Goal: Transaction & Acquisition: Complete application form

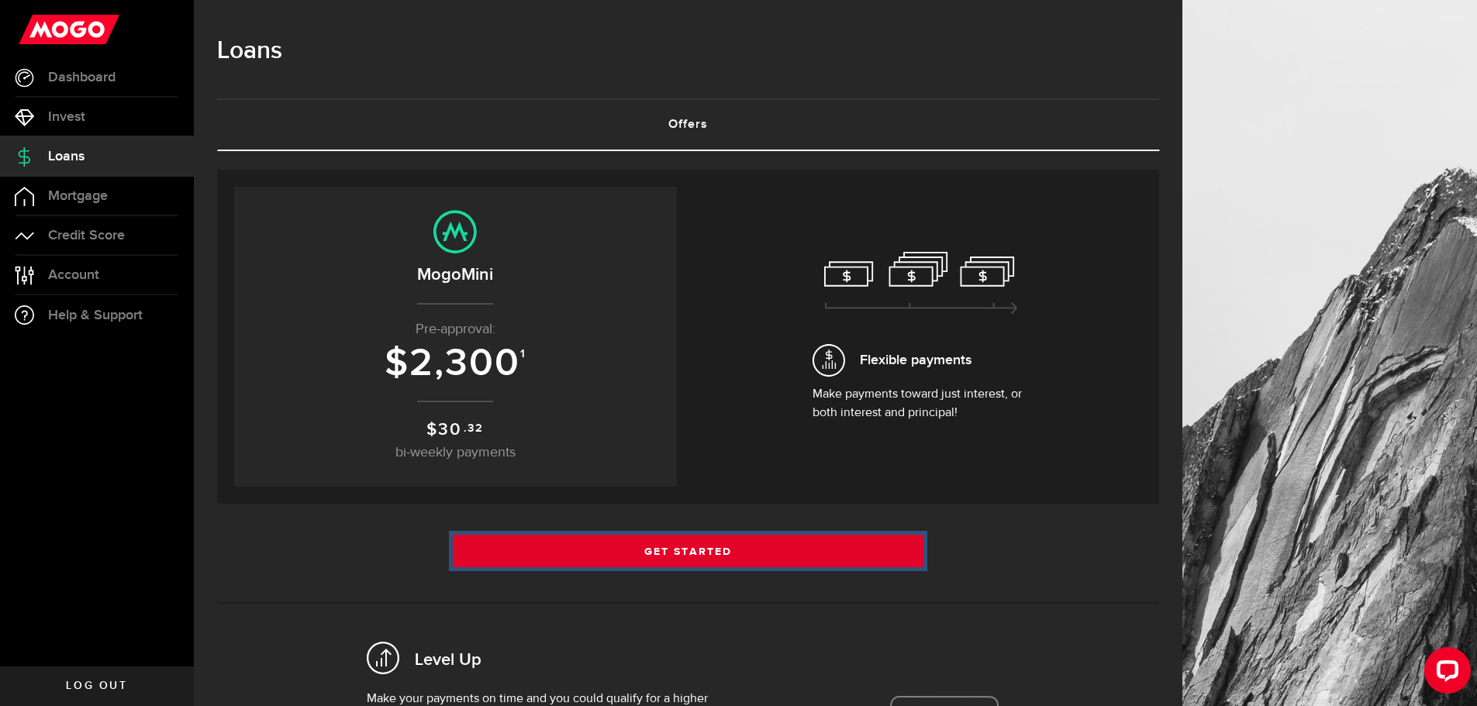
click at [631, 551] on link "Get Started" at bounding box center [688, 551] width 471 height 33
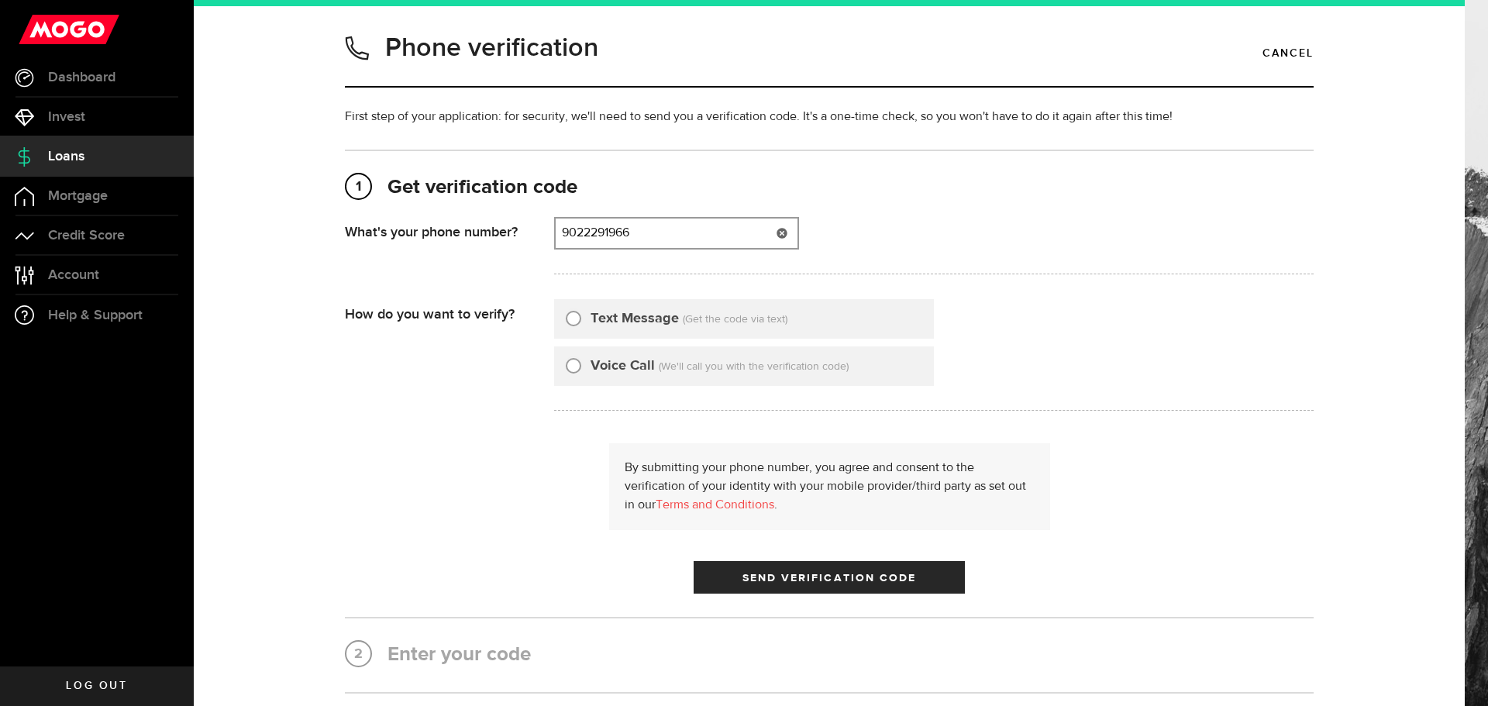
type input "9022291966"
click at [612, 320] on label "Text Message" at bounding box center [635, 318] width 88 height 21
click at [581, 320] on input "Text Message" at bounding box center [574, 316] width 16 height 16
radio input "true"
click at [853, 578] on span "Send Verification Code" at bounding box center [830, 578] width 174 height 11
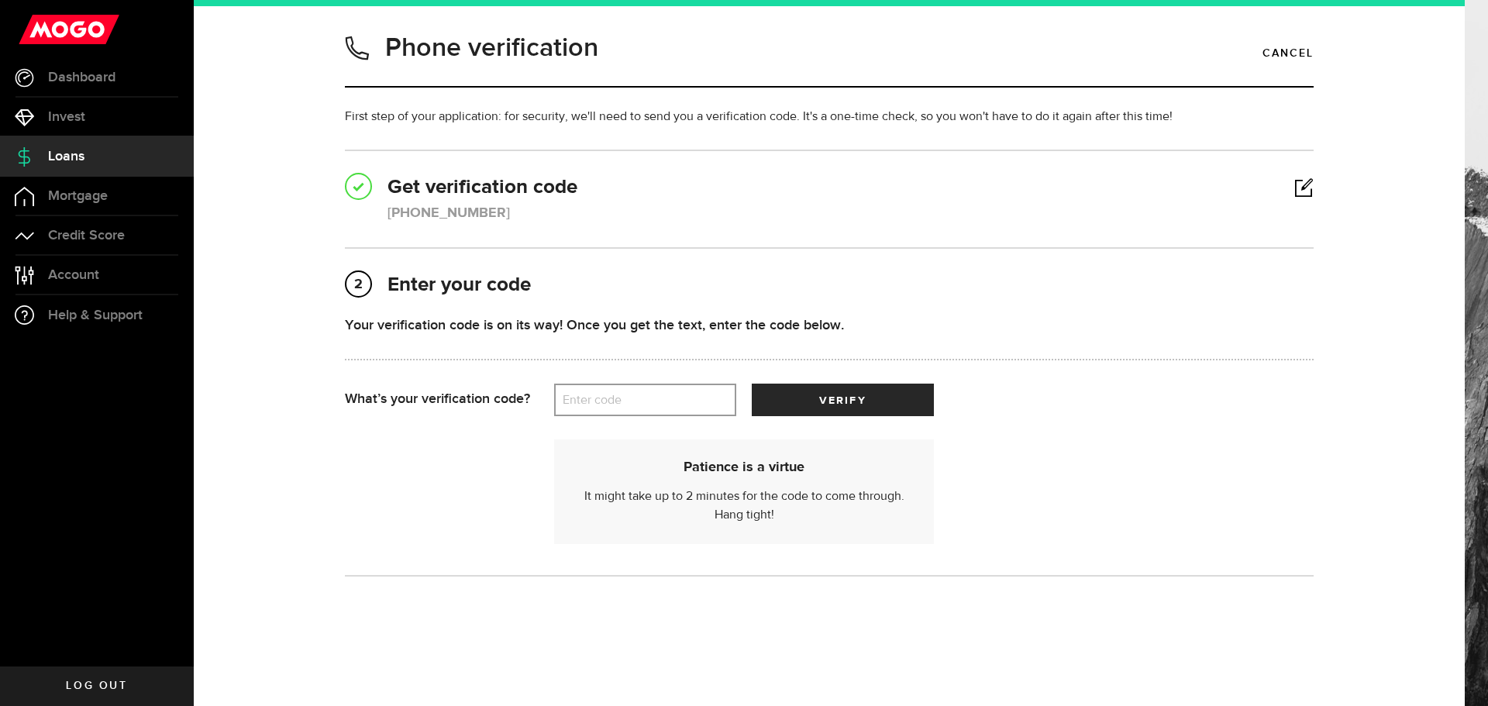
click at [647, 402] on label "Enter code" at bounding box center [645, 400] width 182 height 32
click at [647, 402] on input "Enter code" at bounding box center [645, 400] width 182 height 33
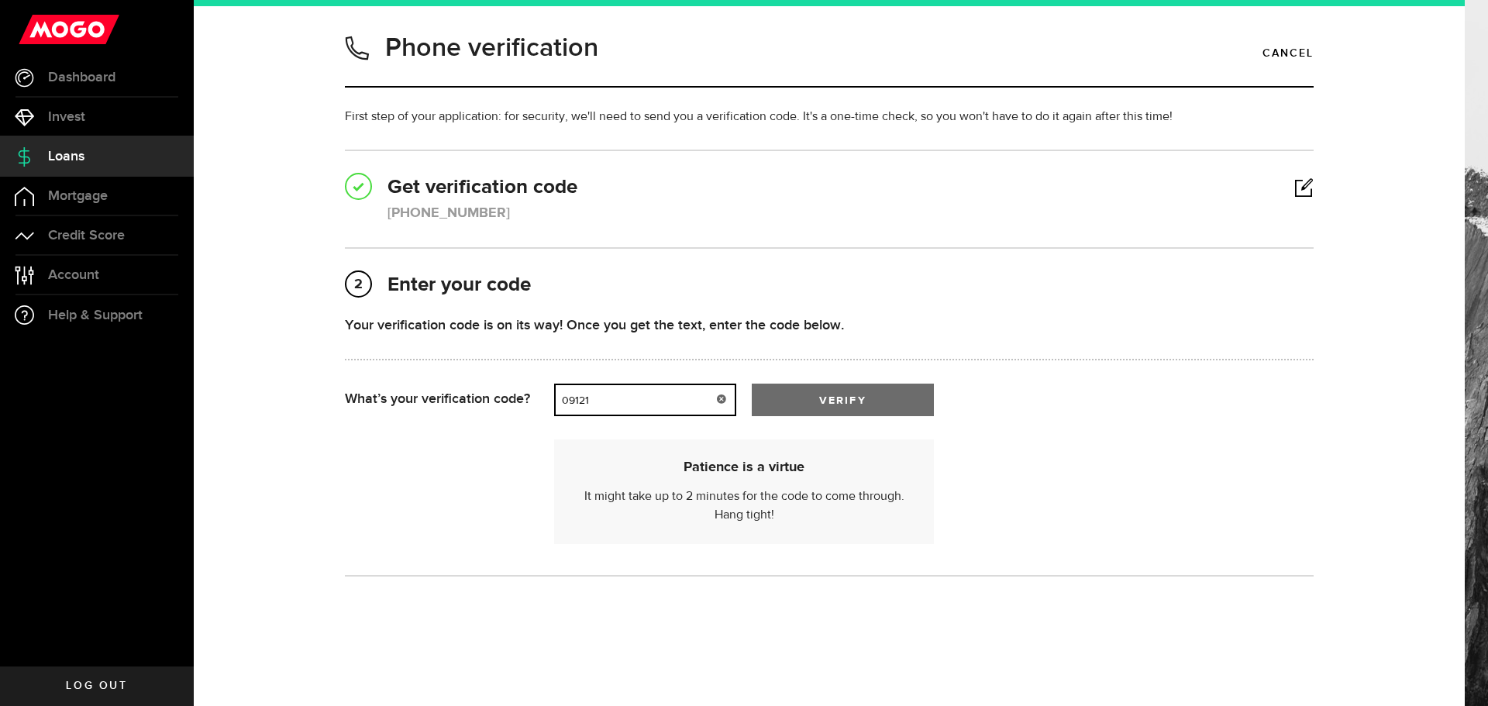
type input "09121"
click at [874, 394] on button "verify" at bounding box center [843, 400] width 182 height 33
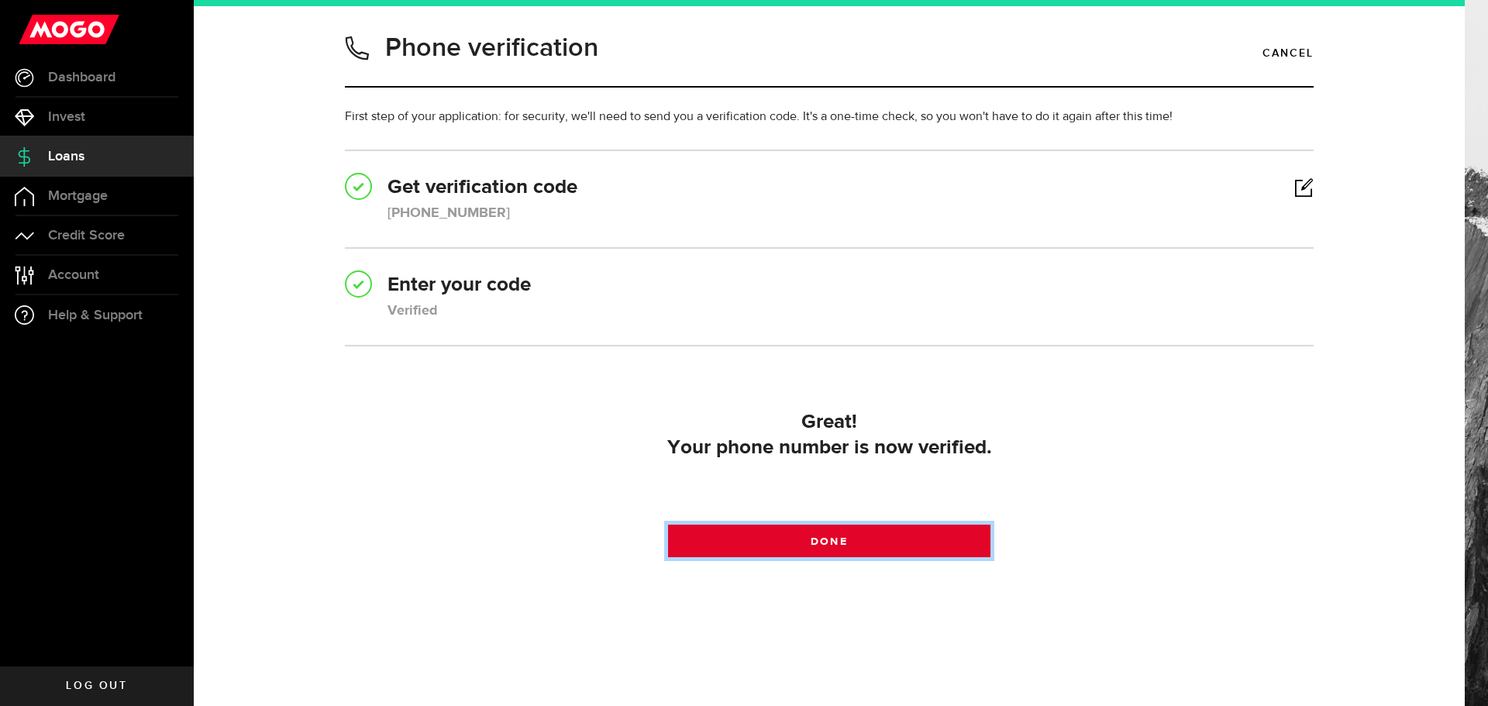
click at [882, 539] on link "Done" at bounding box center [829, 541] width 323 height 33
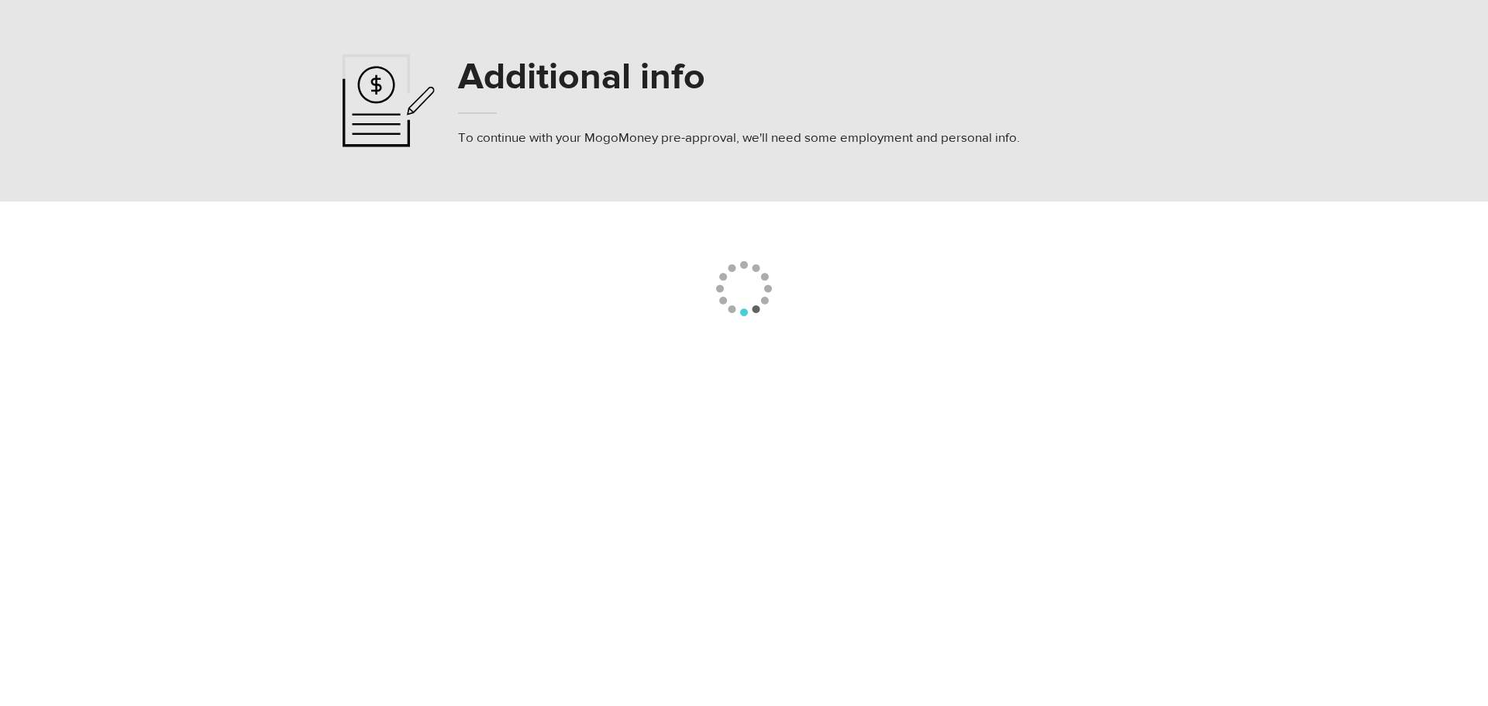
select select
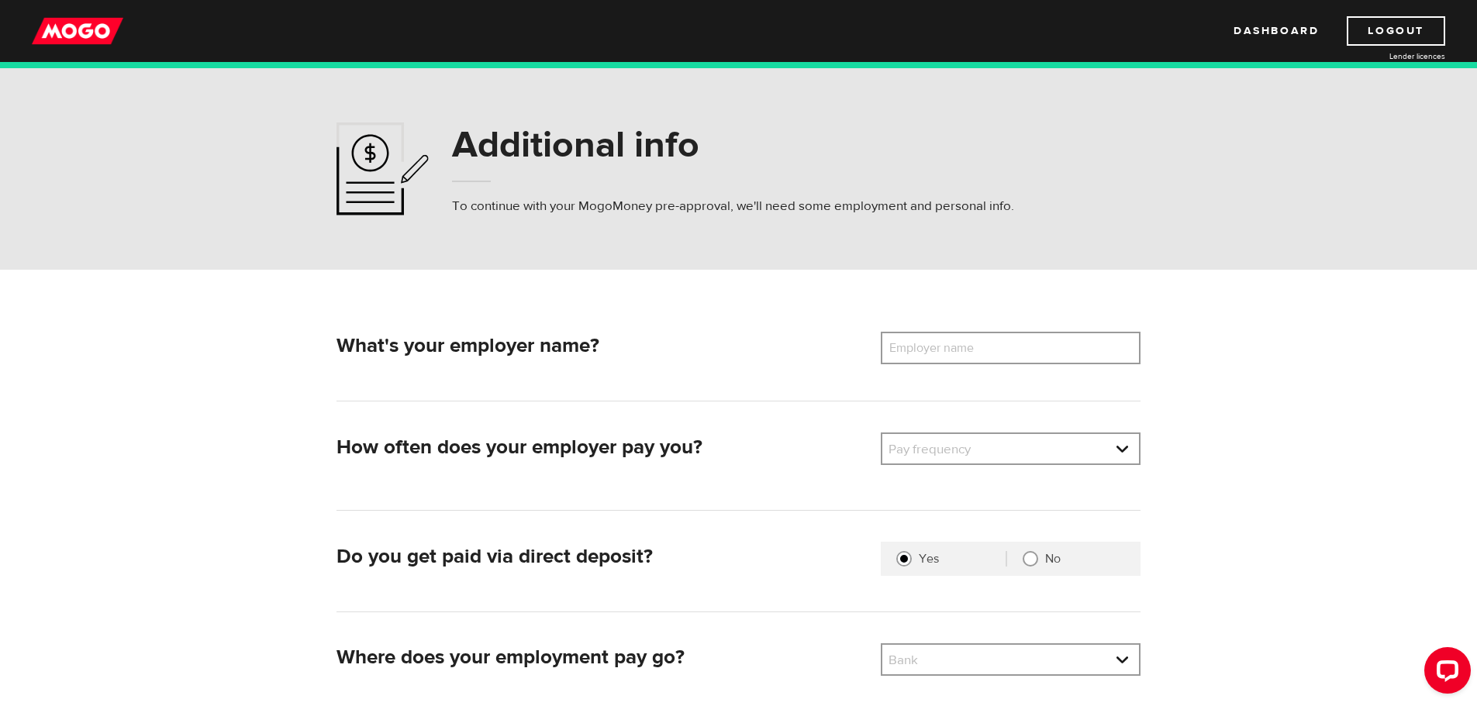
click at [946, 333] on label "Employer name" at bounding box center [943, 348] width 125 height 33
click at [946, 333] on input "Employer name" at bounding box center [1011, 348] width 260 height 33
type input "m"
type input "Marketplace Events LLC"
click at [944, 552] on li "Semi-Monthly" at bounding box center [1010, 551] width 257 height 25
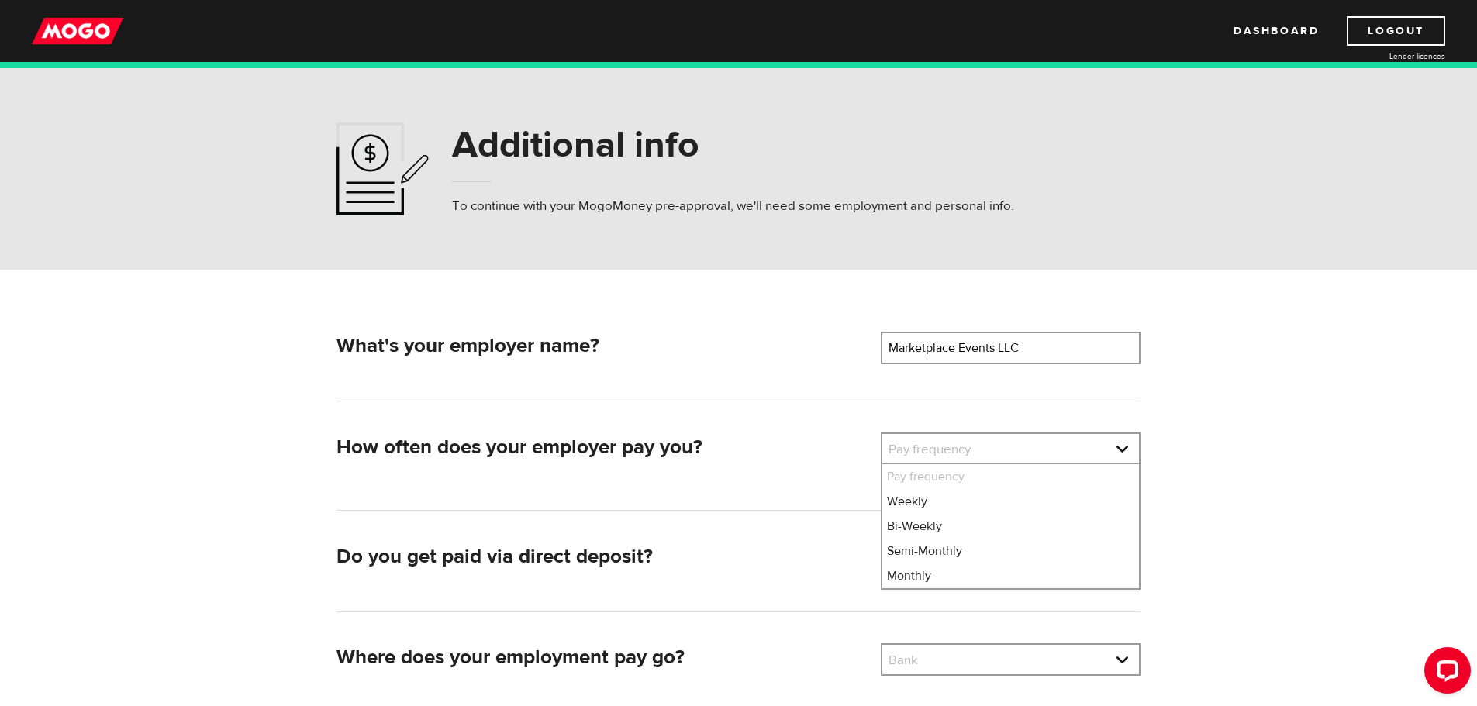
select select "3"
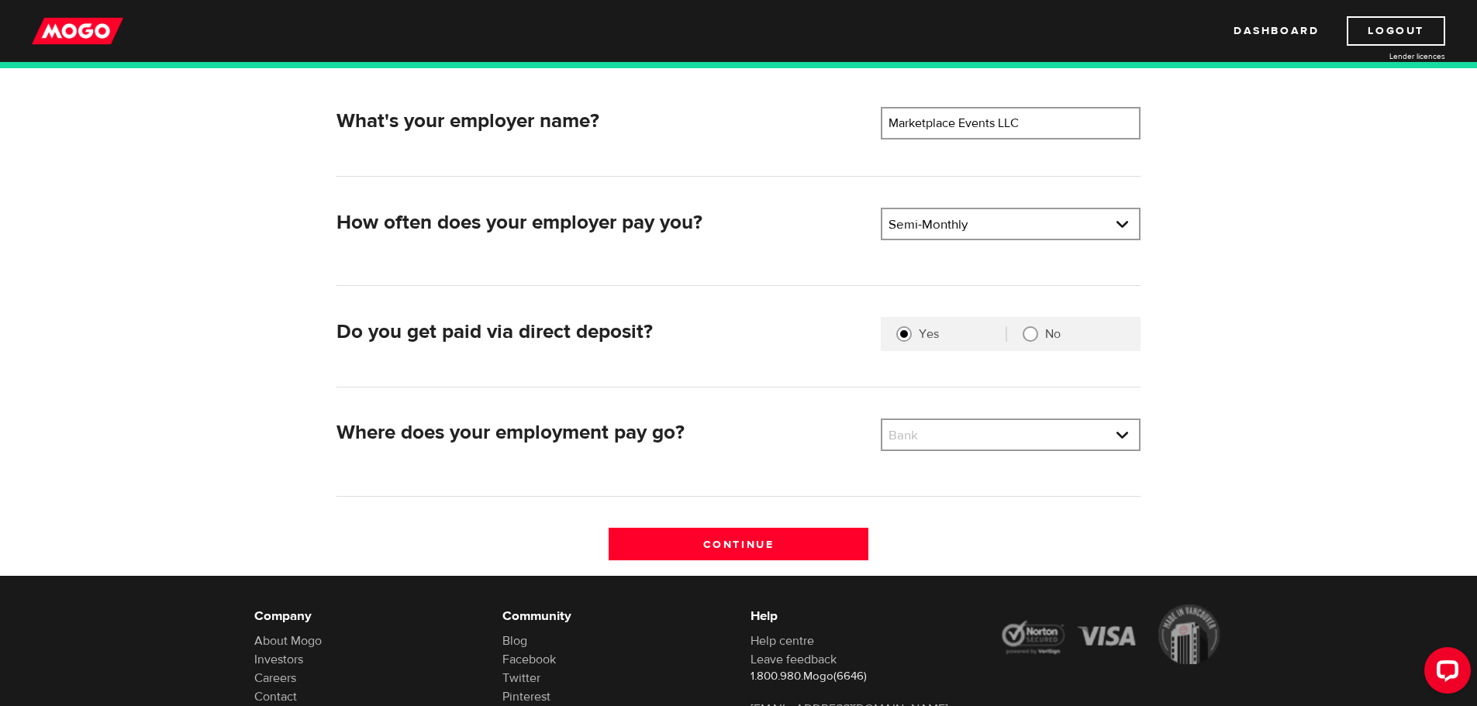
scroll to position [233, 0]
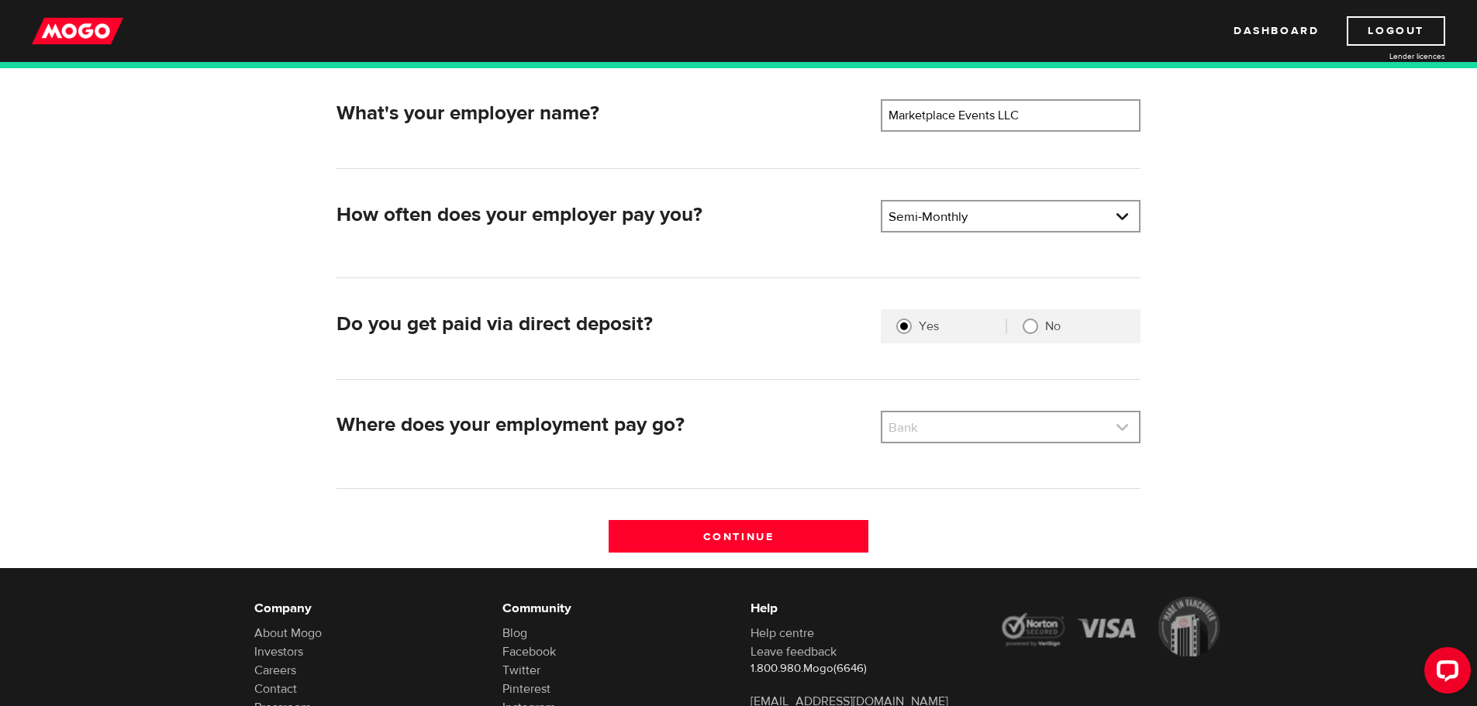
click at [979, 425] on link at bounding box center [1010, 426] width 257 height 29
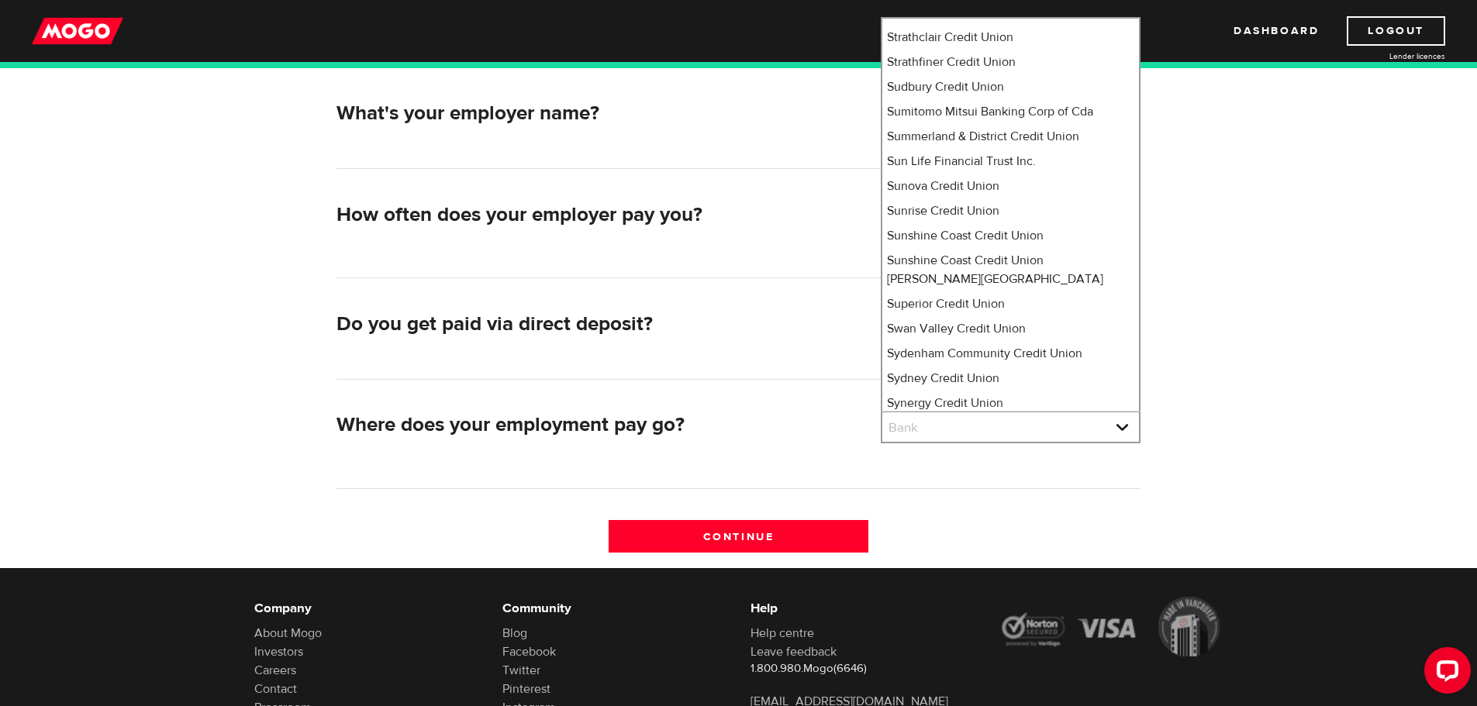
scroll to position [11108, 0]
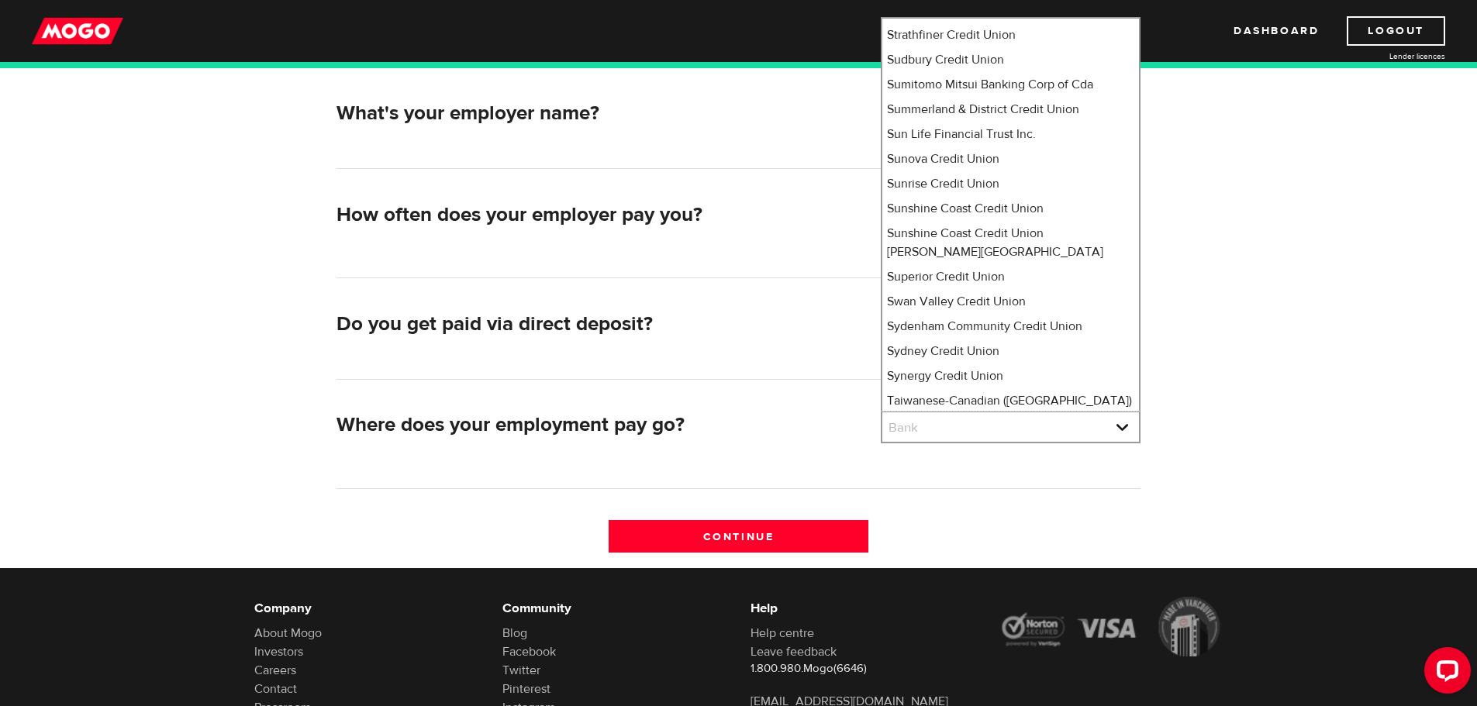
click at [1017, 481] on li "Tangerine" at bounding box center [1010, 493] width 257 height 25
select select "235"
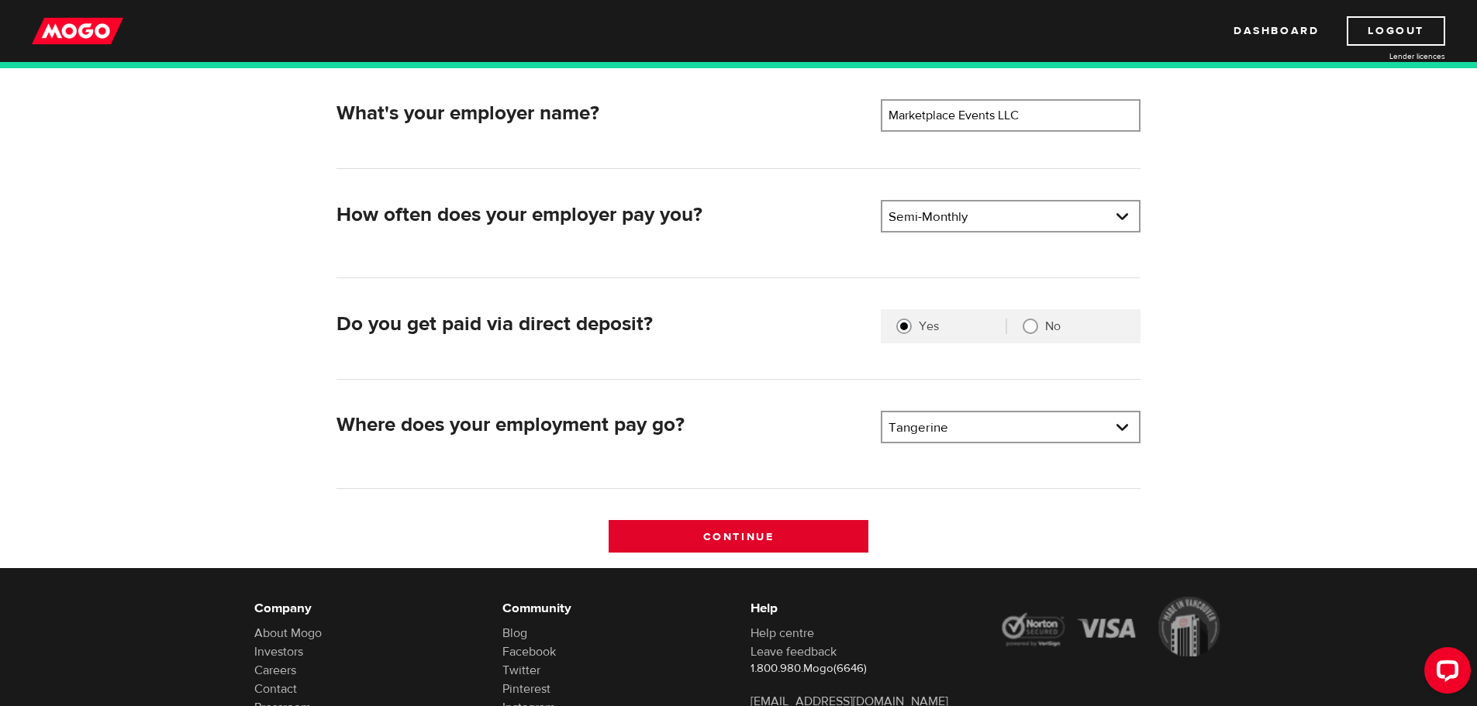
click at [804, 540] on input "Continue" at bounding box center [738, 536] width 260 height 33
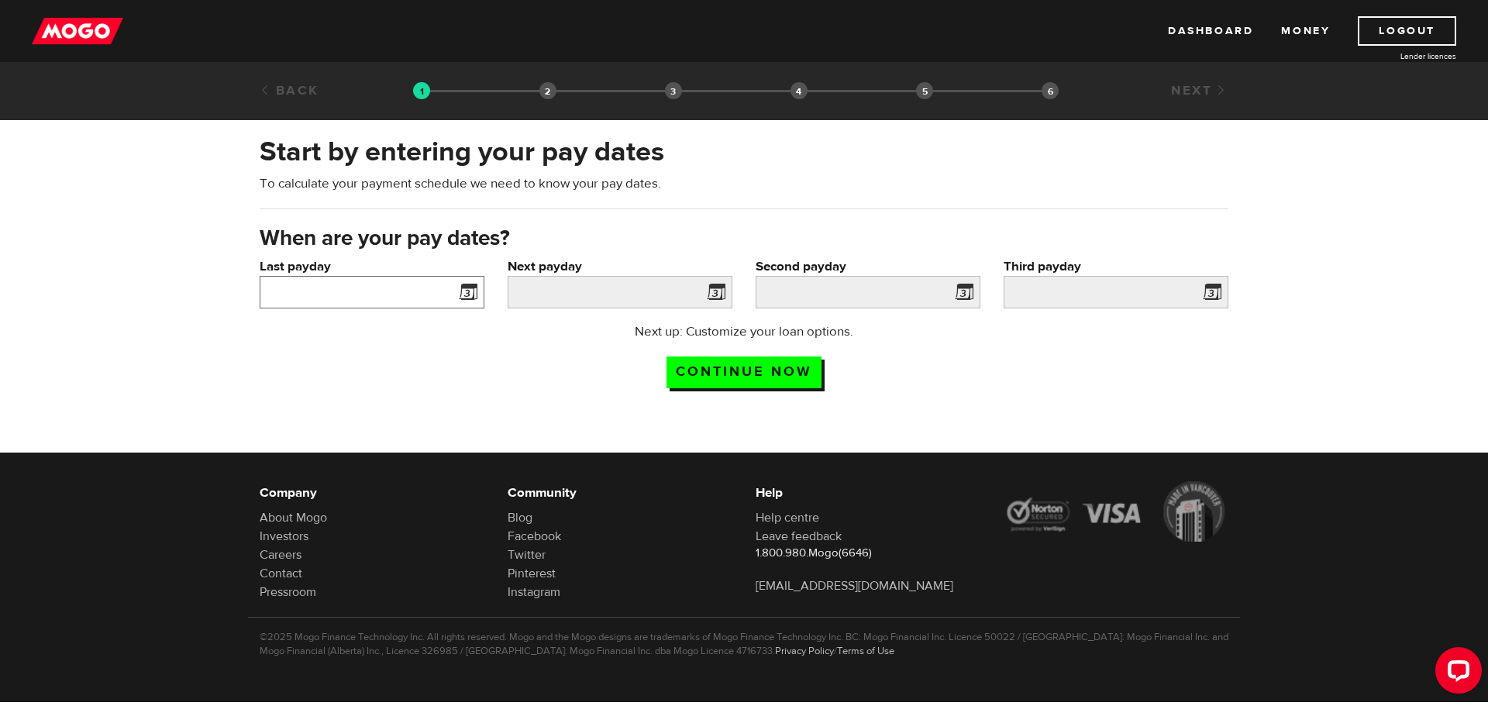
click at [415, 300] on input "Last payday" at bounding box center [372, 292] width 225 height 33
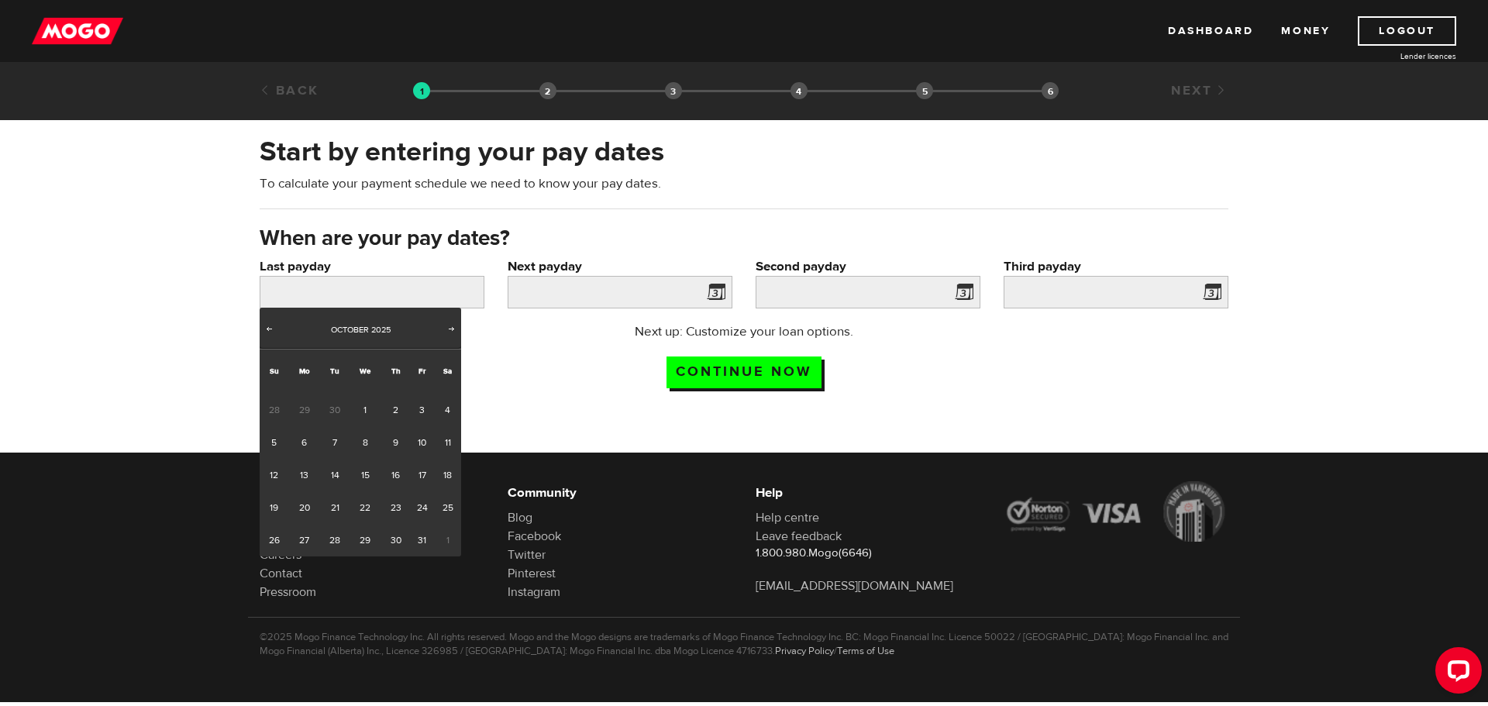
click at [336, 413] on span "30" at bounding box center [334, 410] width 29 height 33
click at [367, 477] on link "15" at bounding box center [366, 475] width 32 height 33
type input "2025/10/15"
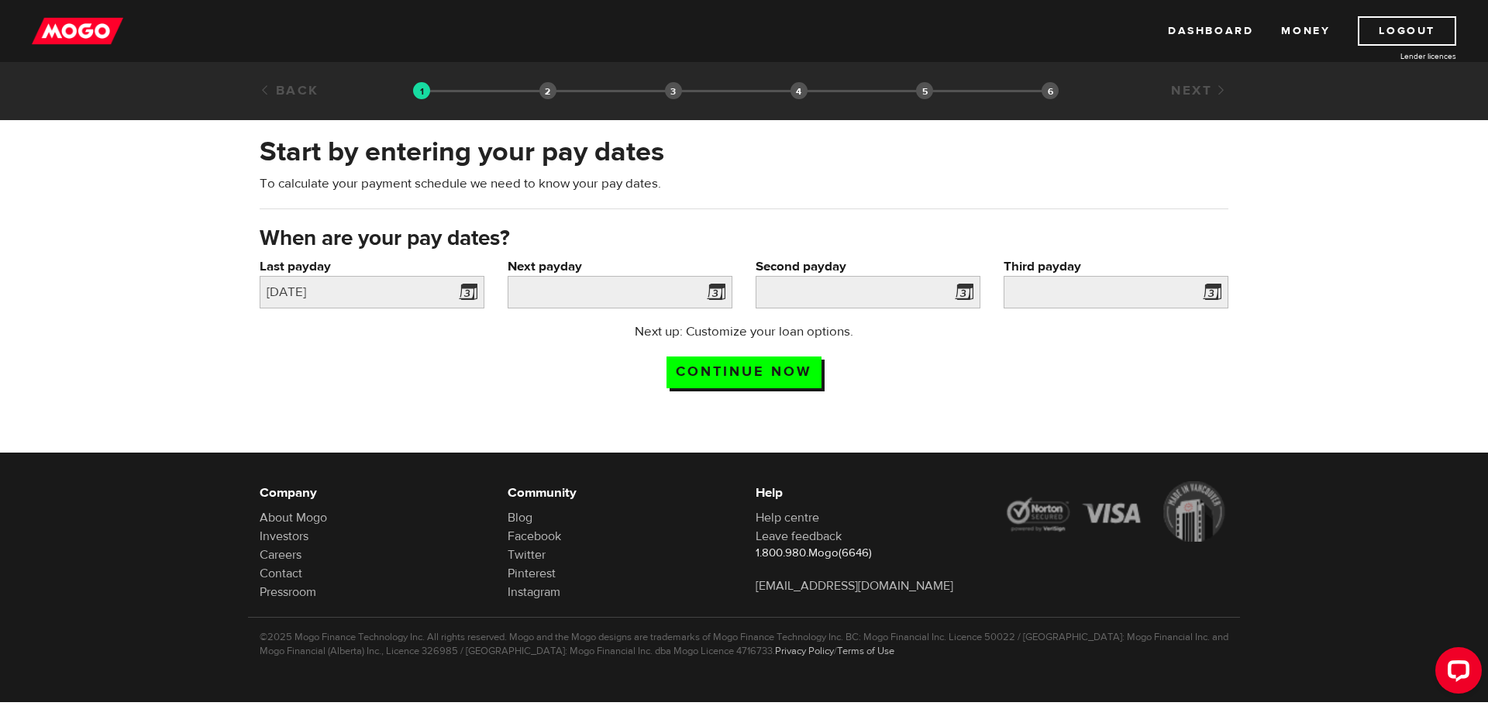
click at [721, 294] on span at bounding box center [712, 294] width 23 height 25
click at [665, 291] on input "Next payday" at bounding box center [620, 292] width 225 height 33
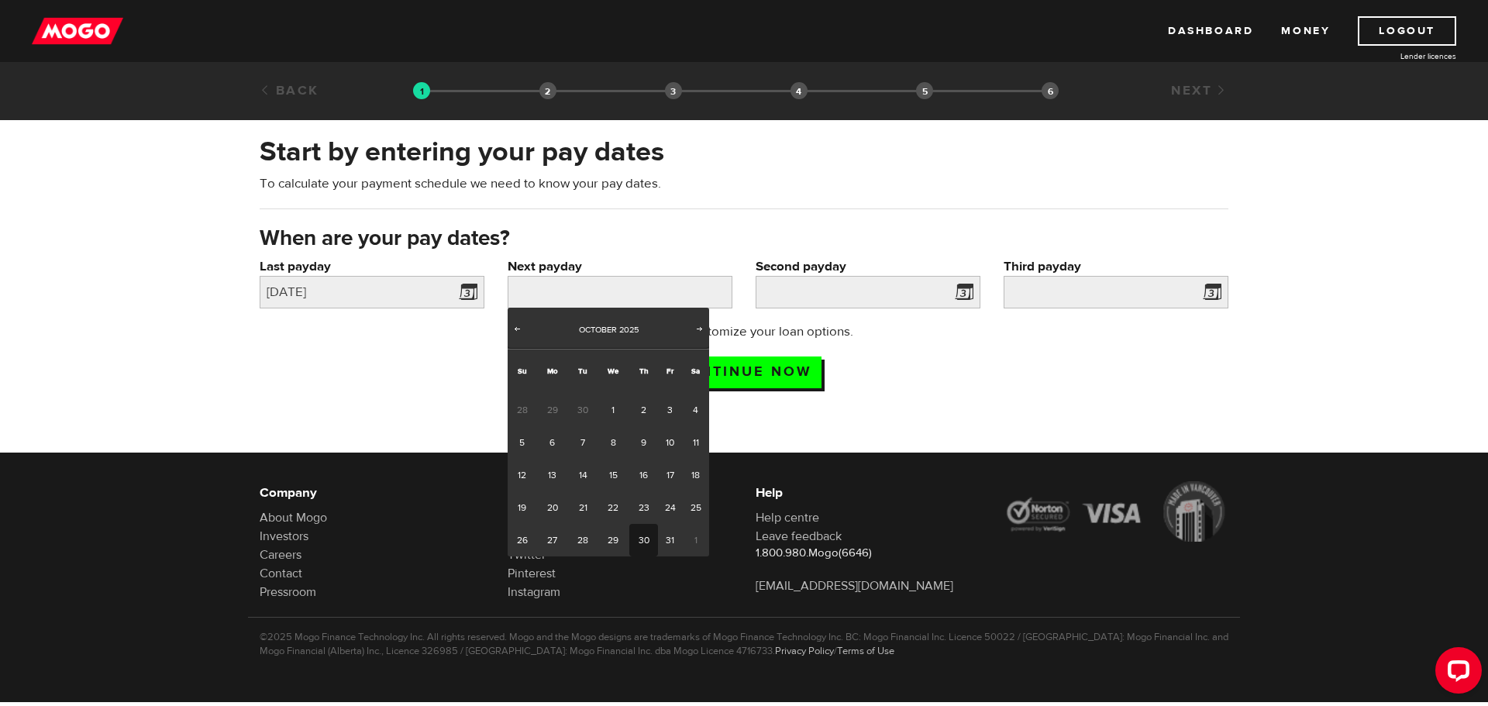
click at [646, 542] on link "30" at bounding box center [643, 540] width 29 height 33
type input "2025/10/30"
type input "2025/11/14"
type input "2025/11/29"
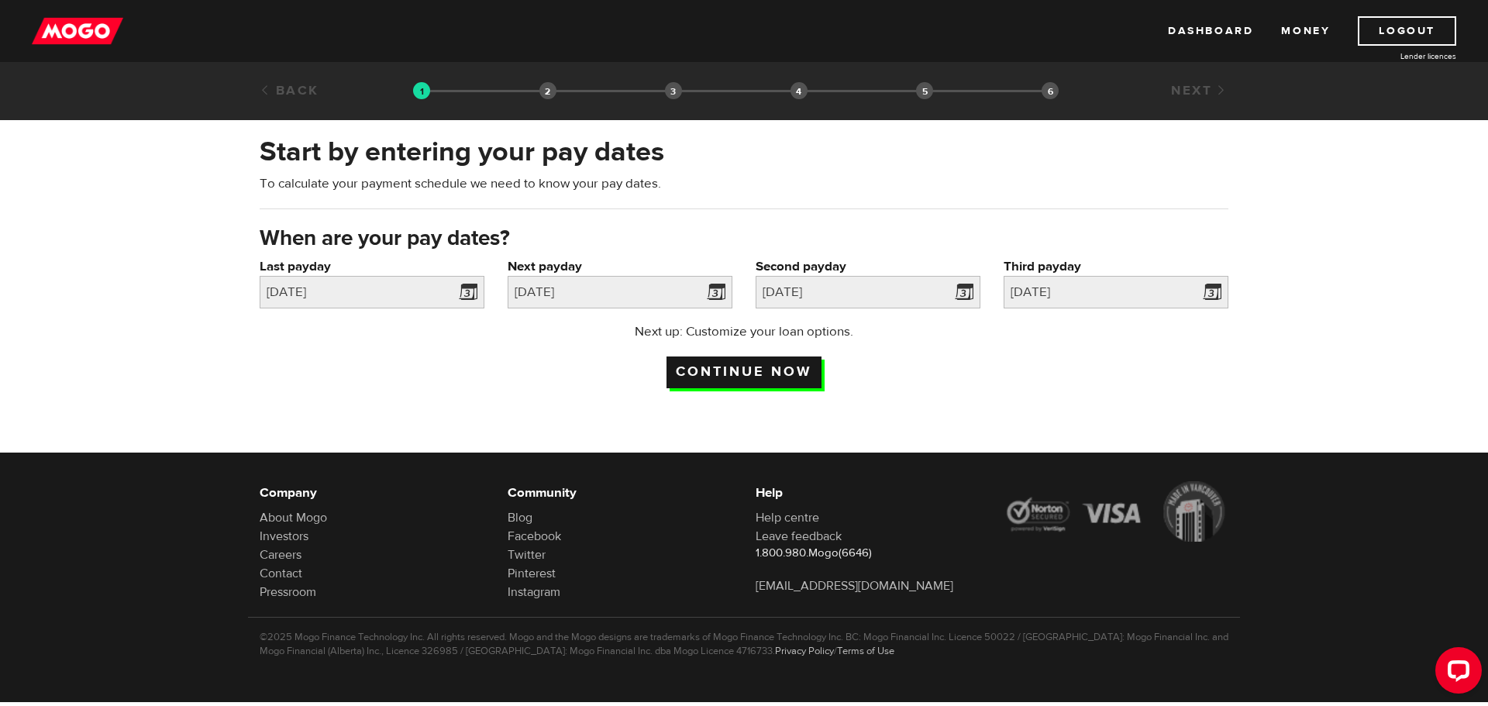
click at [769, 374] on input "Continue now" at bounding box center [744, 373] width 155 height 32
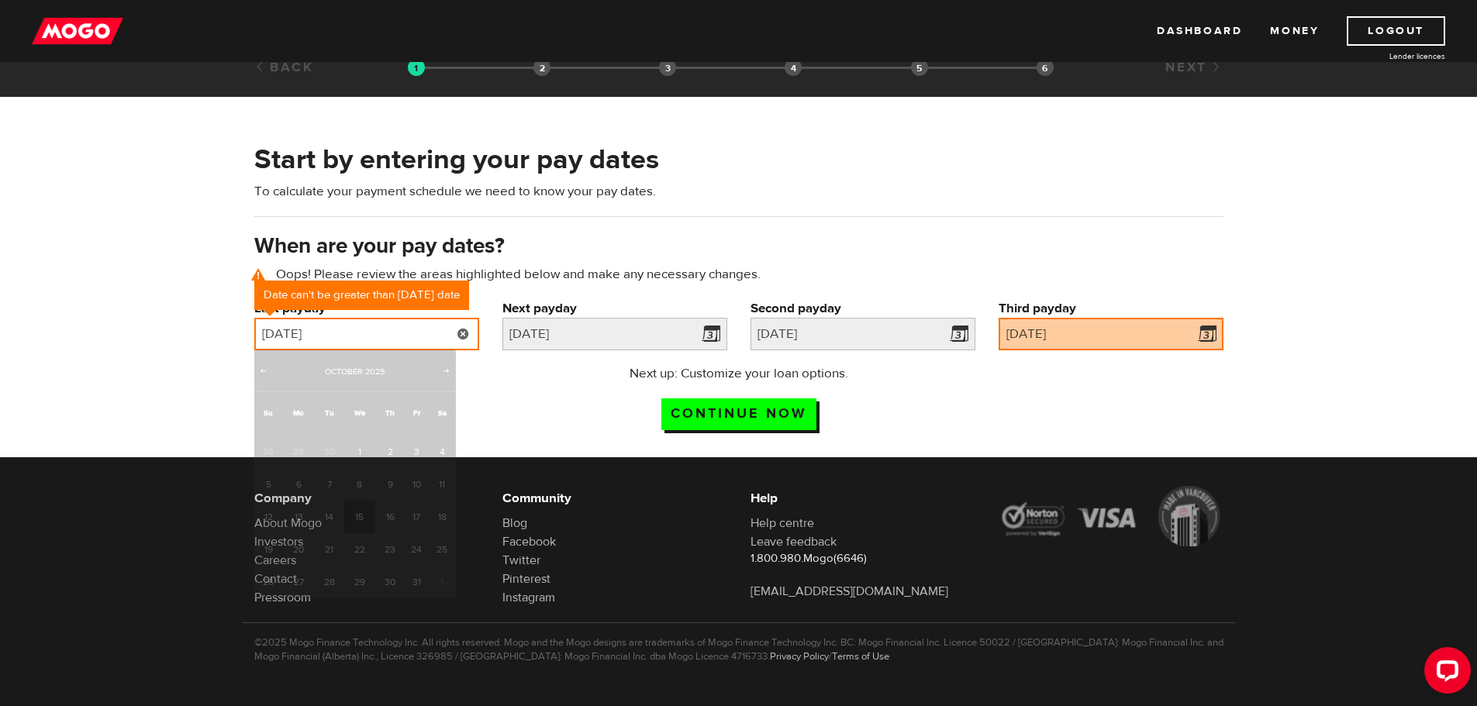
click at [374, 332] on input "2025/10/15" at bounding box center [366, 334] width 225 height 33
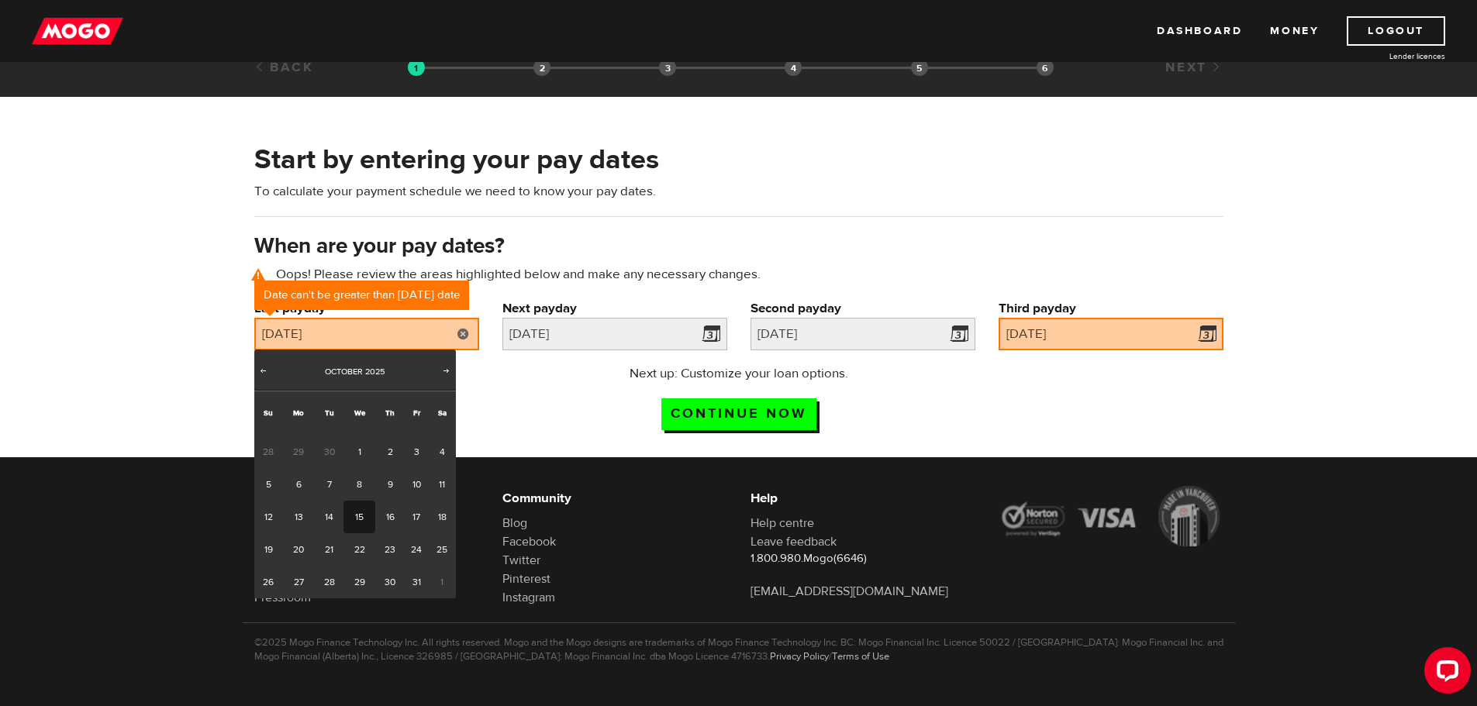
click at [403, 227] on div "Start by entering your pay dates To calculate your payment schedule we need to …" at bounding box center [739, 186] width 992 height 91
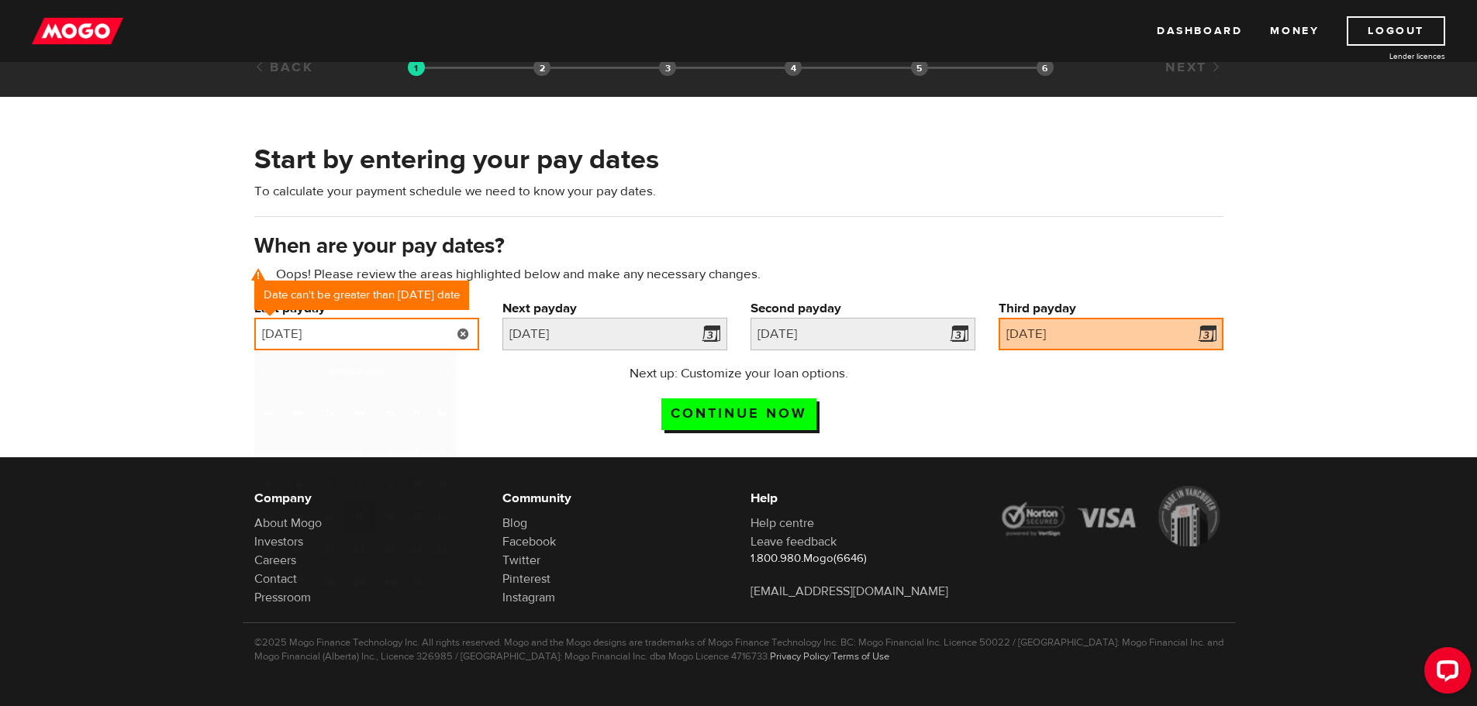
click at [412, 327] on input "2025/10/15" at bounding box center [366, 334] width 225 height 33
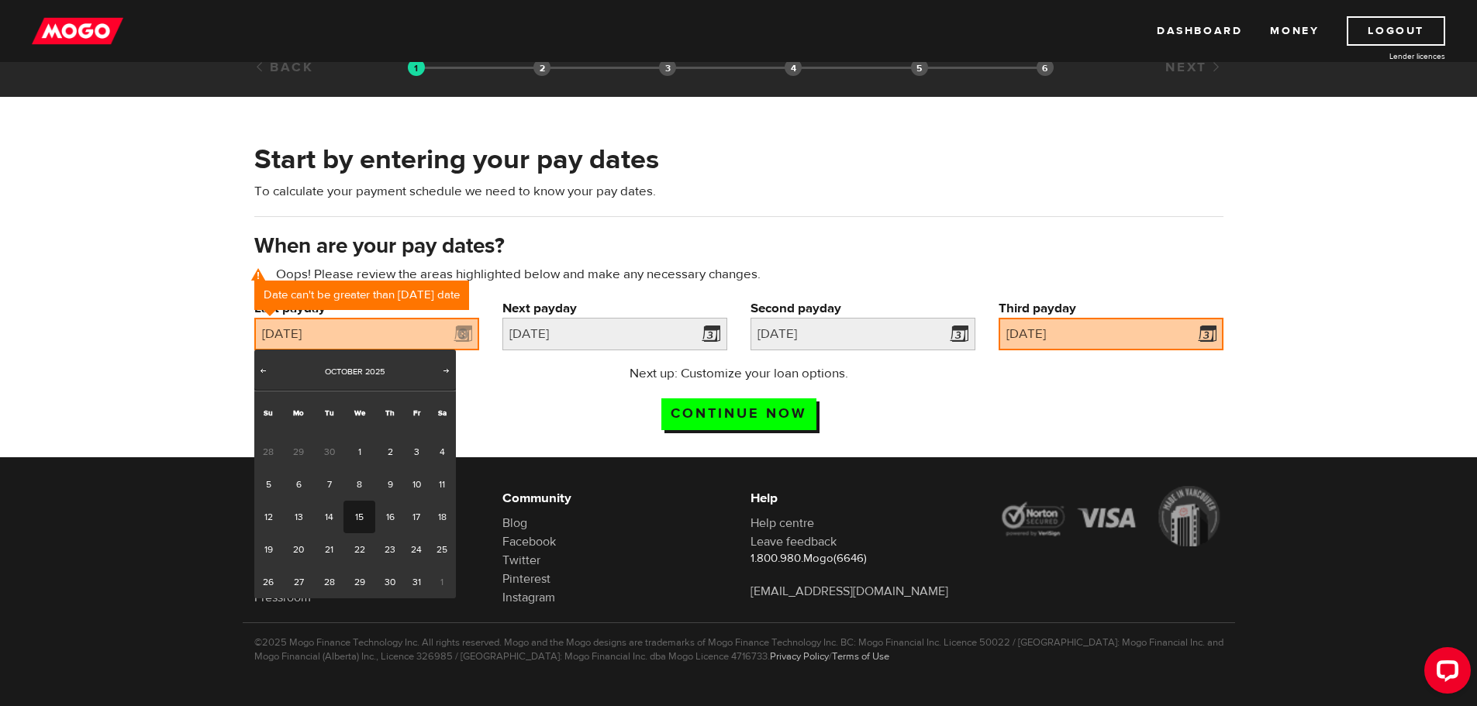
click at [364, 515] on link "15" at bounding box center [359, 517] width 32 height 33
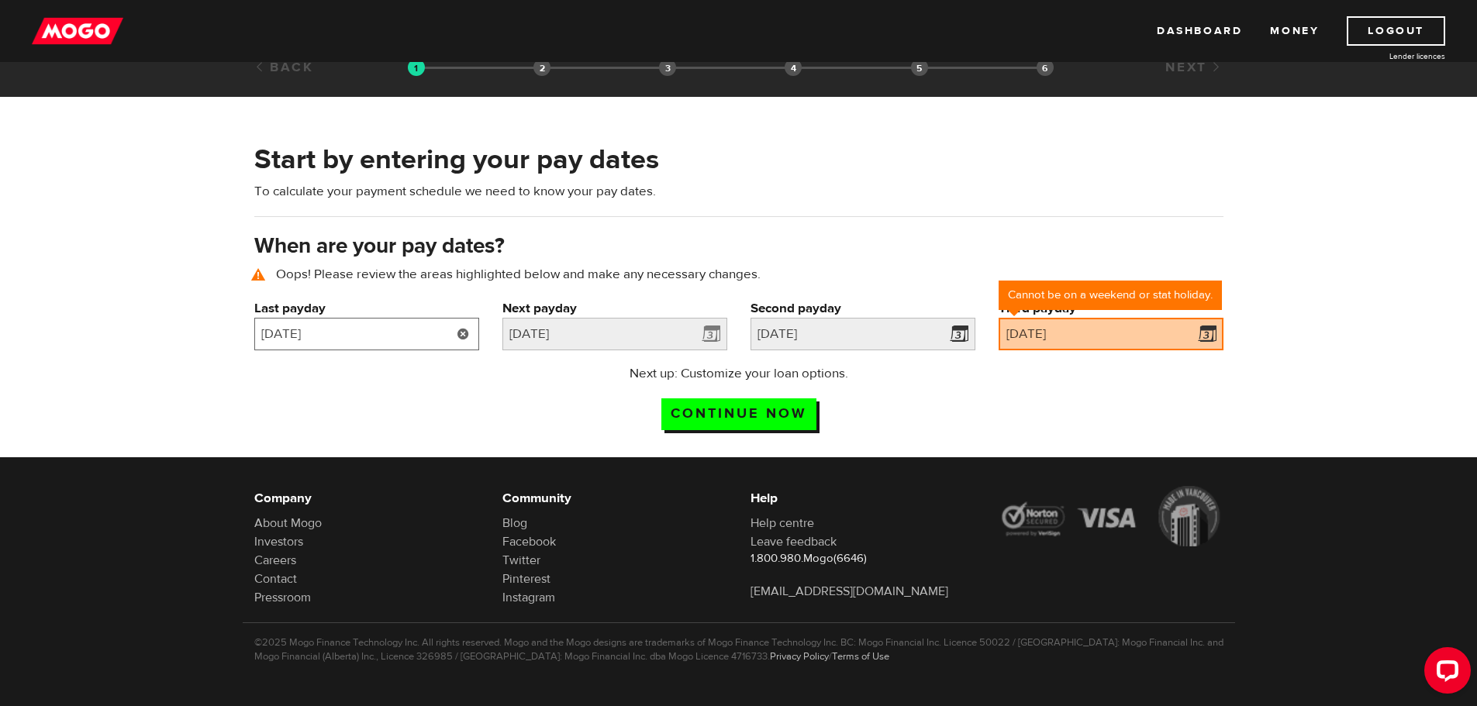
click at [346, 340] on input "2025/10/15" at bounding box center [366, 334] width 225 height 33
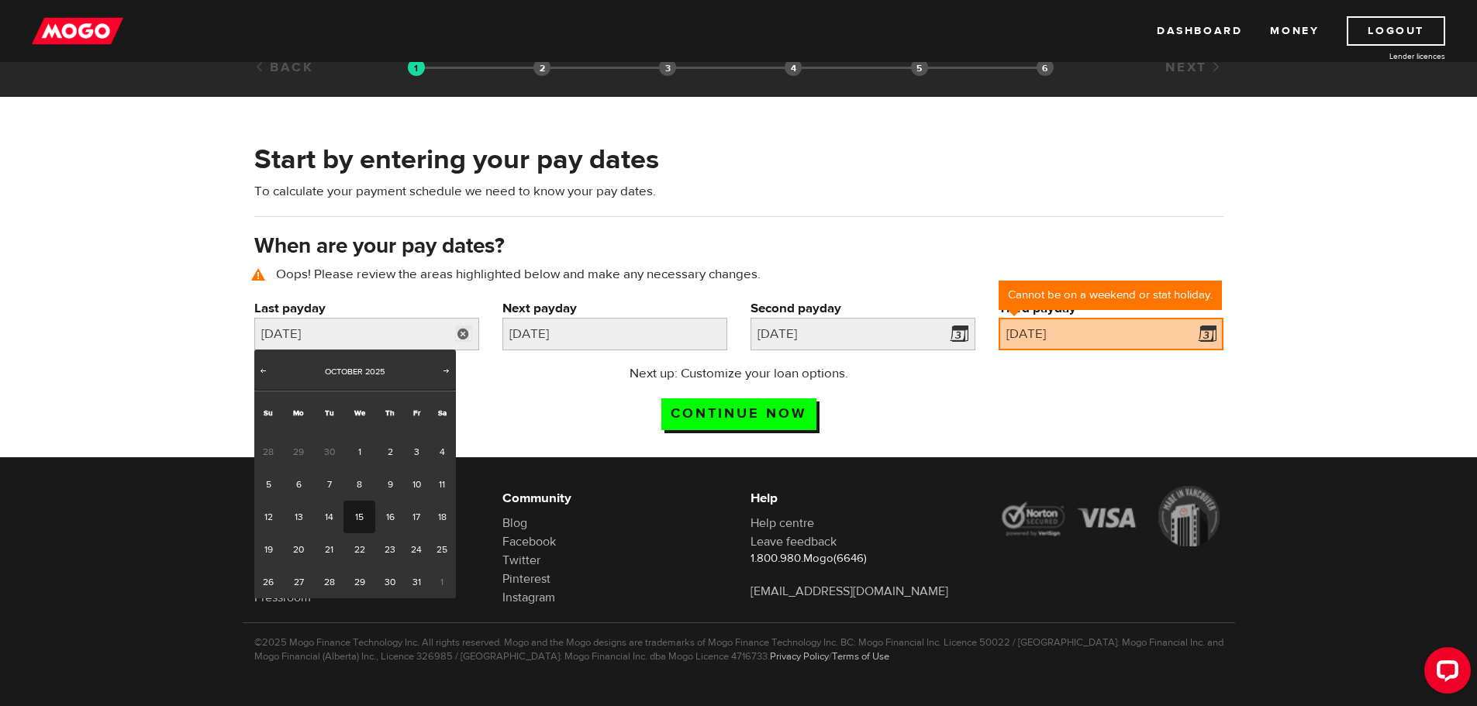
drag, startPoint x: 330, startPoint y: 443, endPoint x: 330, endPoint y: 455, distance: 12.4
click at [330, 446] on span "30" at bounding box center [329, 452] width 29 height 33
click at [330, 455] on span "30" at bounding box center [329, 452] width 29 height 33
click at [358, 450] on link "1" at bounding box center [359, 452] width 32 height 33
type input "2025/10/01"
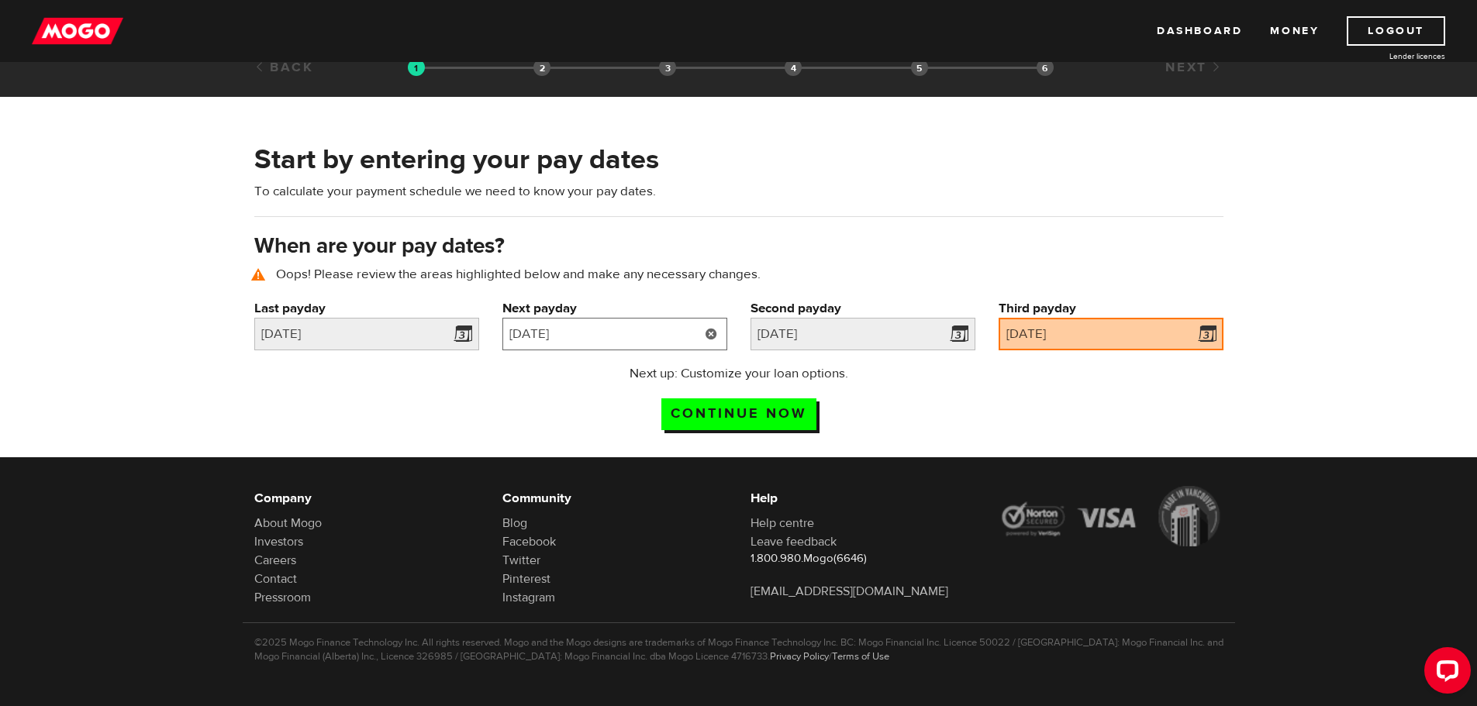
click at [633, 338] on input "[DATE]" at bounding box center [614, 334] width 225 height 33
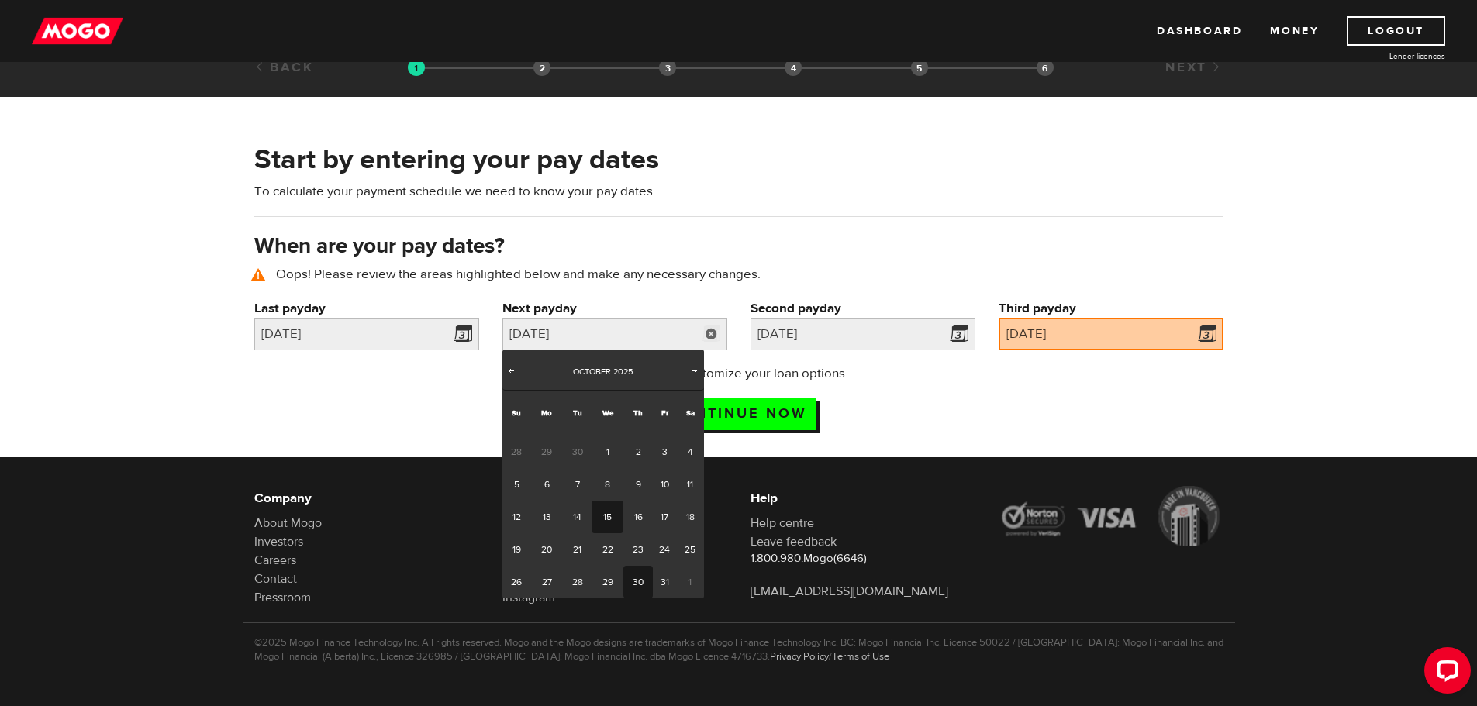
click at [609, 512] on link "15" at bounding box center [607, 517] width 32 height 33
type input "[DATE]"
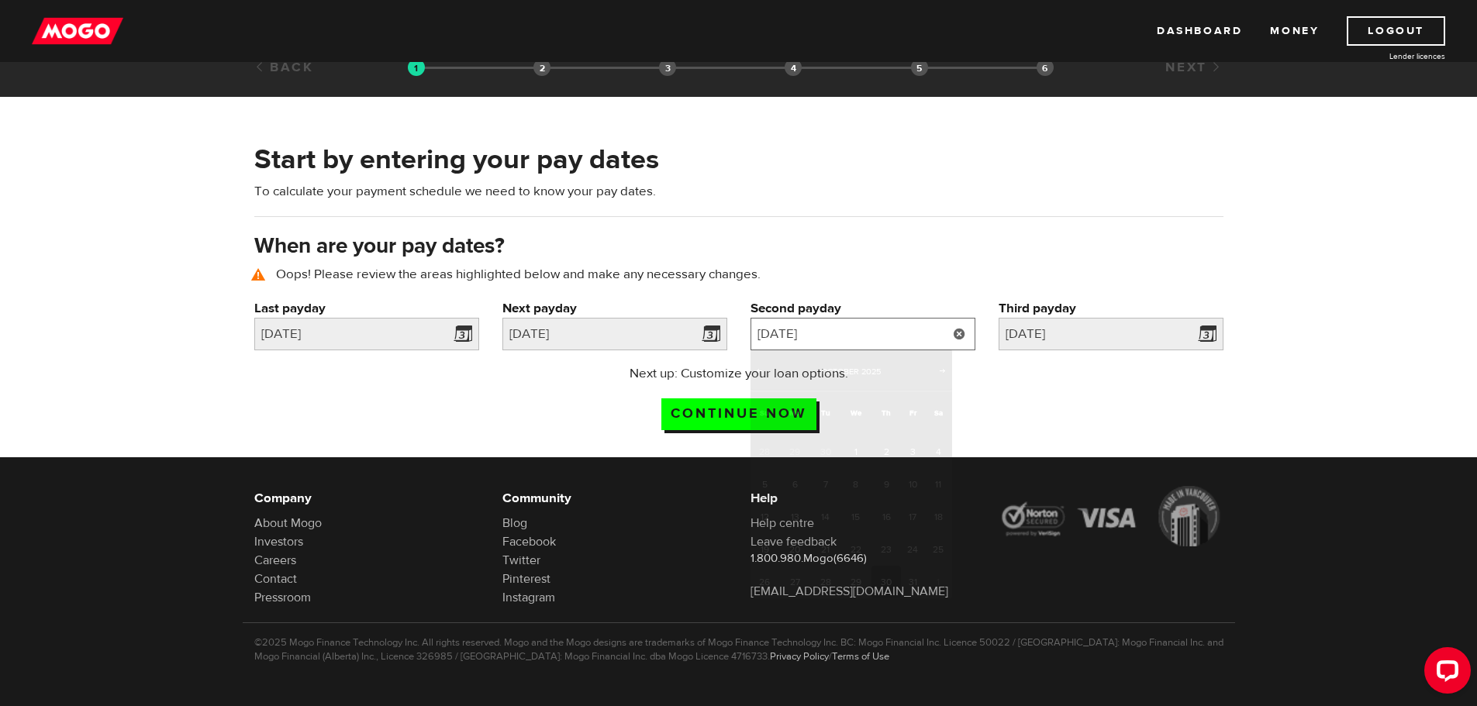
click at [858, 331] on input "[DATE]" at bounding box center [862, 334] width 225 height 33
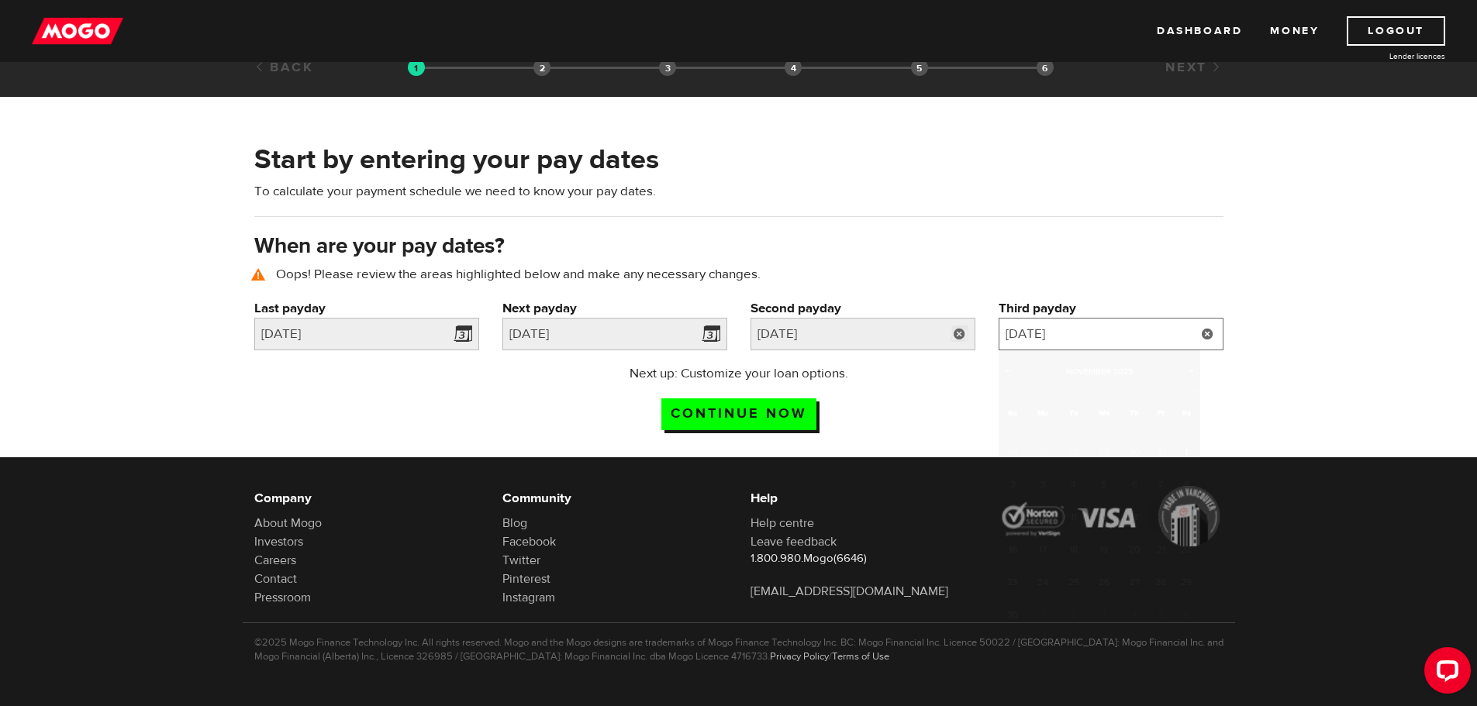
click at [1091, 327] on input "[DATE]" at bounding box center [1110, 334] width 225 height 33
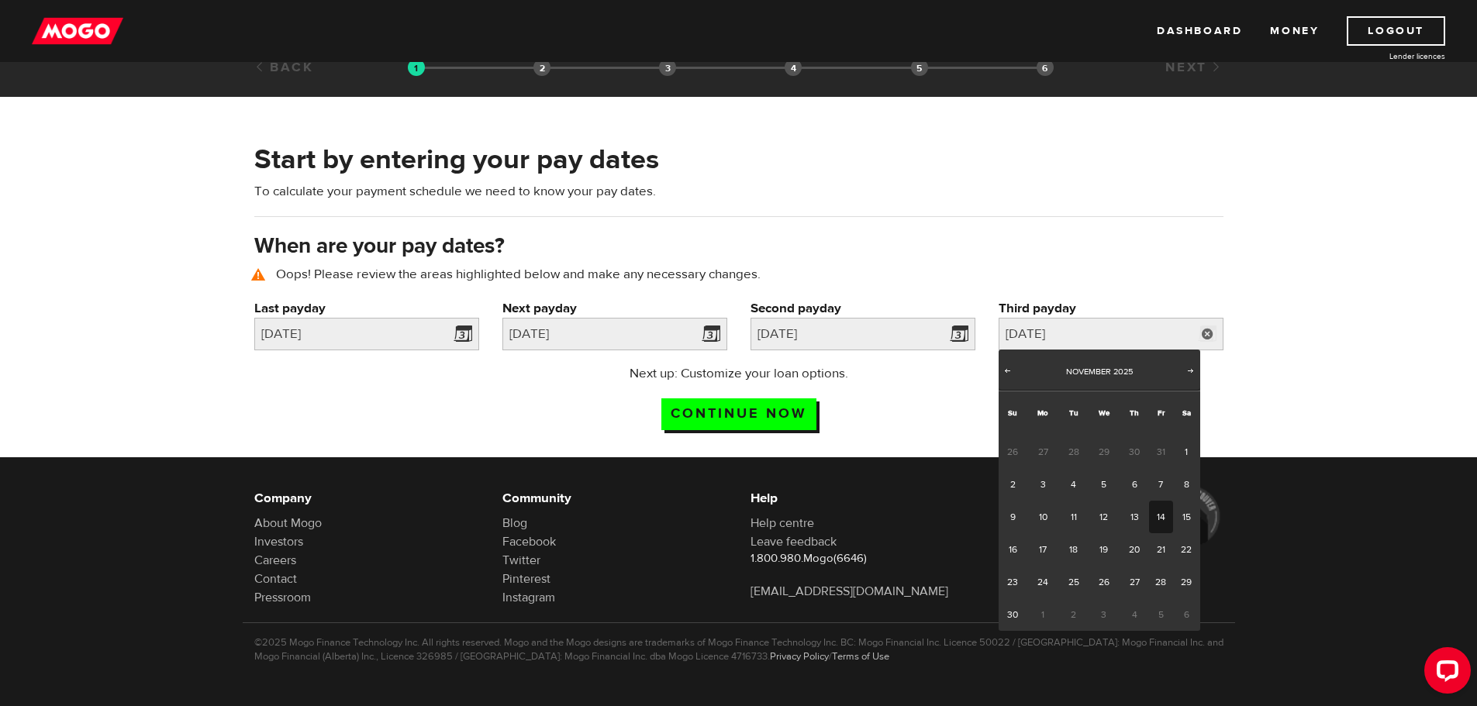
click at [1158, 520] on link "14" at bounding box center [1161, 517] width 24 height 33
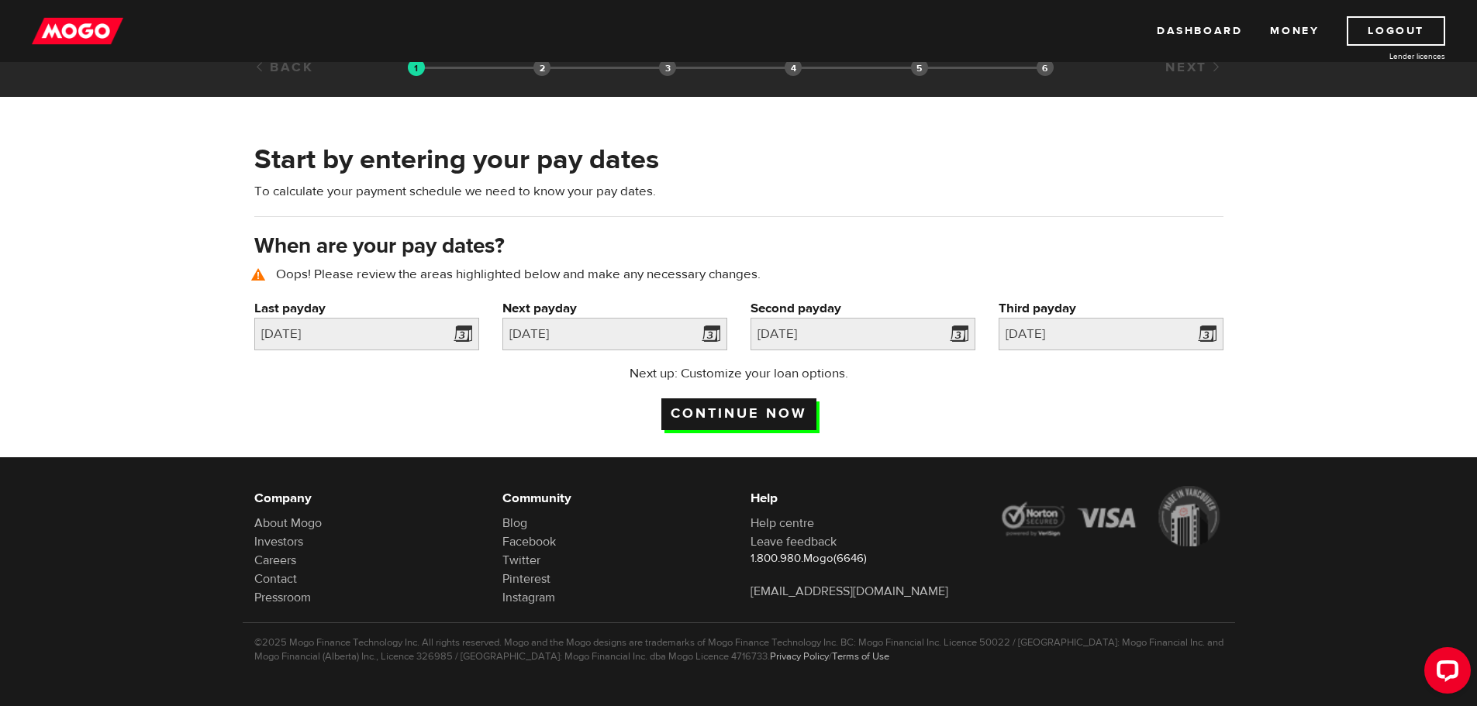
click at [681, 416] on input "Continue now" at bounding box center [738, 414] width 155 height 32
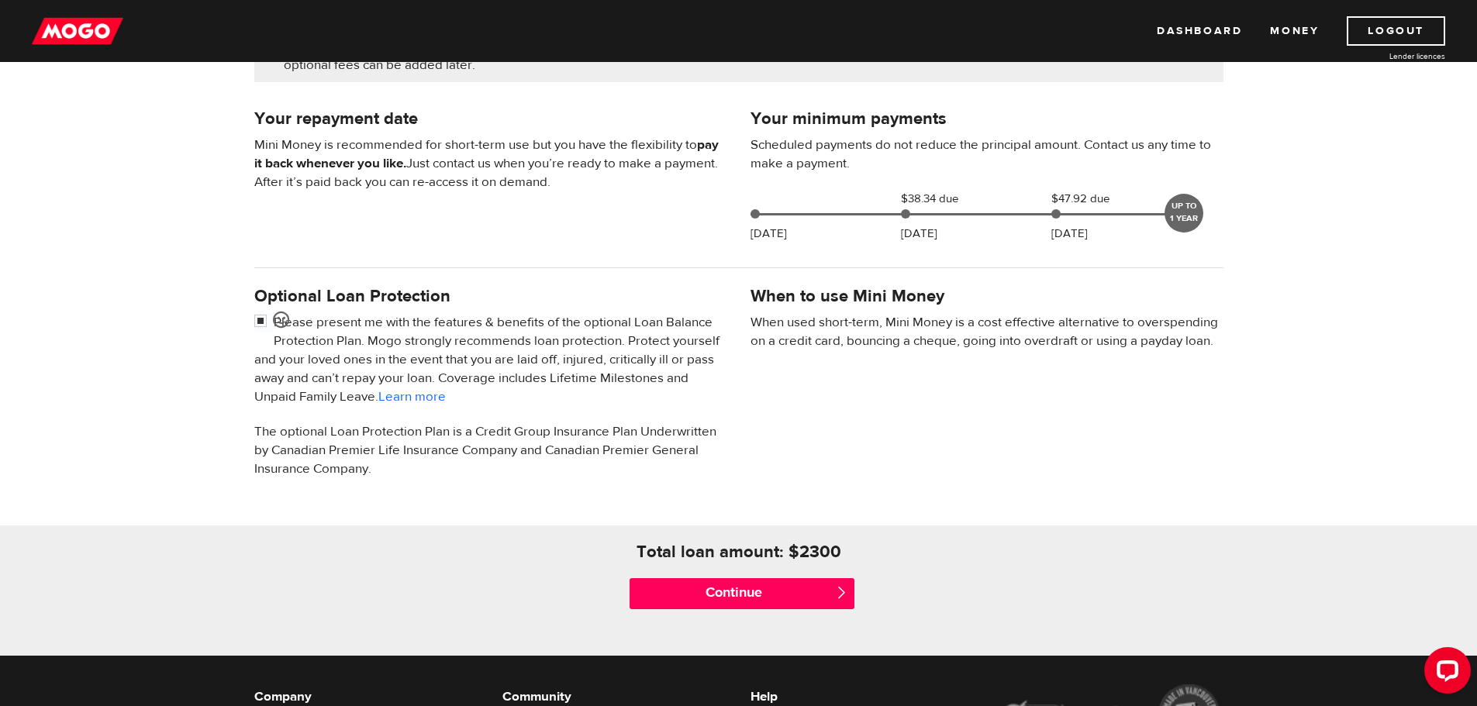
scroll to position [310, 0]
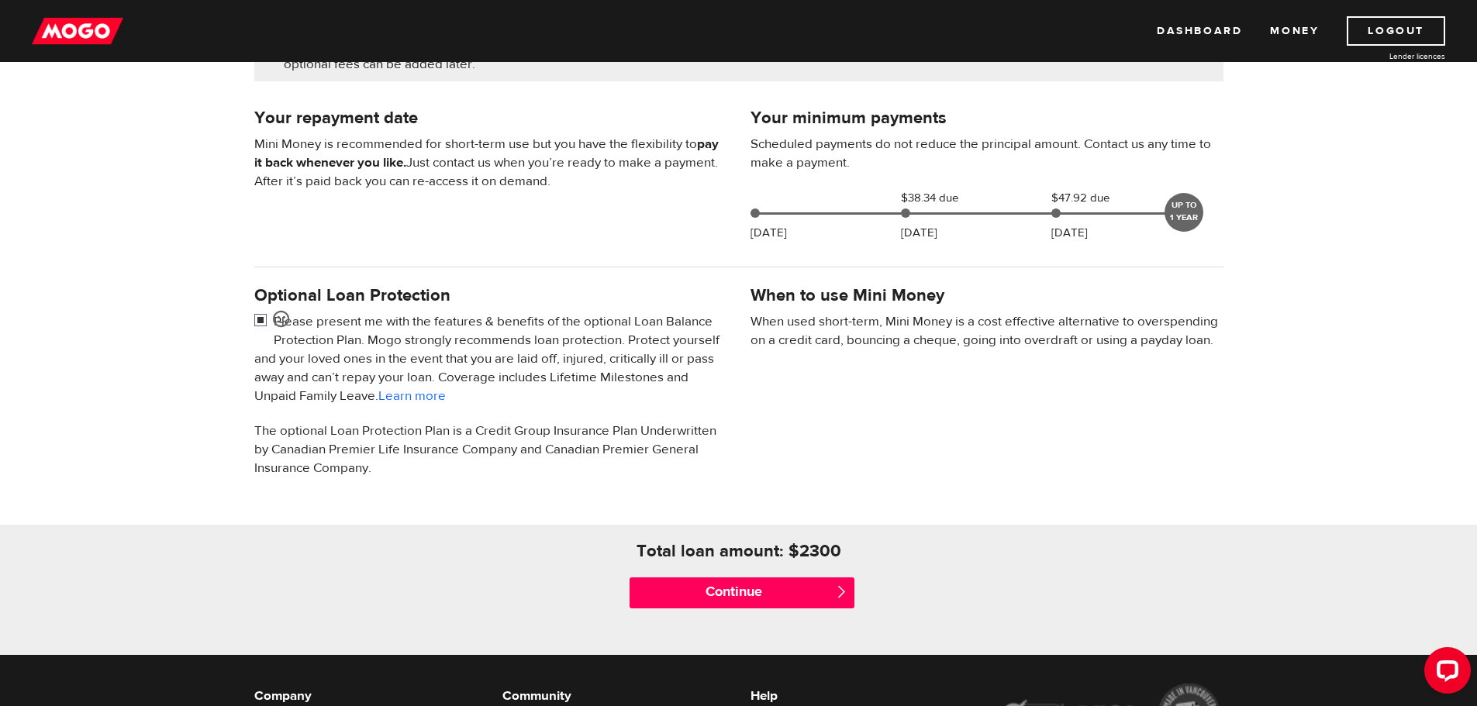
click at [266, 320] on input "checkbox" at bounding box center [263, 321] width 19 height 19
checkbox input "false"
click at [760, 595] on input "Continue" at bounding box center [741, 592] width 225 height 31
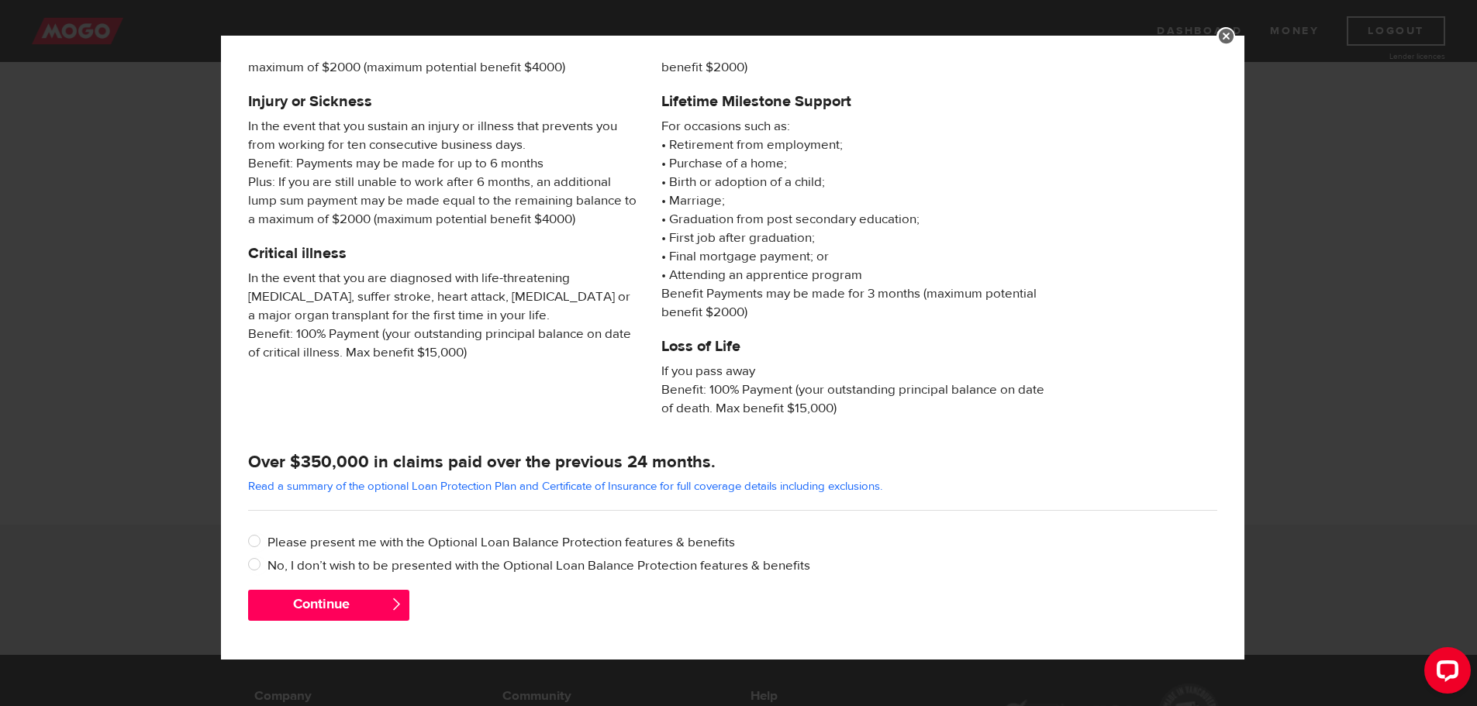
scroll to position [512, 0]
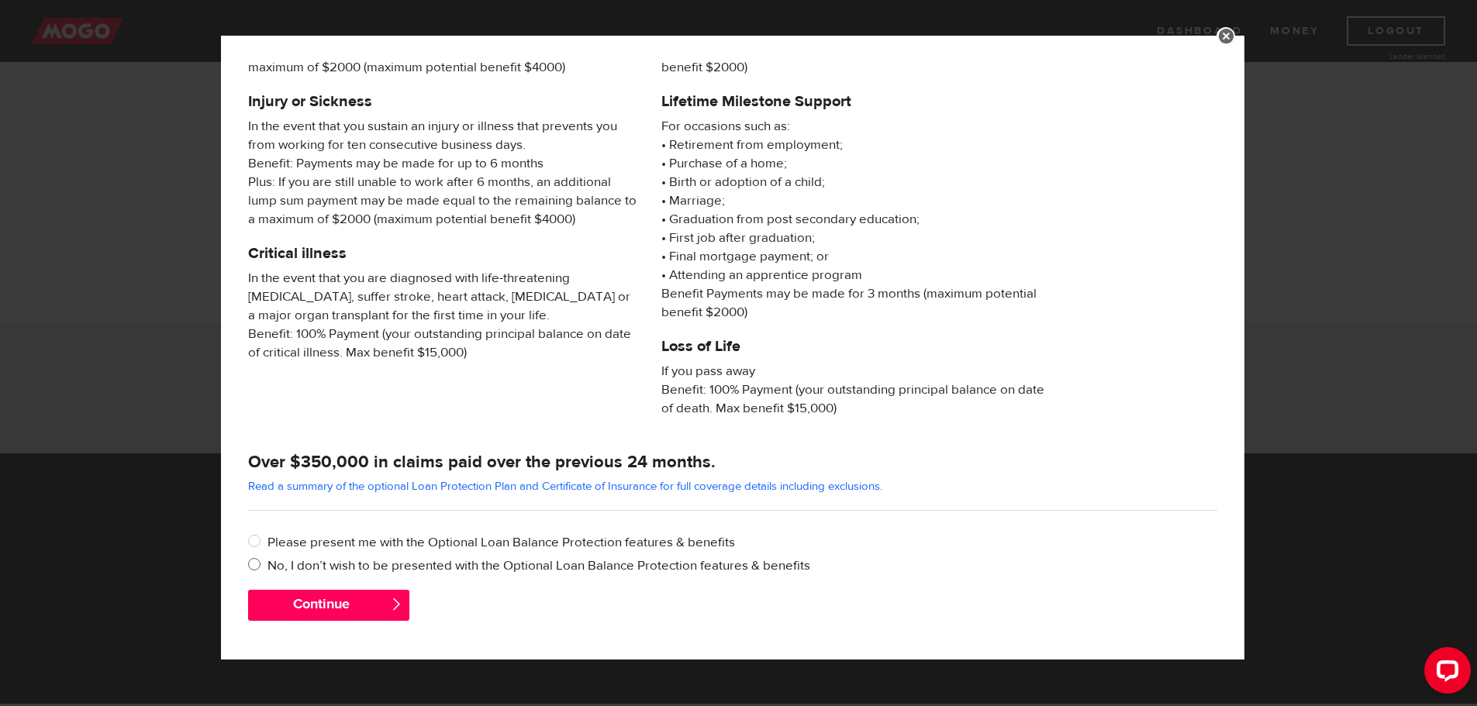
click at [342, 566] on label "No, I don’t wish to be presented with the Optional Loan Balance Protection feat…" at bounding box center [742, 566] width 950 height 19
click at [267, 566] on input "No, I don’t wish to be presented with the Optional Loan Balance Protection feat…" at bounding box center [257, 566] width 19 height 19
radio input "true"
click at [342, 598] on button "Continue" at bounding box center [328, 605] width 161 height 31
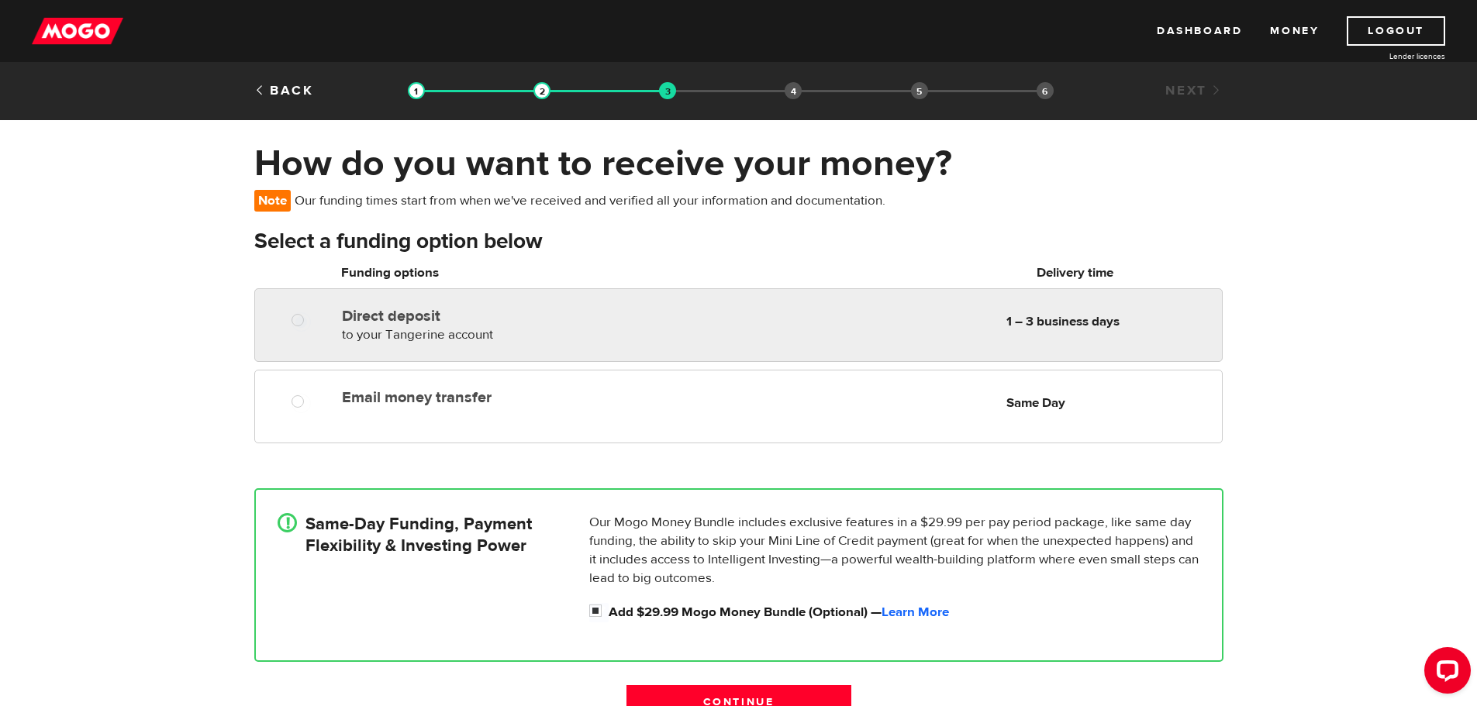
radio input "true"
click at [543, 344] on div "Direct deposit to your Tangerine account Delivery in 1 – 3 business days 1 – 3 …" at bounding box center [737, 325] width 967 height 74
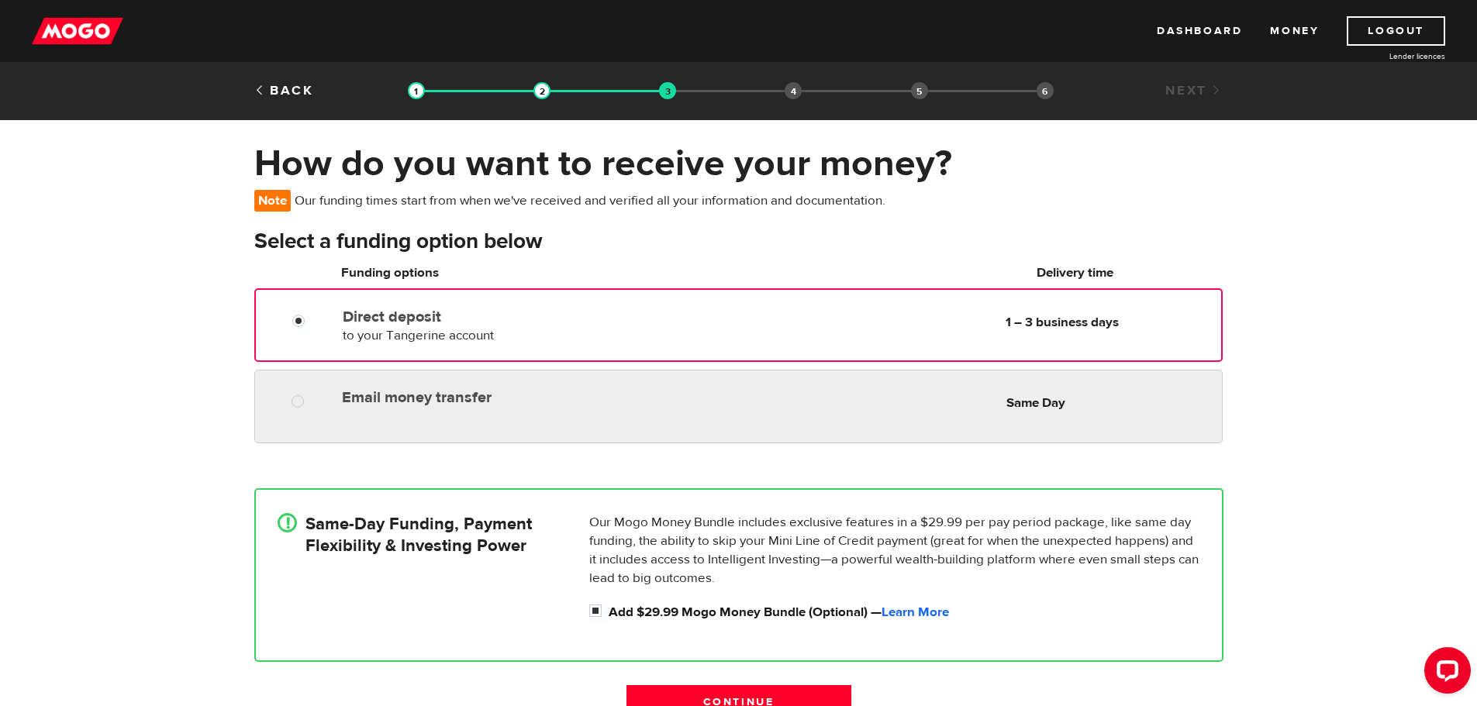
radio input "true"
click at [514, 398] on label "Email money transfer" at bounding box center [520, 397] width 357 height 19
click at [311, 398] on input "Email money transfer" at bounding box center [300, 403] width 19 height 19
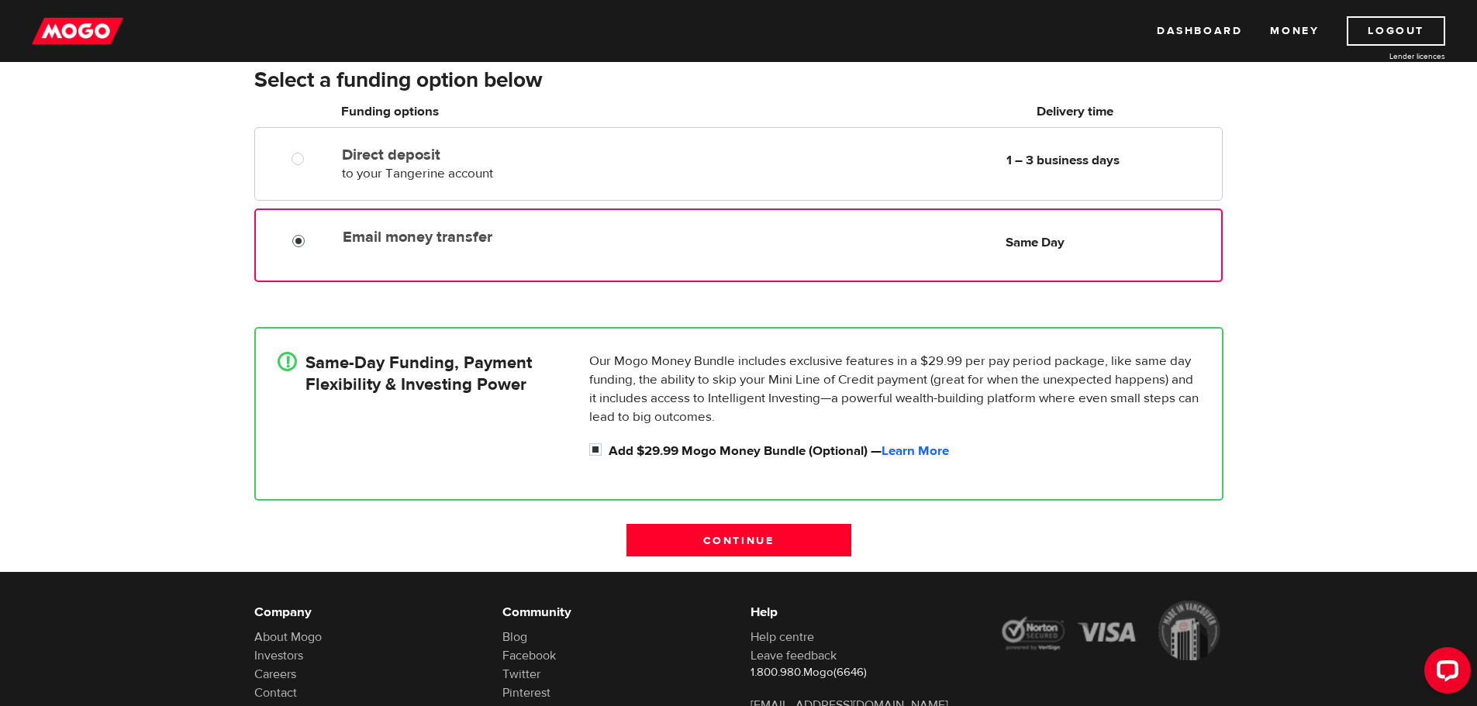
scroll to position [233, 0]
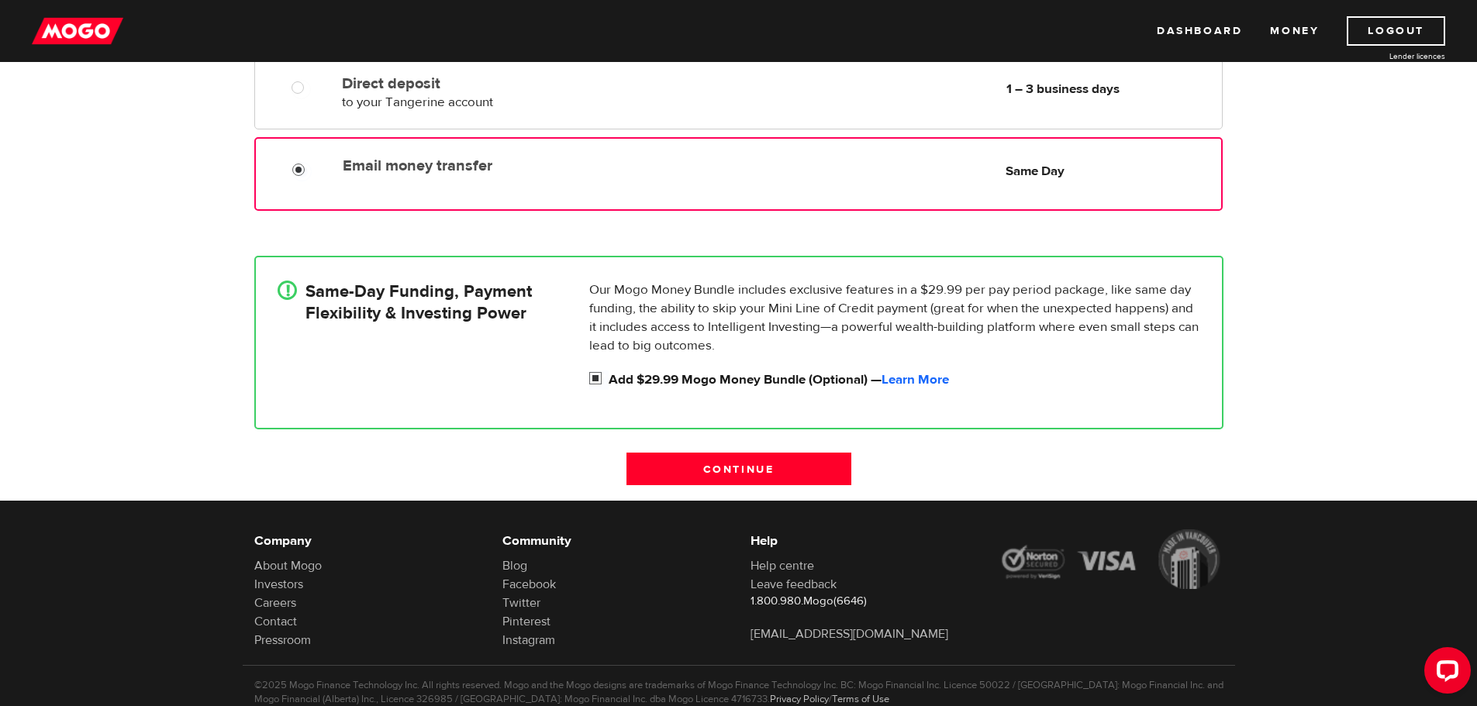
click at [596, 379] on input "Add $29.99 Mogo Money Bundle (Optional) — Learn More" at bounding box center [598, 380] width 19 height 19
checkbox input "false"
radio input "false"
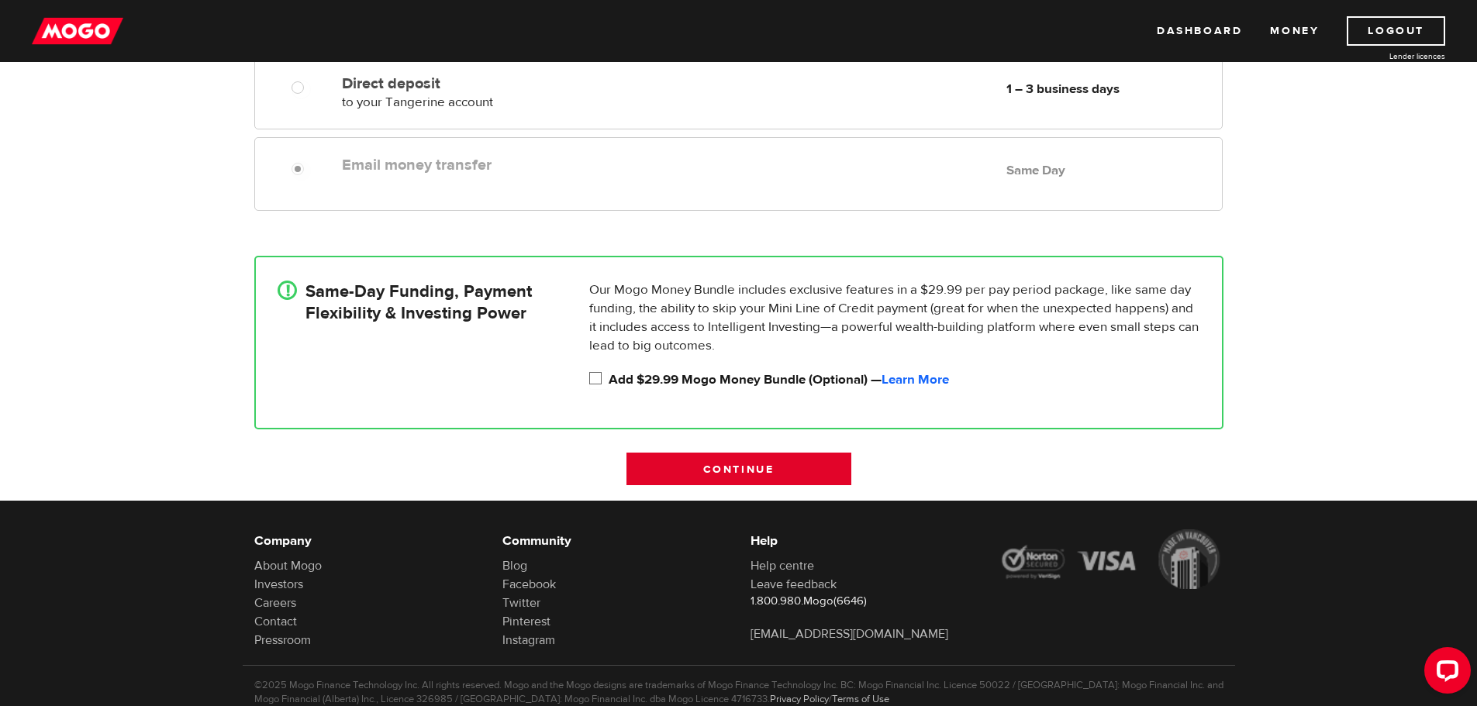
click at [753, 472] on input "Continue" at bounding box center [738, 469] width 225 height 33
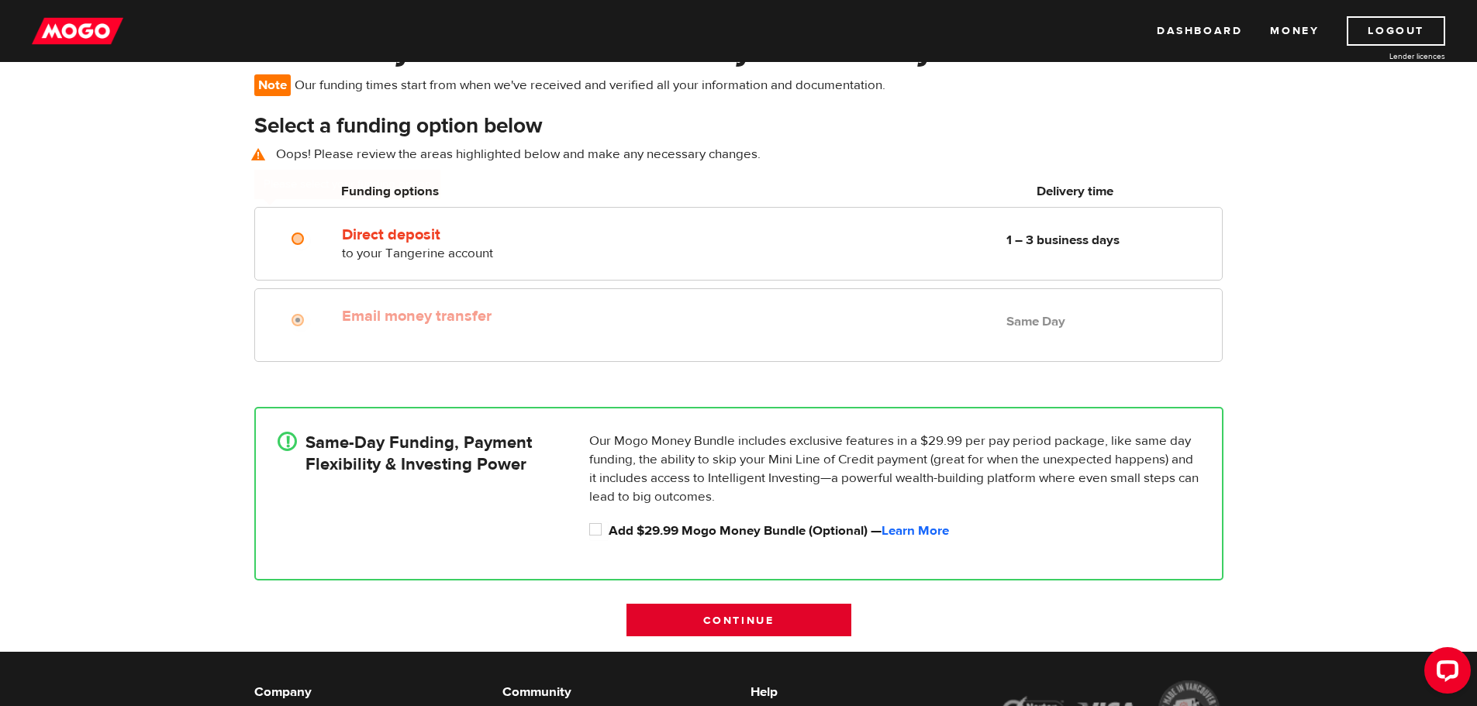
scroll to position [112, 0]
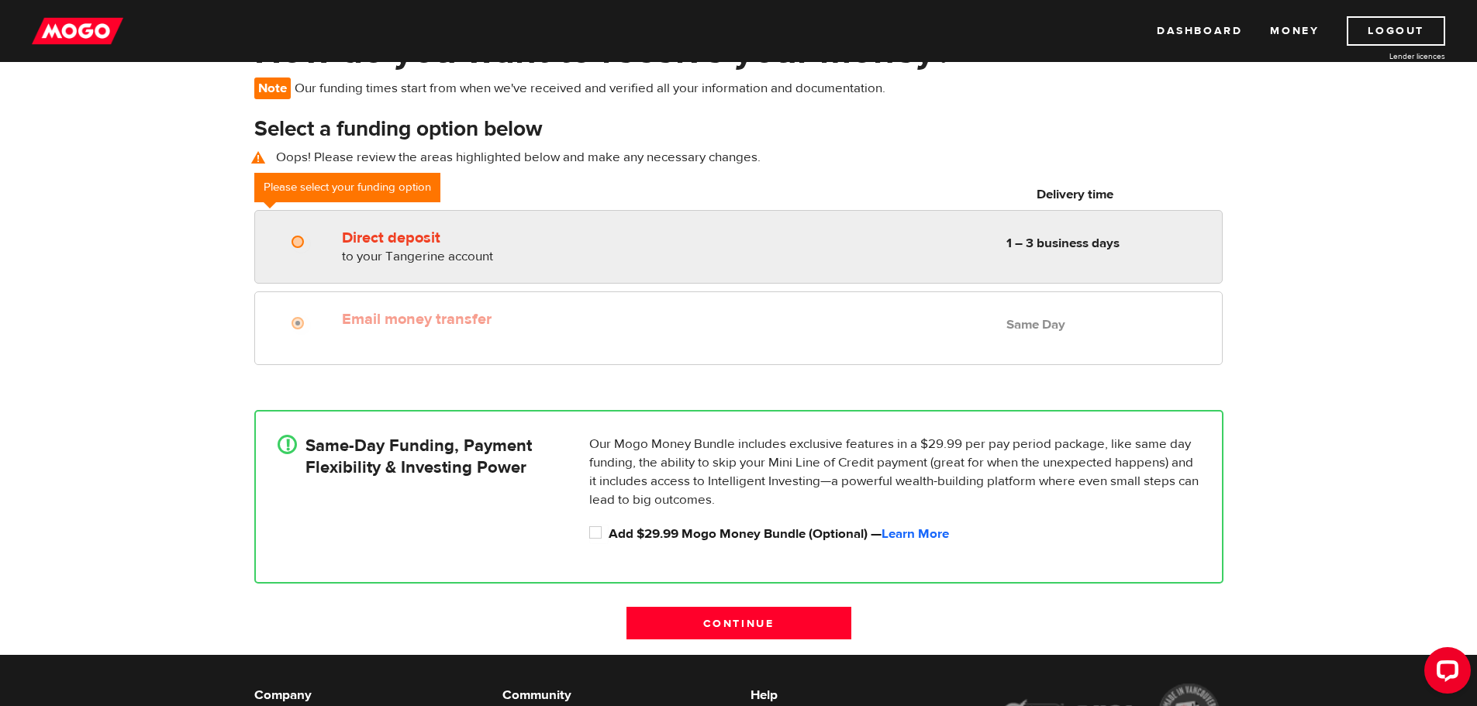
radio input "true"
click at [303, 237] on input "Direct deposit" at bounding box center [300, 243] width 19 height 19
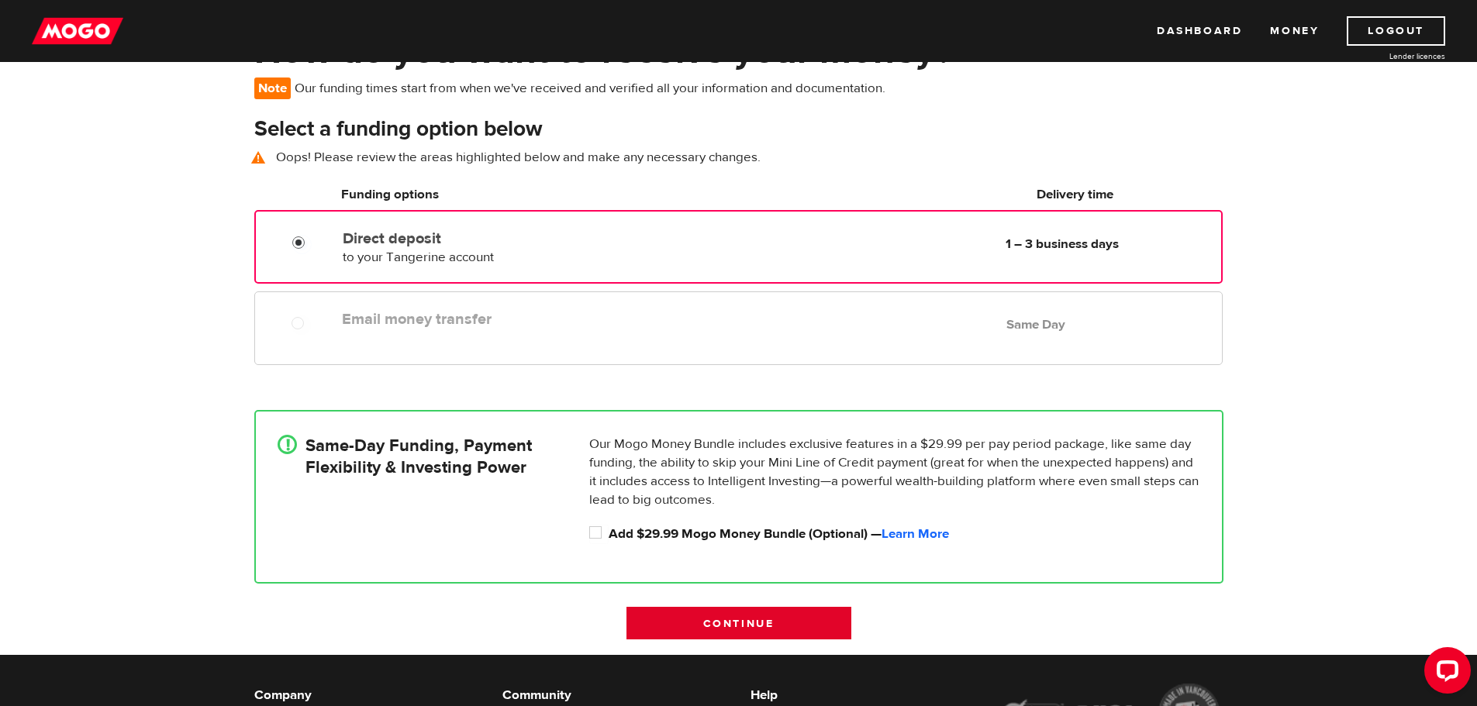
click at [746, 623] on input "Continue" at bounding box center [738, 623] width 225 height 33
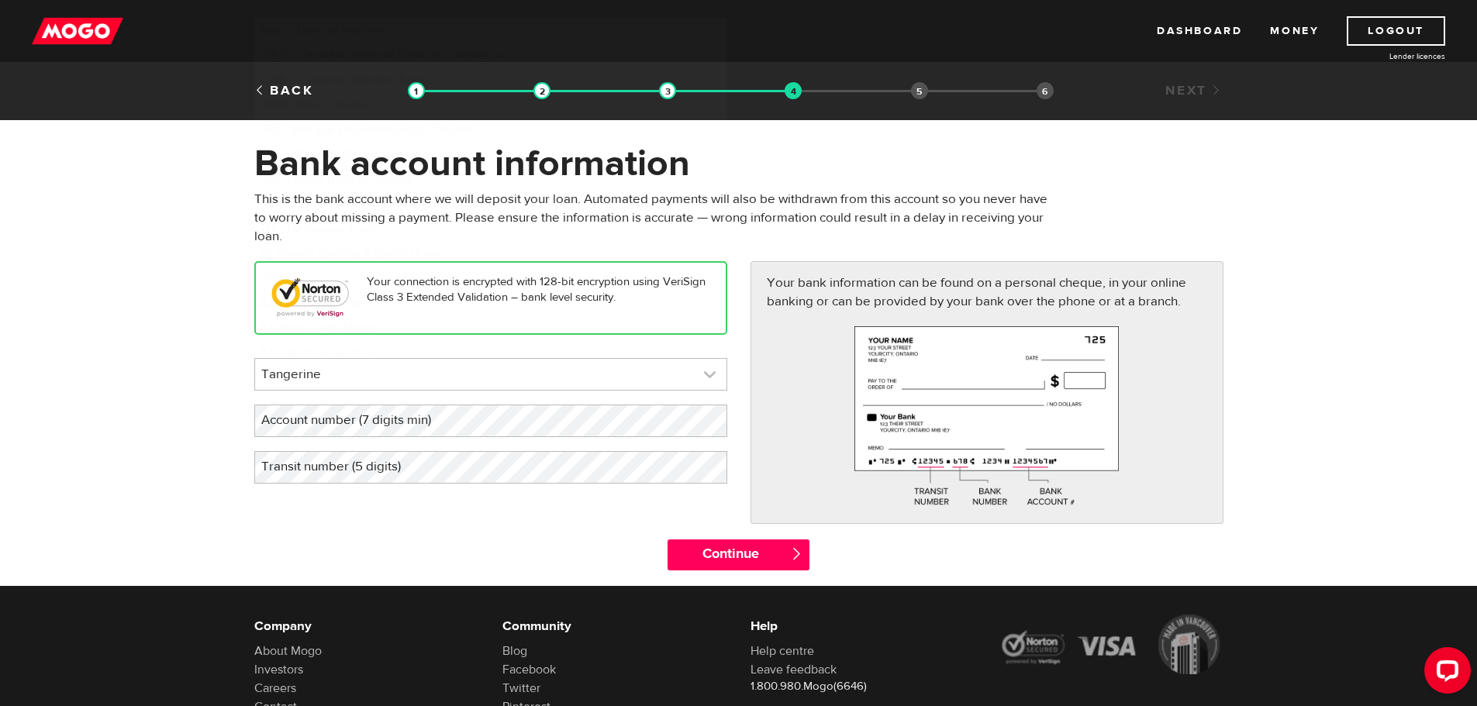
scroll to position [10980, 0]
click at [477, 367] on link at bounding box center [490, 374] width 471 height 31
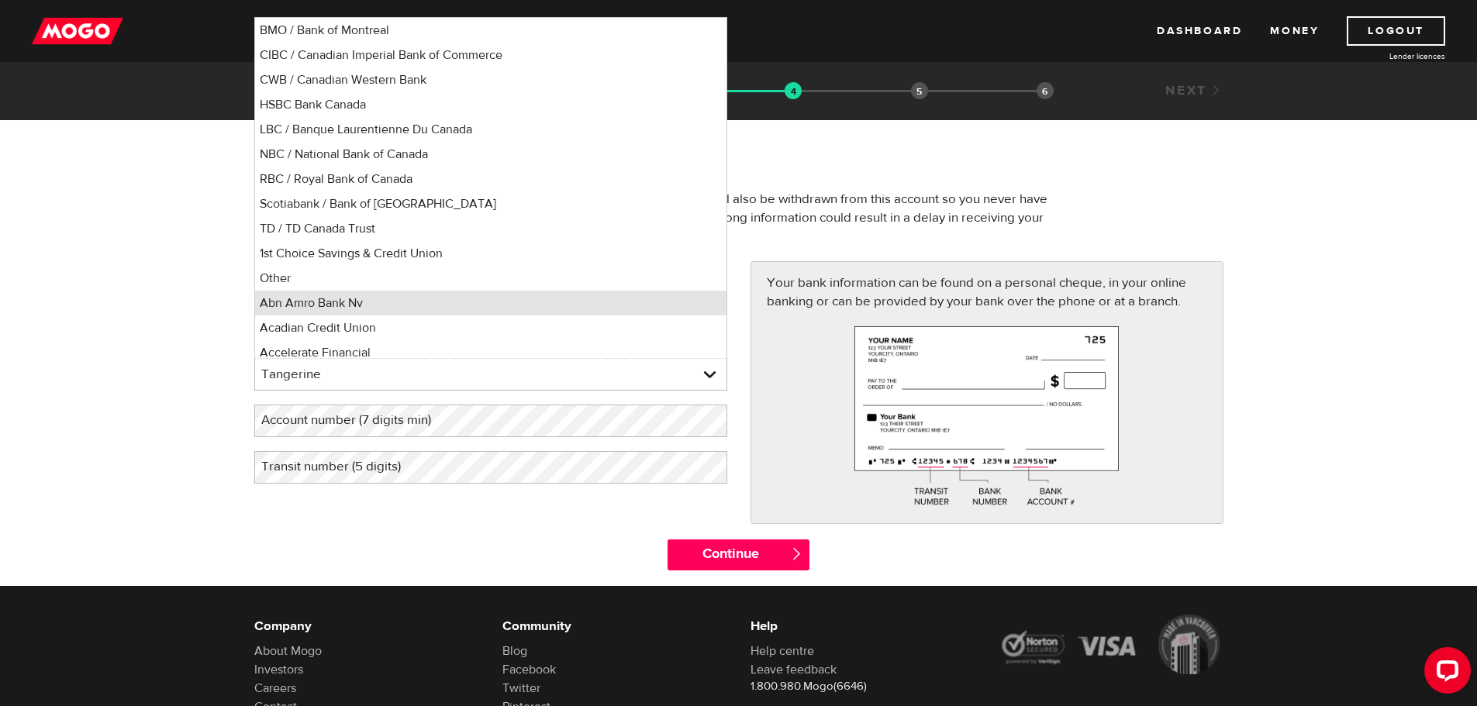
scroll to position [7, 0]
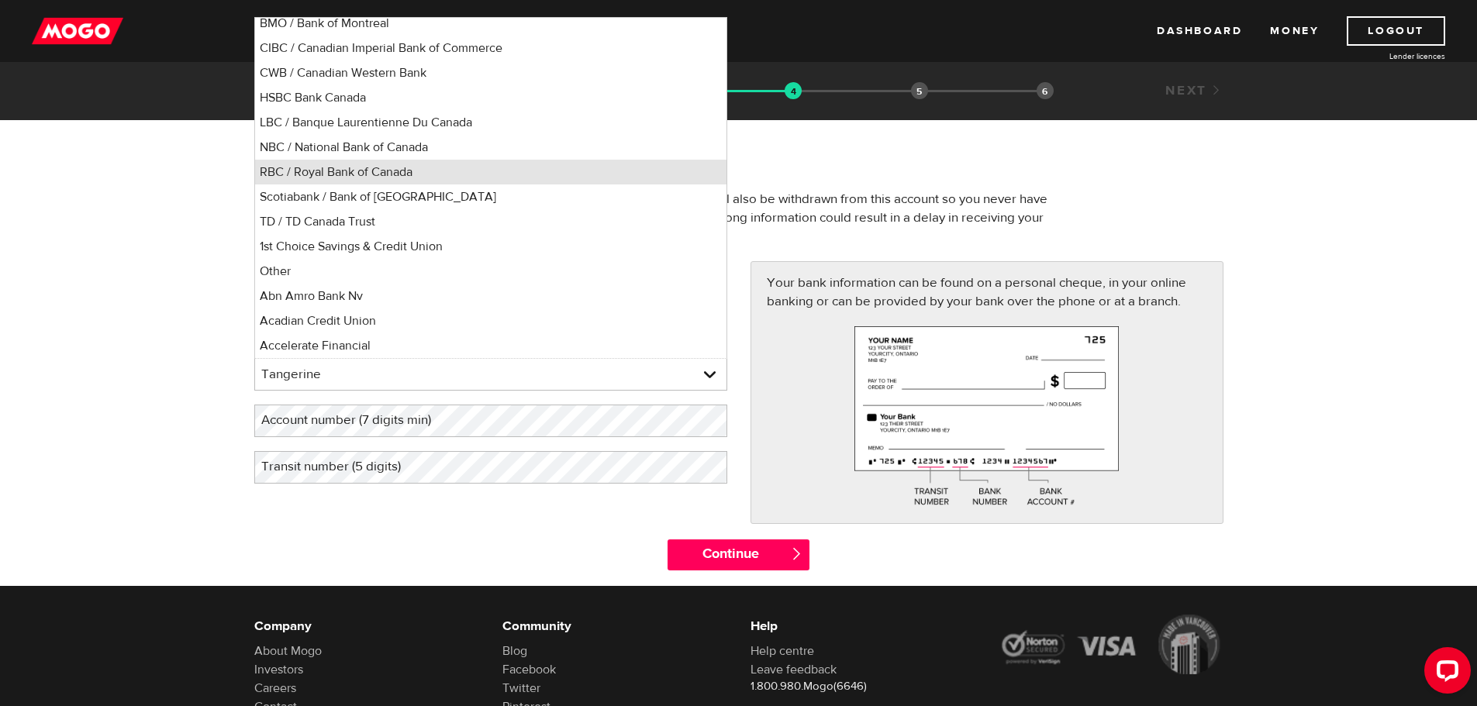
click at [425, 179] on li "RBC / Royal Bank of Canada" at bounding box center [490, 172] width 471 height 25
select select "8"
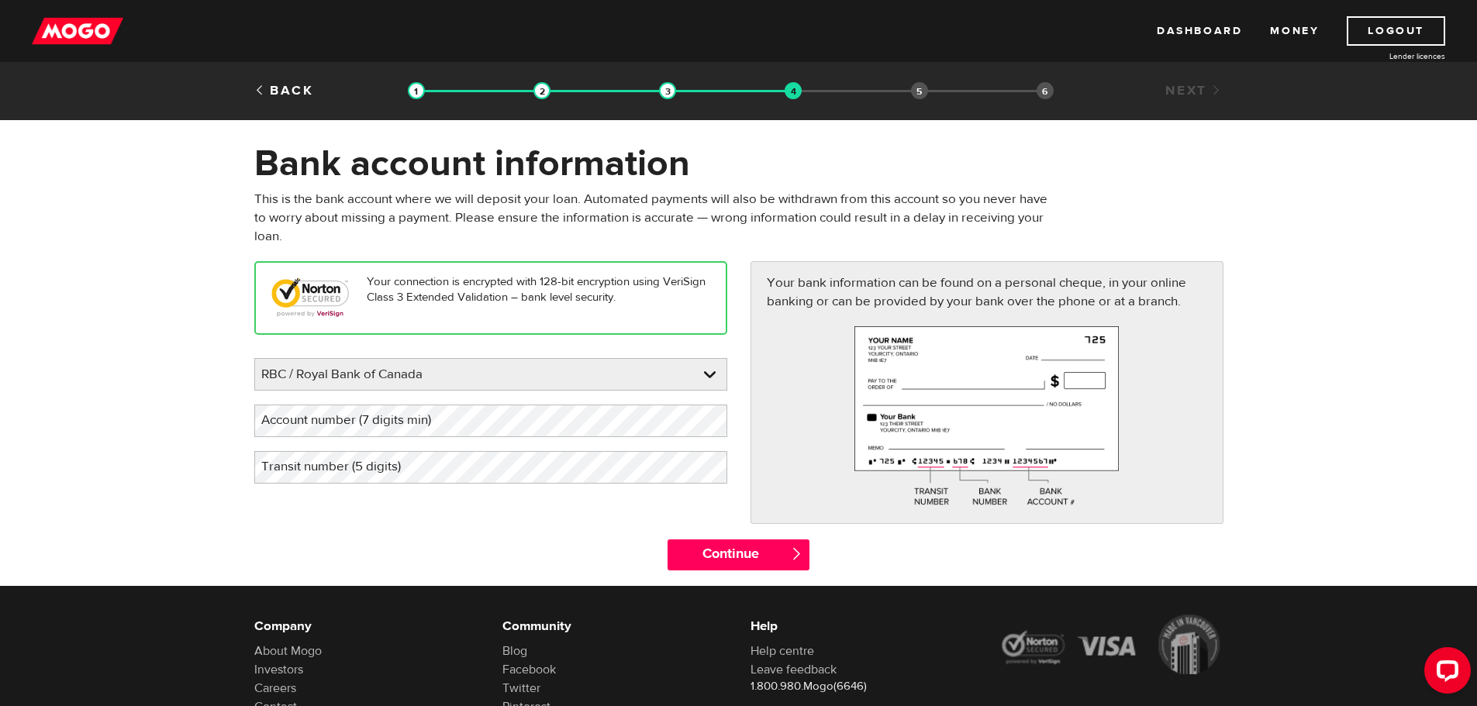
click at [408, 422] on label "Account number (7 digits min)" at bounding box center [358, 421] width 209 height 32
click at [726, 556] on input "Continue" at bounding box center [738, 554] width 142 height 31
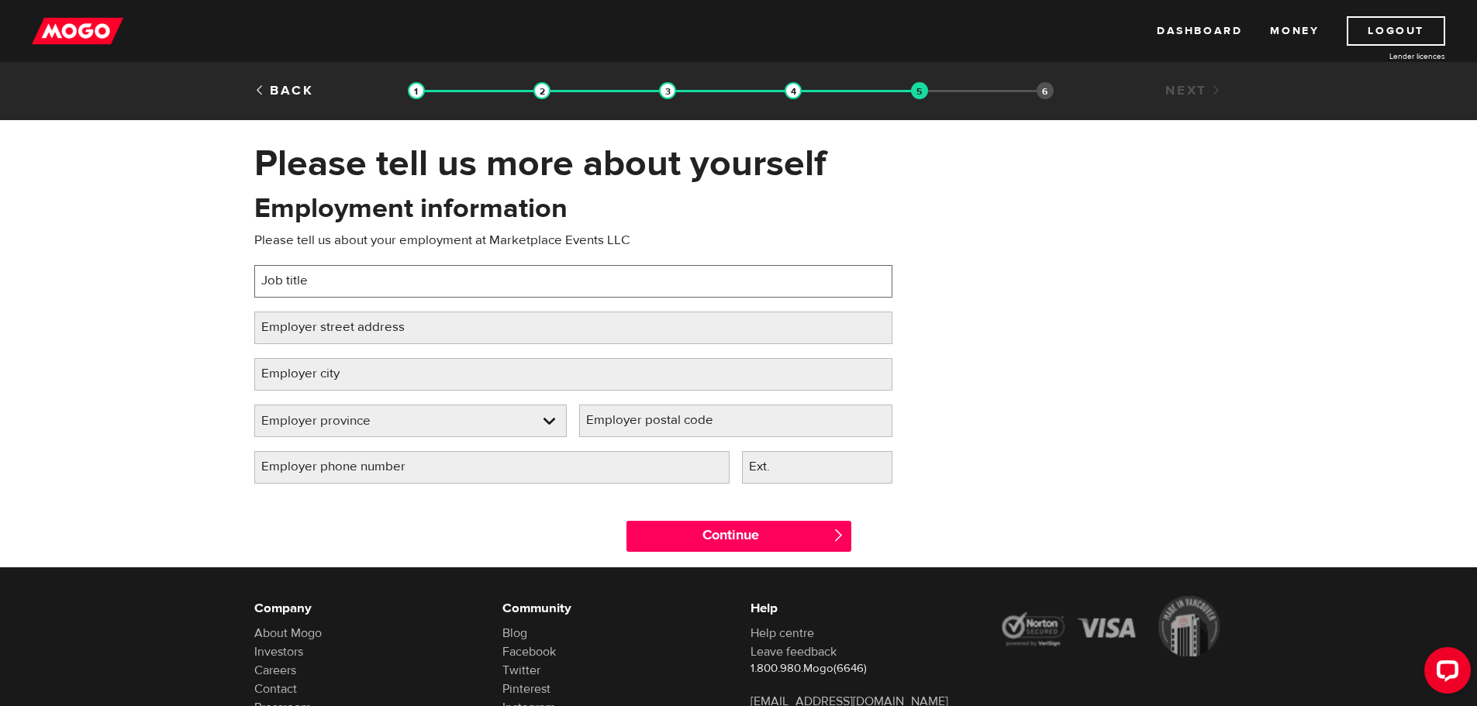
click at [519, 275] on input "Job title" at bounding box center [573, 281] width 638 height 33
type input "Operations Manager"
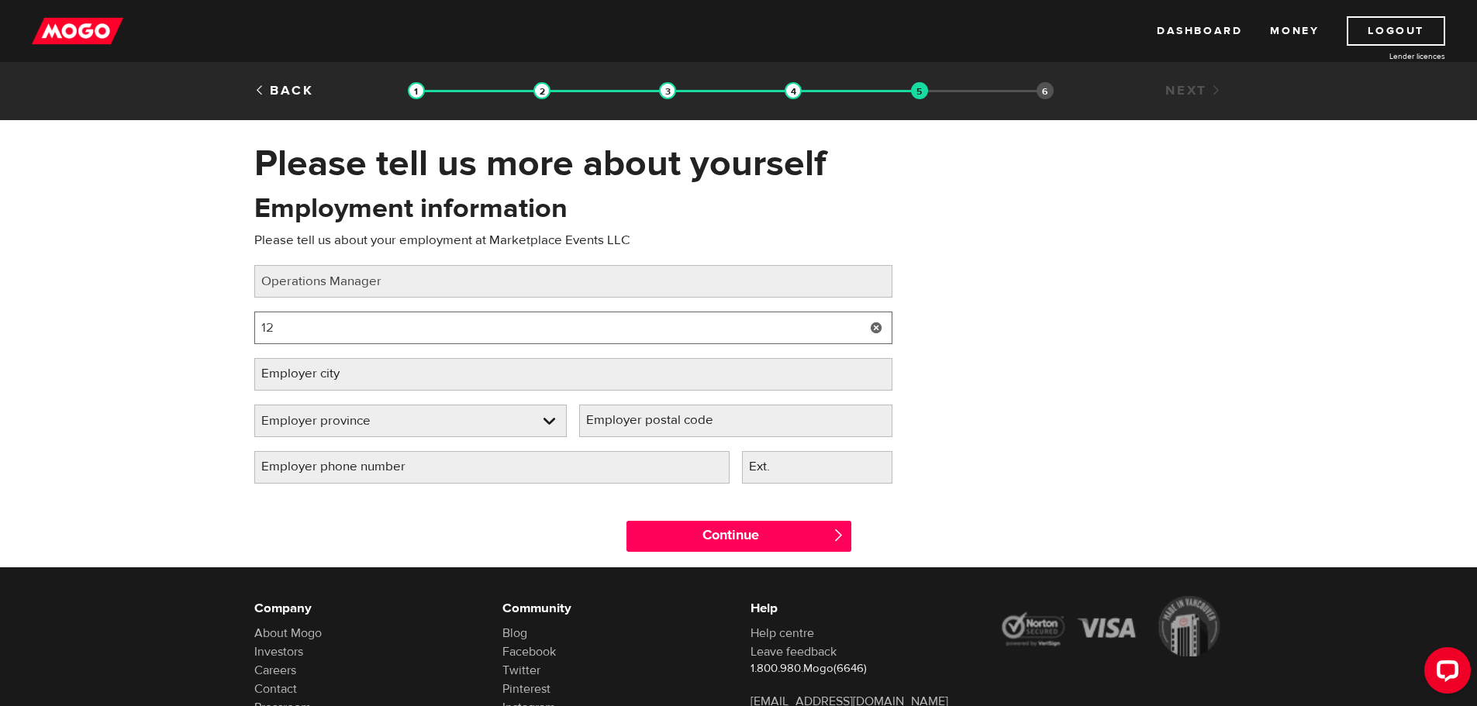
type input "1"
type input "[STREET_ADDRESS]"
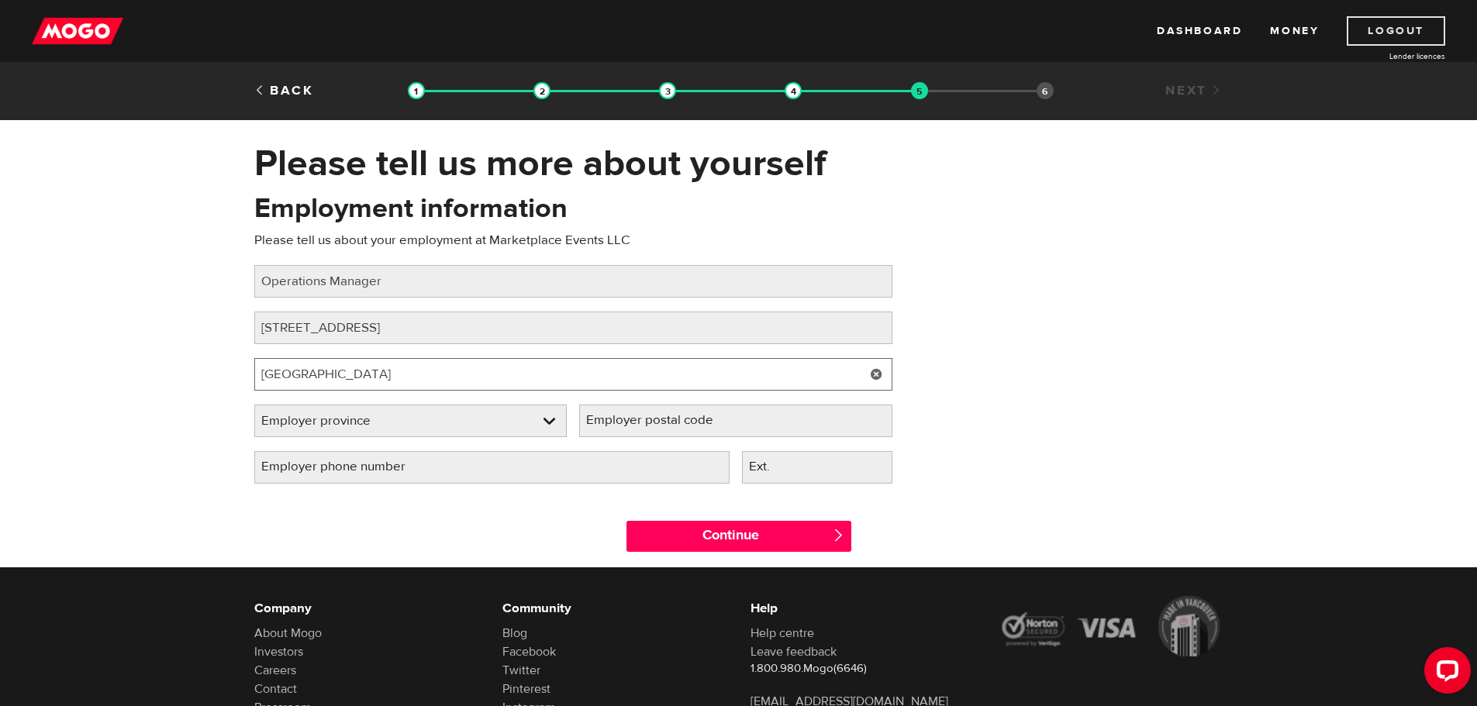
type input "[GEOGRAPHIC_DATA]"
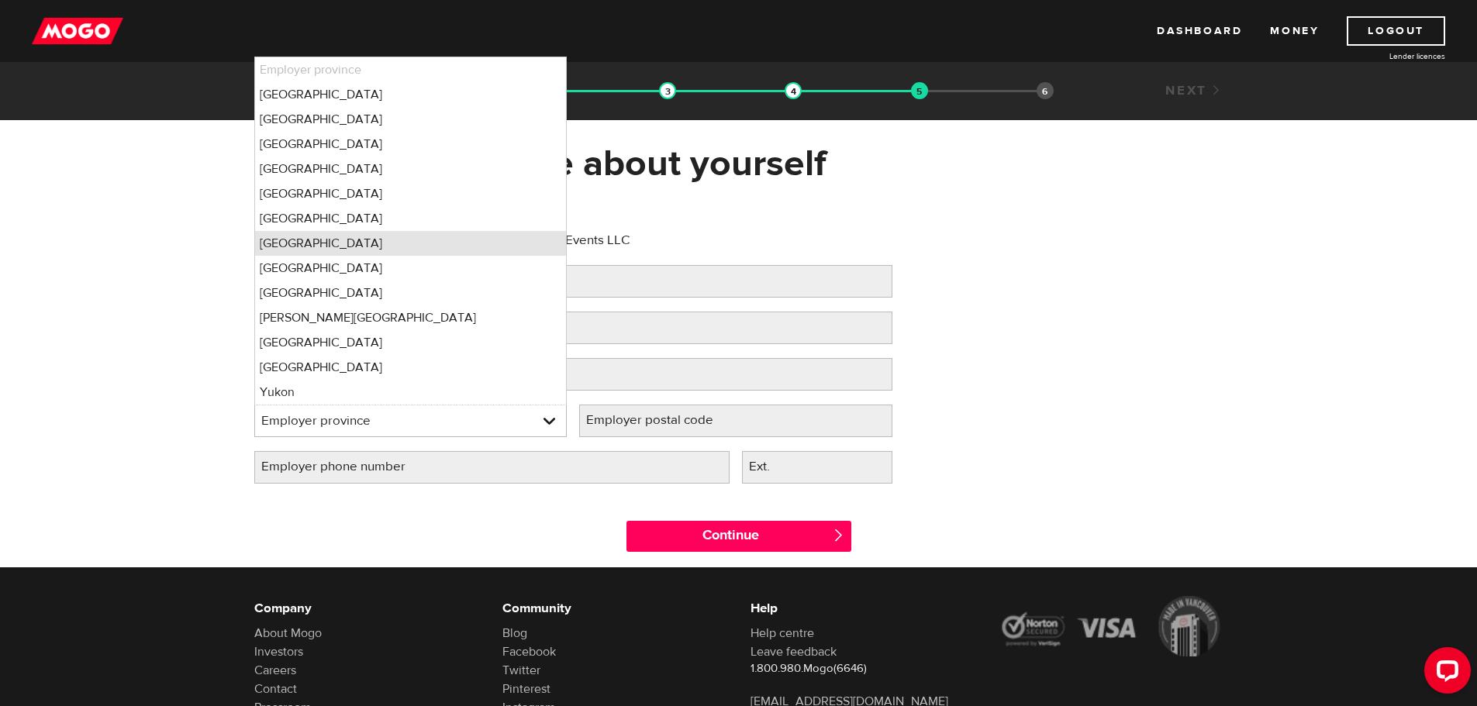
click at [347, 244] on li "Nova Scotia" at bounding box center [411, 243] width 312 height 25
select select "NS"
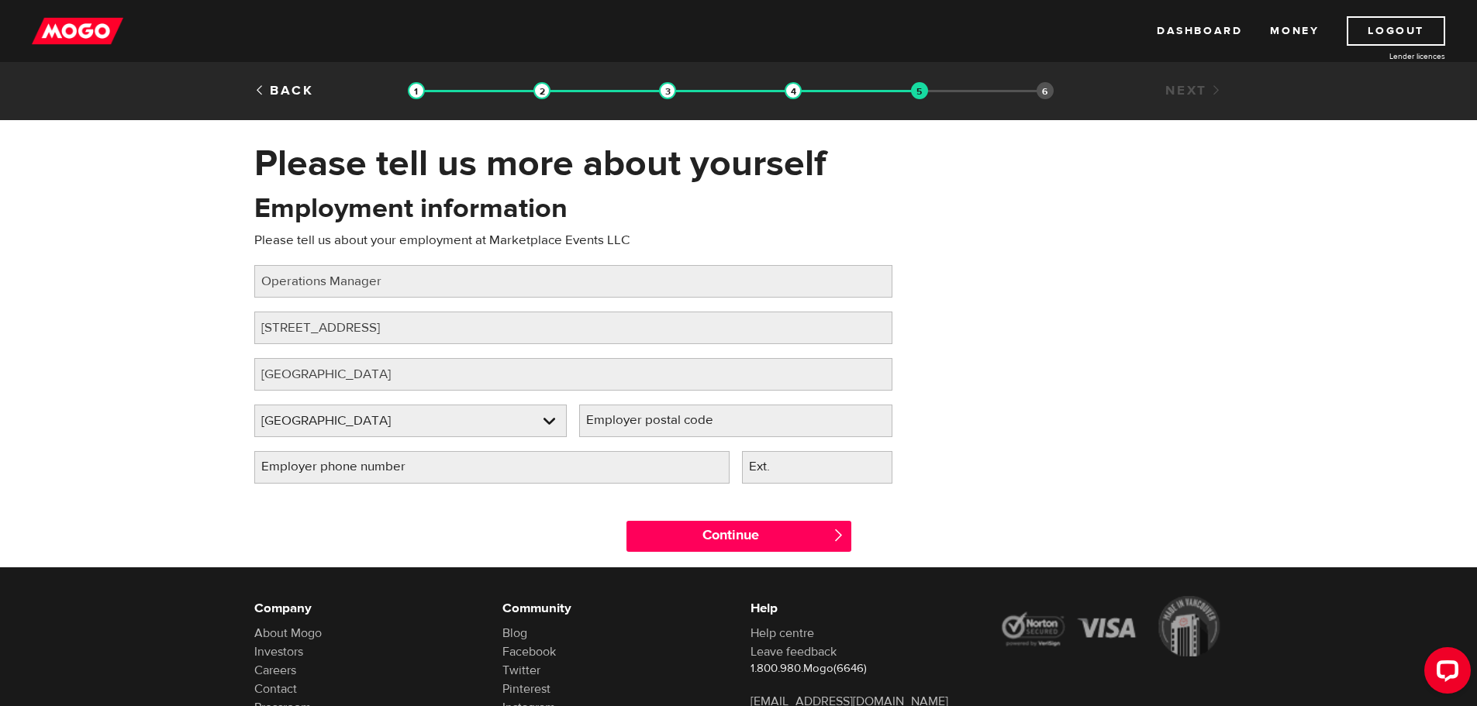
click at [729, 429] on label "Employer postal code" at bounding box center [662, 421] width 166 height 32
click at [729, 429] on input "Employer postal code" at bounding box center [735, 421] width 313 height 33
type input "b"
type input "B3S1B4"
click at [487, 464] on input "Employer phone number" at bounding box center [491, 467] width 475 height 33
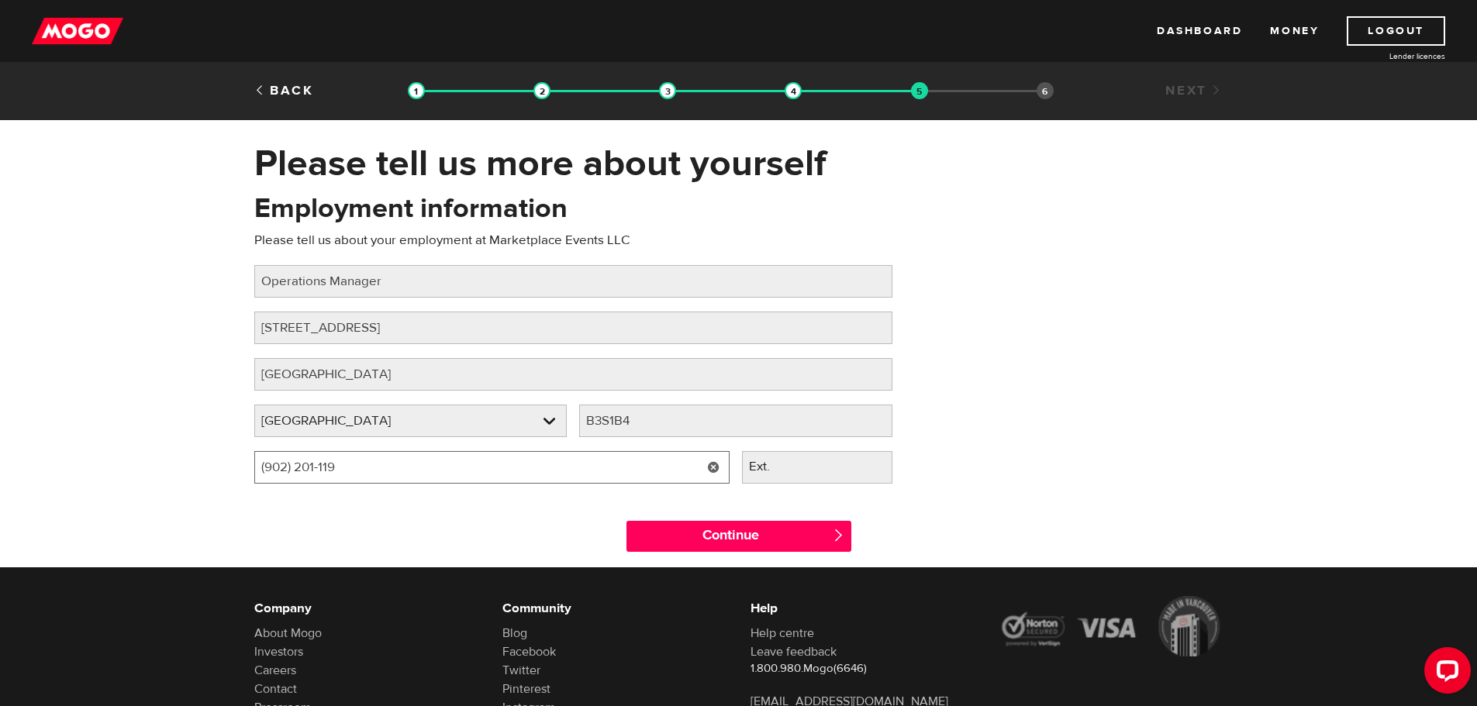
type input "(902) 201-1199"
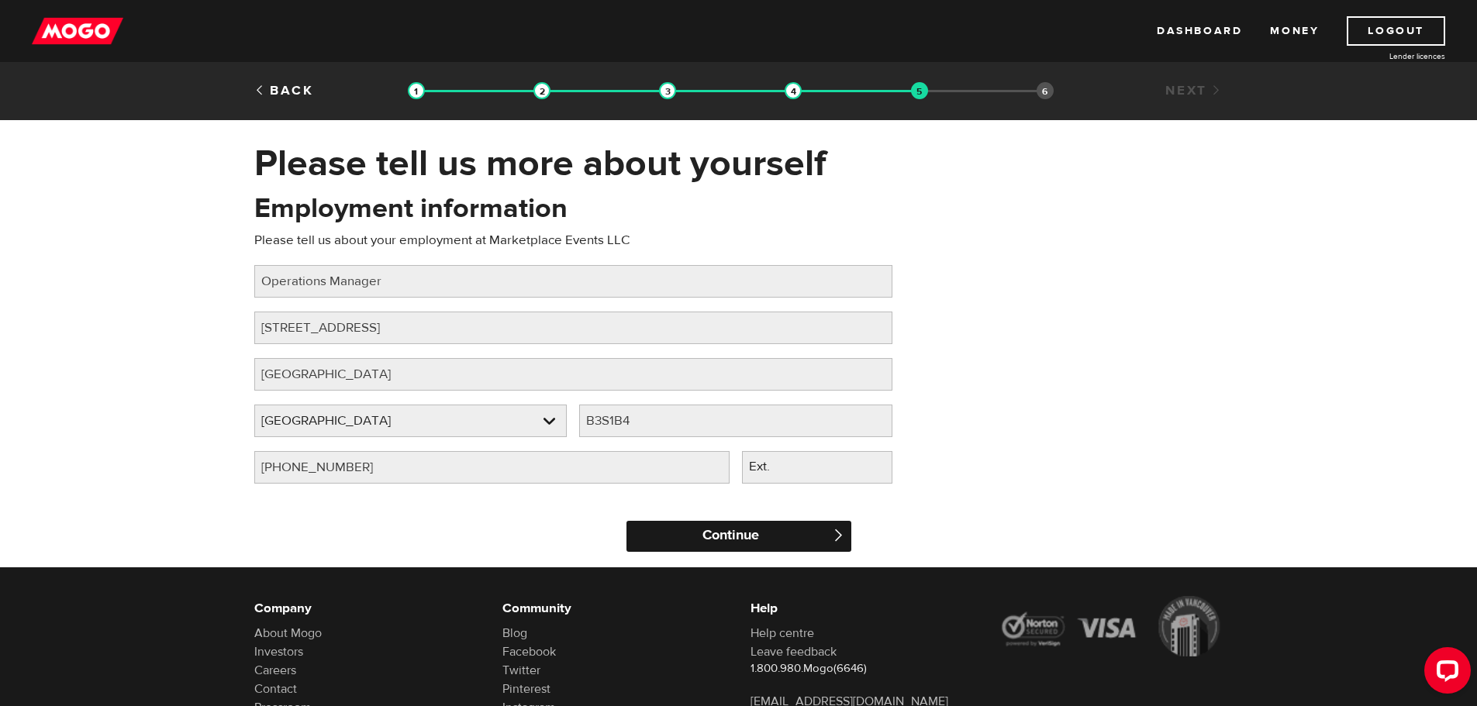
click at [753, 529] on input "Continue" at bounding box center [738, 536] width 225 height 31
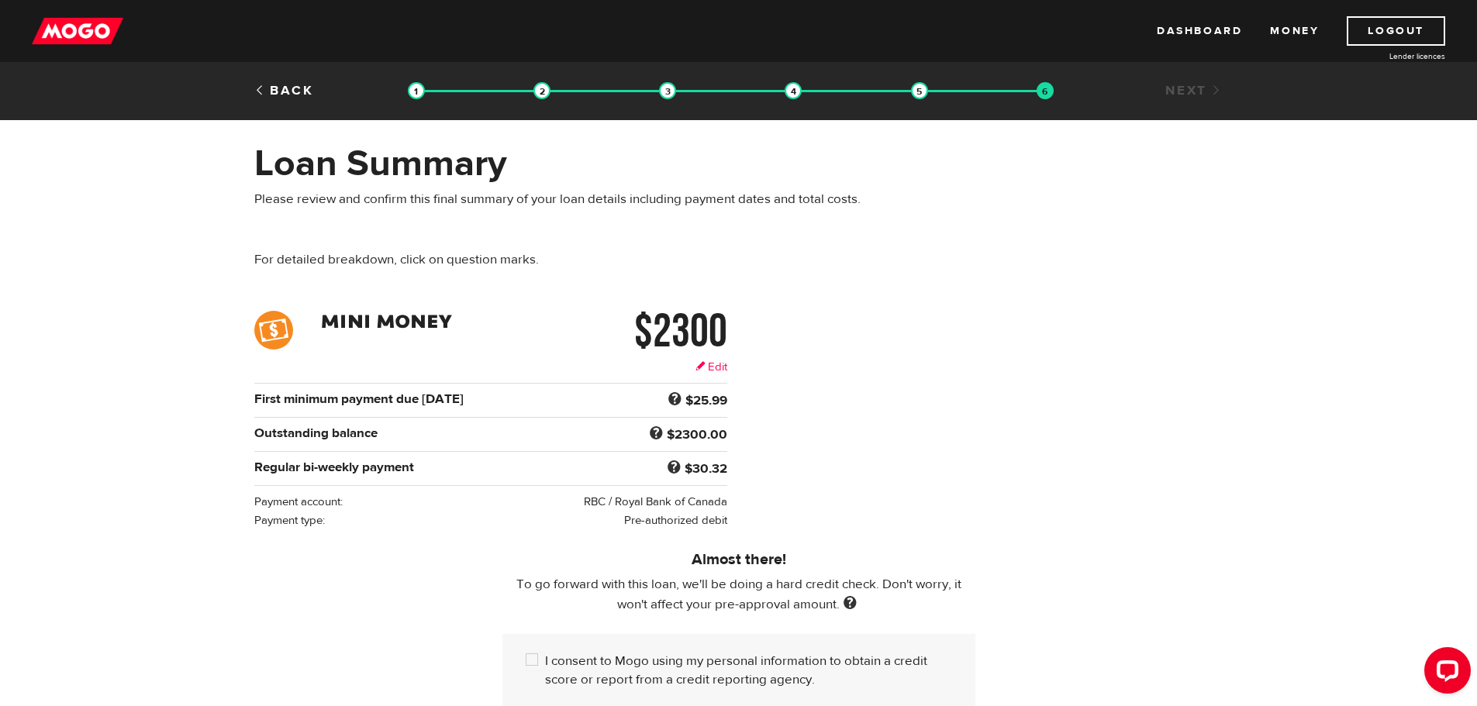
click at [715, 368] on link "Edit" at bounding box center [711, 367] width 32 height 16
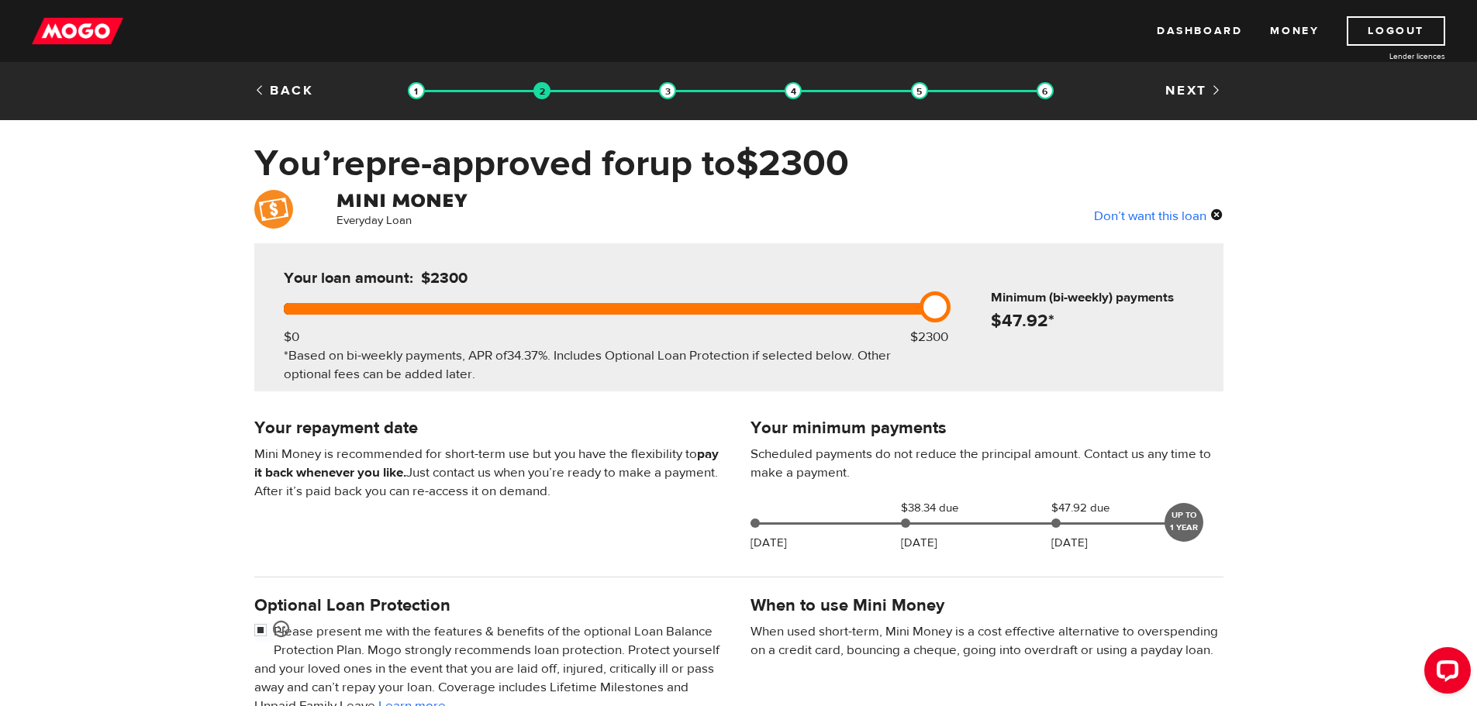
drag, startPoint x: 935, startPoint y: 302, endPoint x: 996, endPoint y: 317, distance: 63.0
click at [996, 317] on div "Your loan amount: $2300 $0 $2300 *Based on bi-weekly payments, APR of 34.37% . …" at bounding box center [738, 317] width 969 height 148
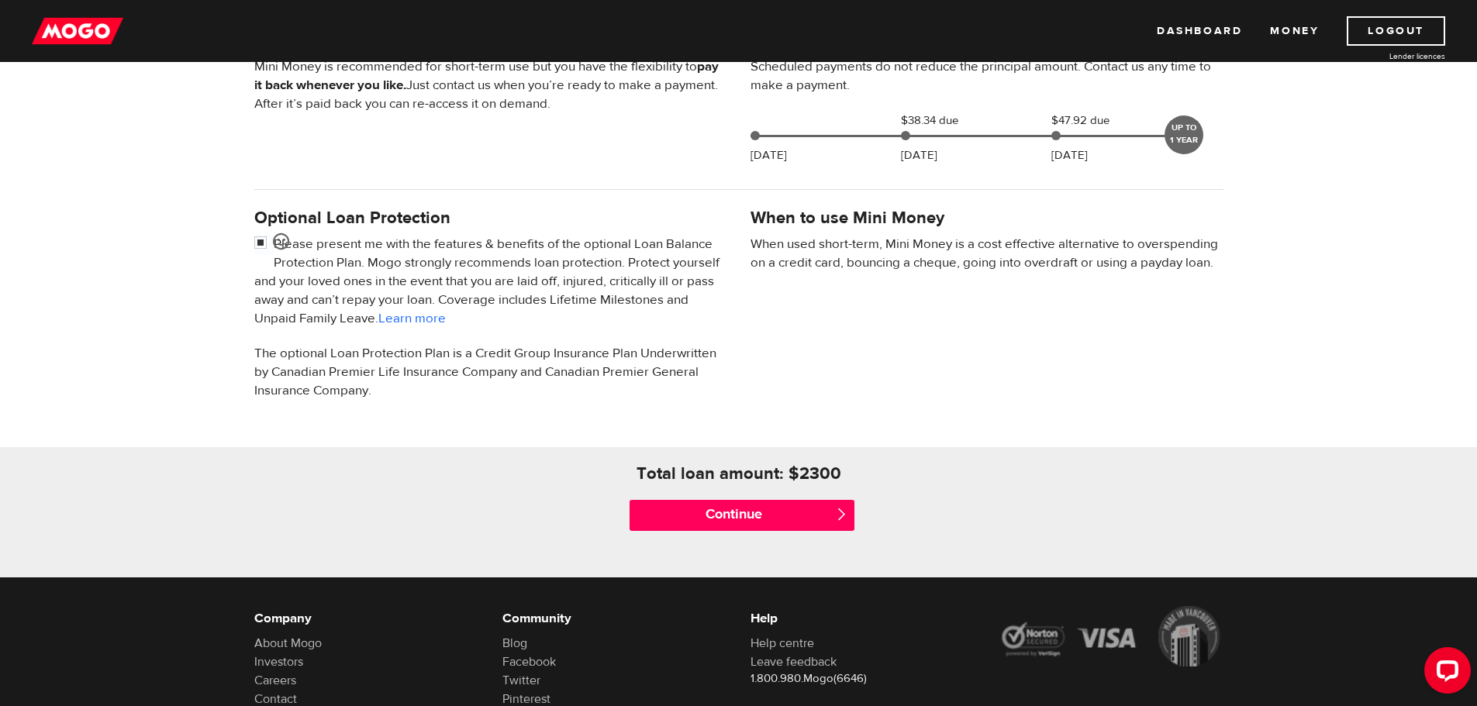
scroll to position [512, 0]
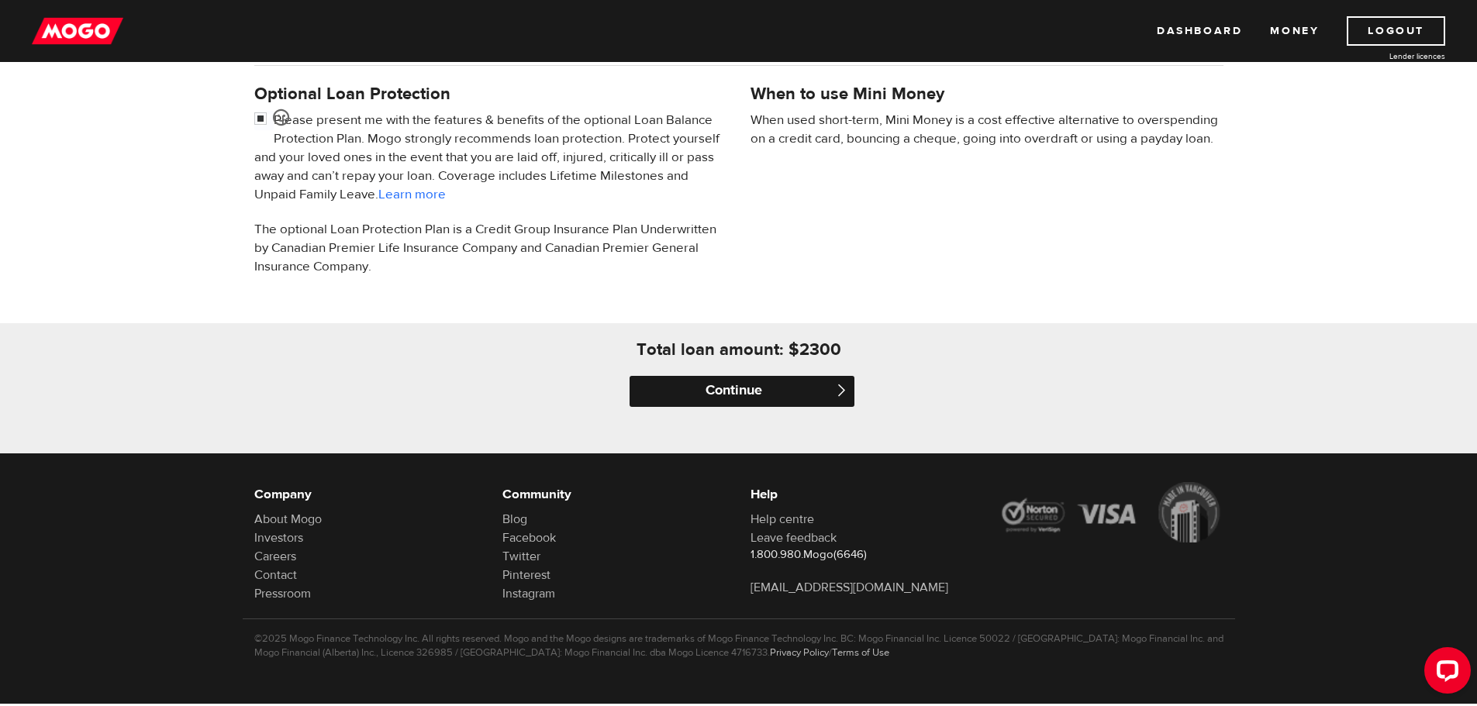
click at [715, 389] on input "Continue" at bounding box center [741, 391] width 225 height 31
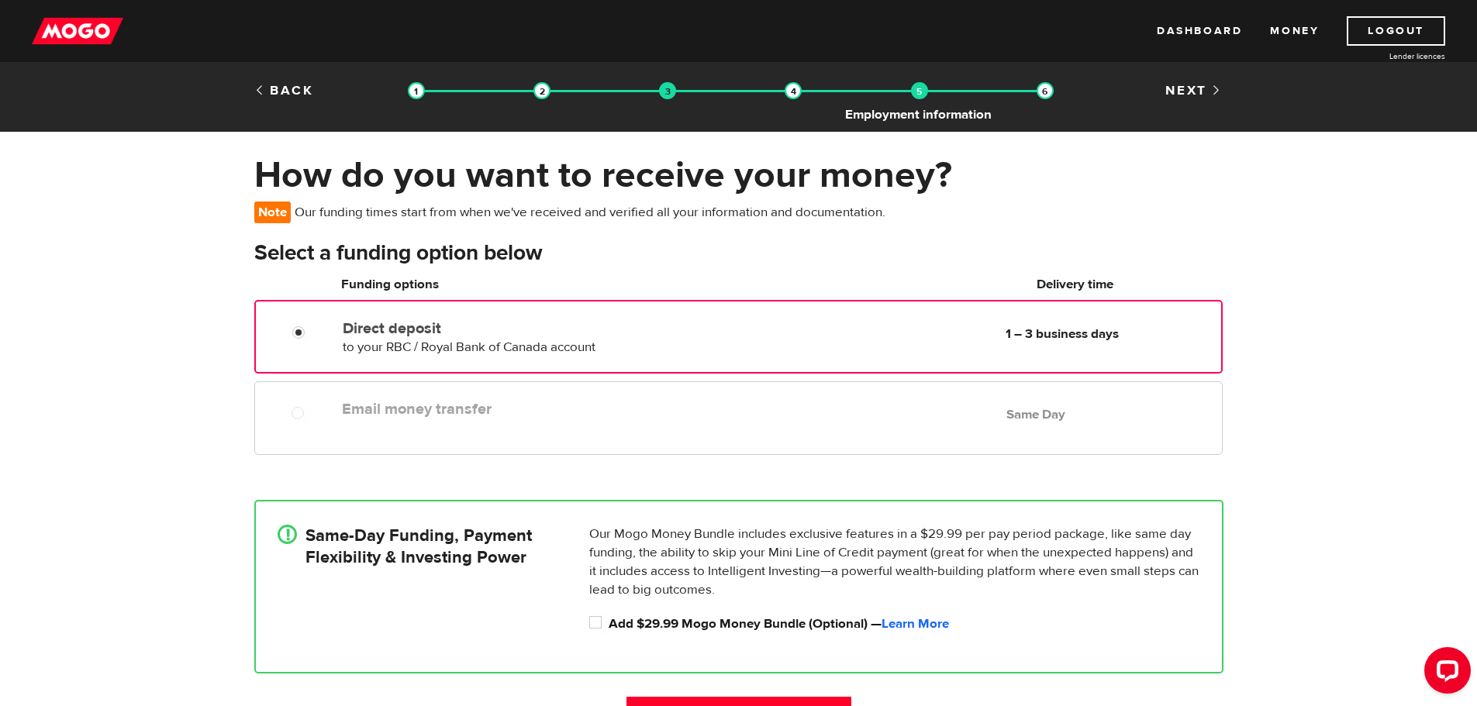
click at [919, 90] on img at bounding box center [919, 90] width 17 height 17
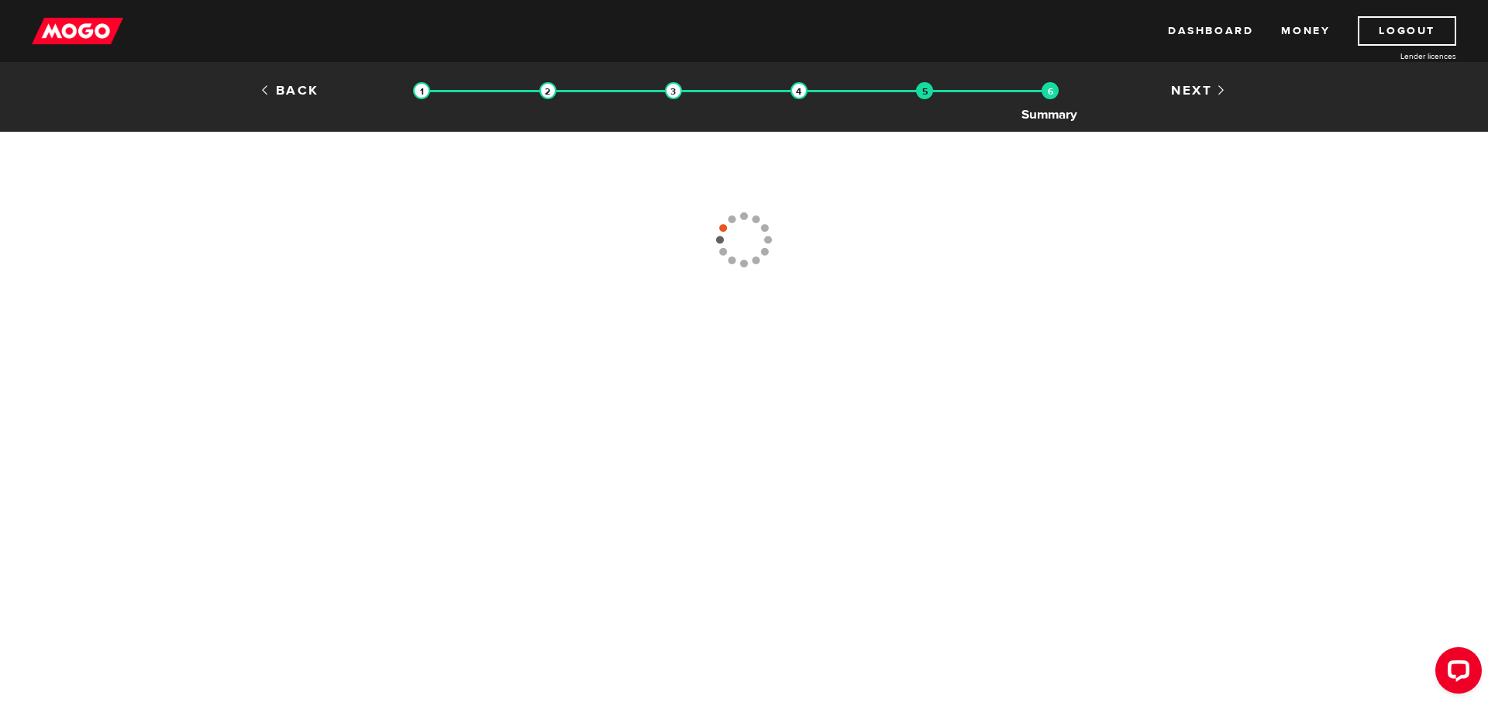
type input "(902) 201-1199"
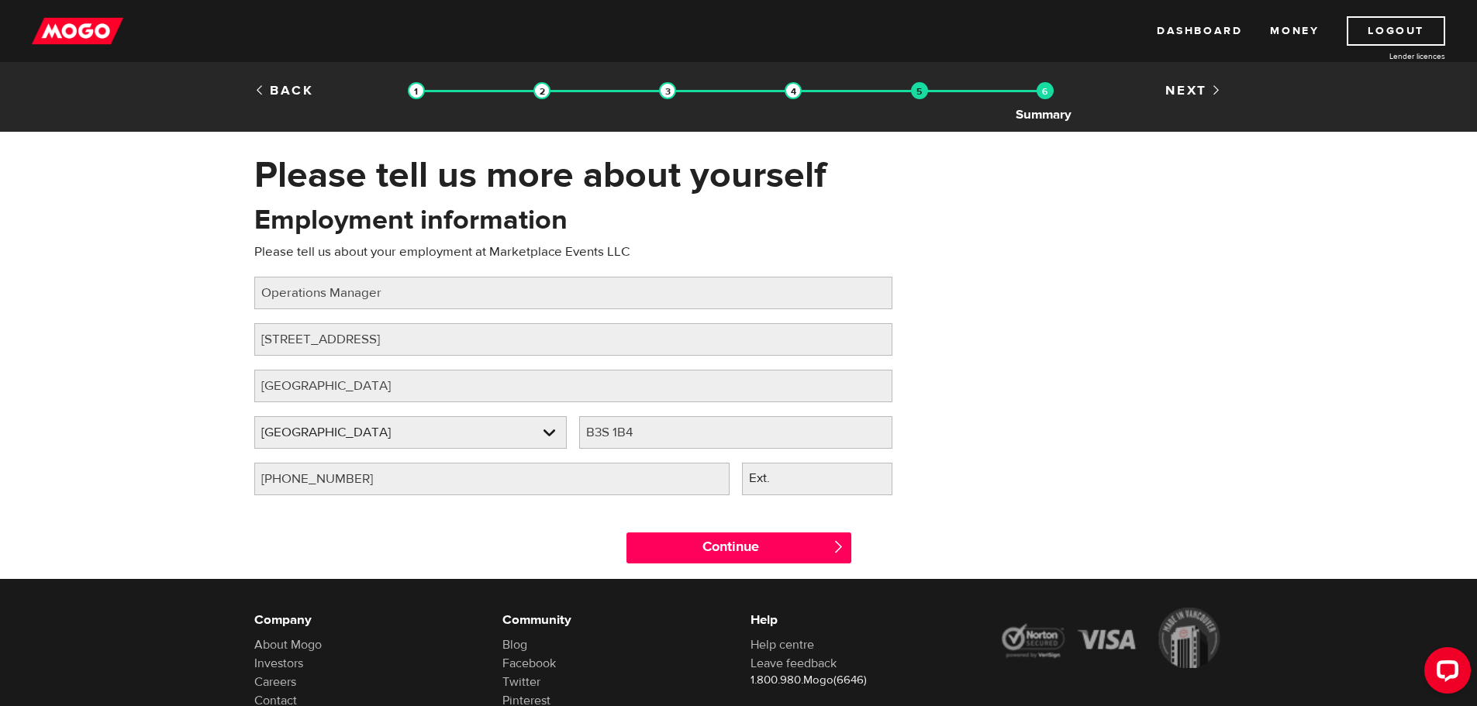
click at [1050, 89] on img at bounding box center [1044, 90] width 17 height 17
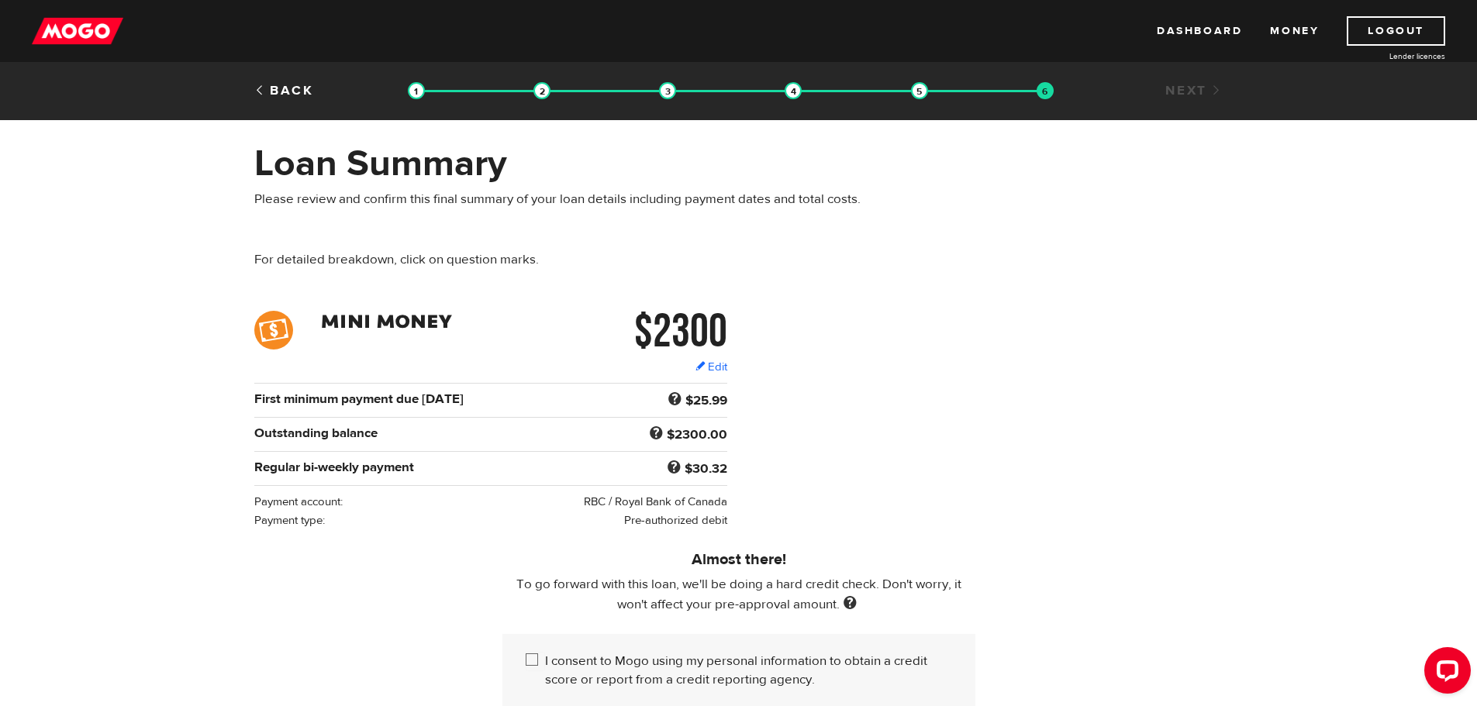
click at [529, 658] on input "I consent to Mogo using my personal information to obtain a credit score or rep…" at bounding box center [535, 661] width 19 height 19
checkbox input "true"
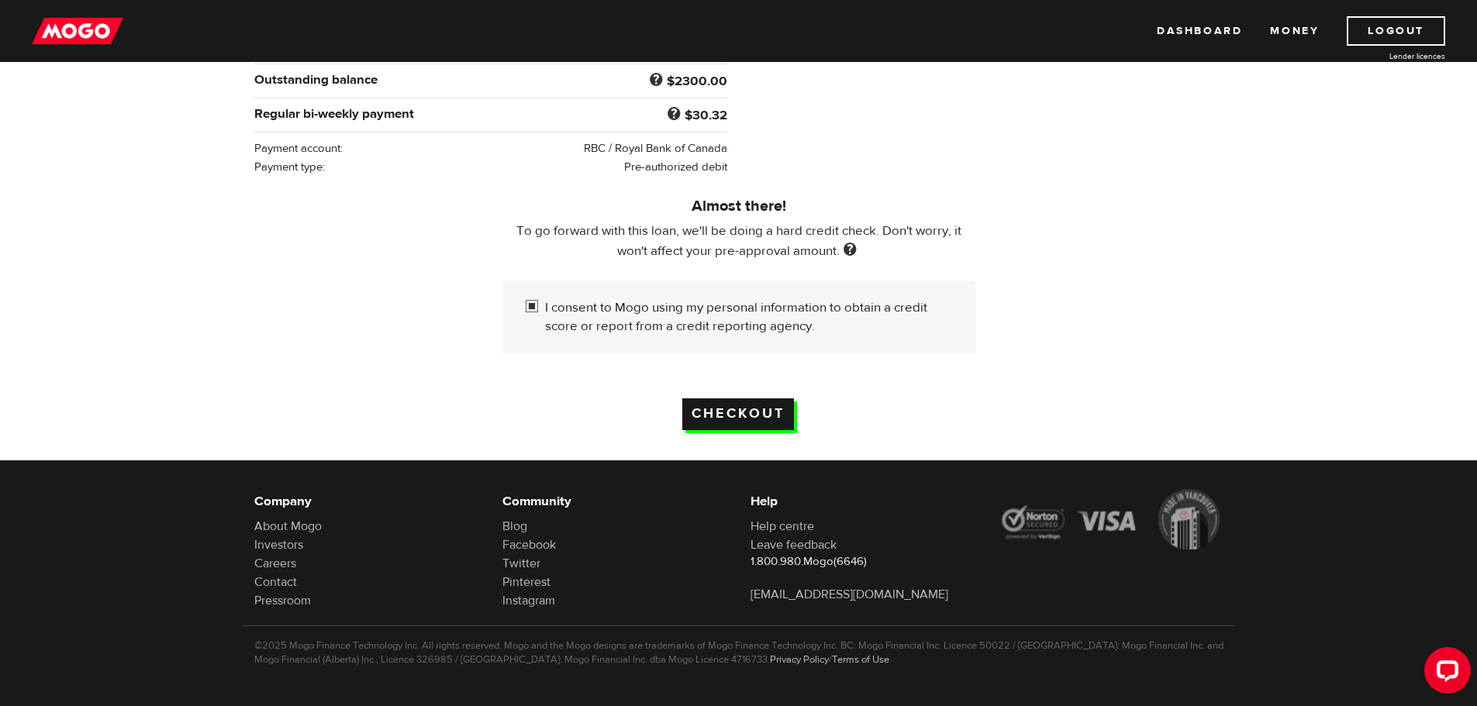
click at [756, 419] on input "Checkout" at bounding box center [738, 414] width 112 height 32
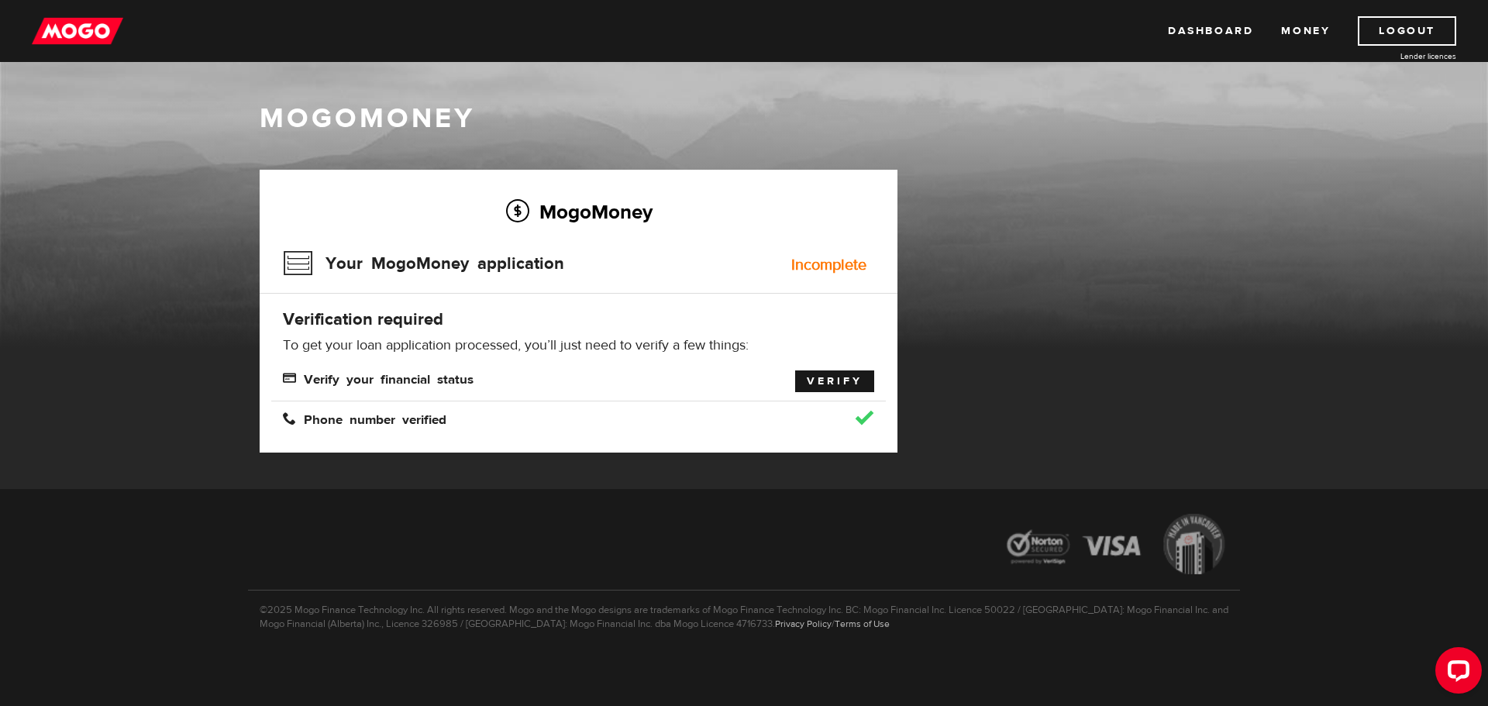
click at [874, 383] on link "Verify" at bounding box center [834, 382] width 79 height 22
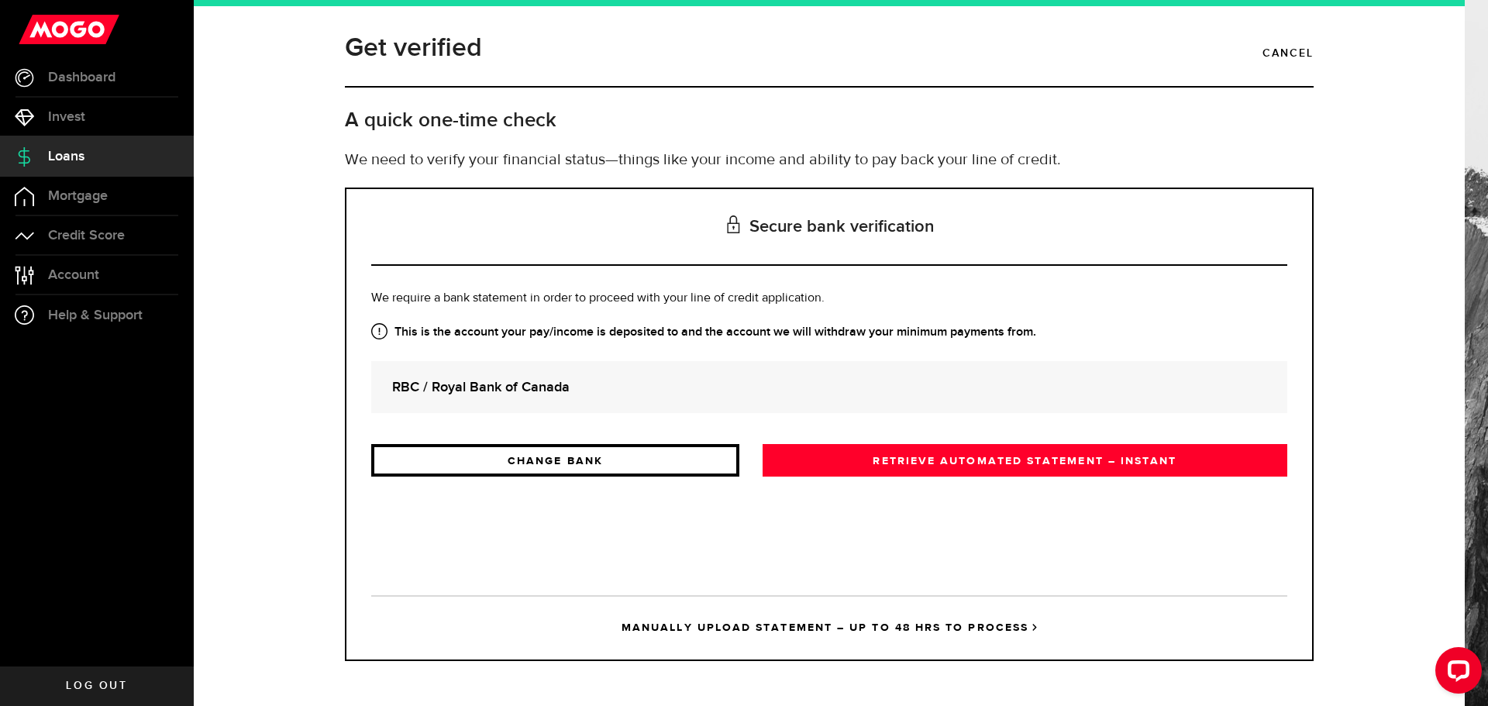
click at [545, 468] on link "CHANGE BANK" at bounding box center [555, 460] width 368 height 33
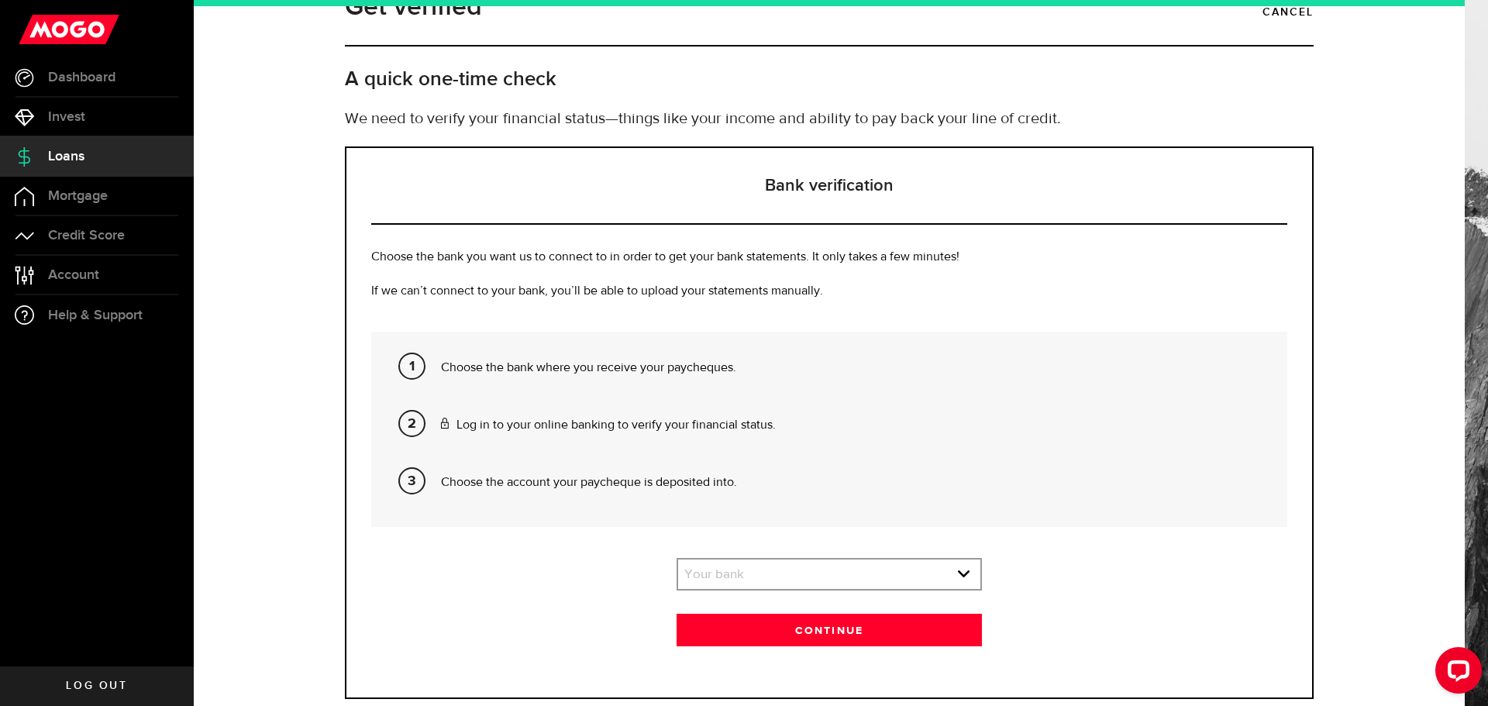
scroll to position [79, 0]
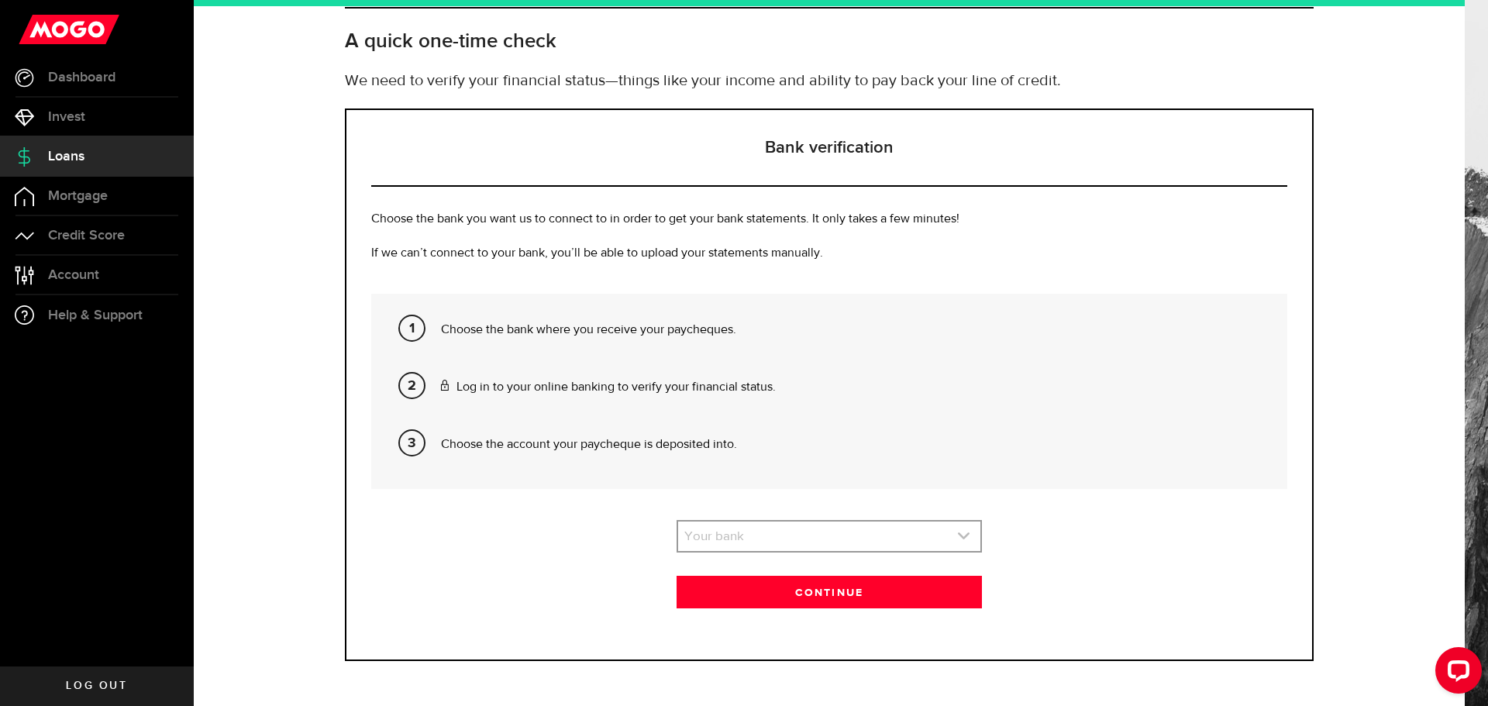
click at [823, 530] on link "expand select" at bounding box center [829, 536] width 302 height 29
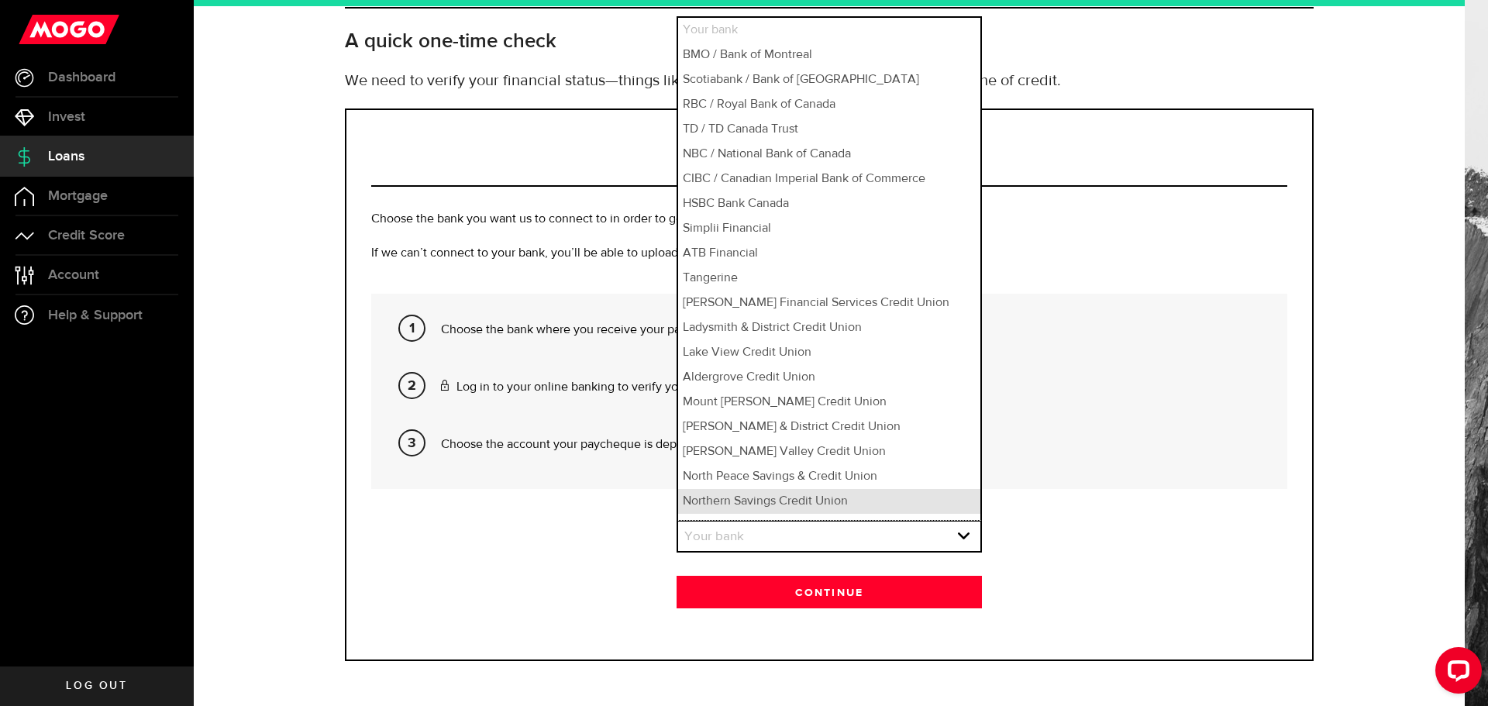
scroll to position [19, 0]
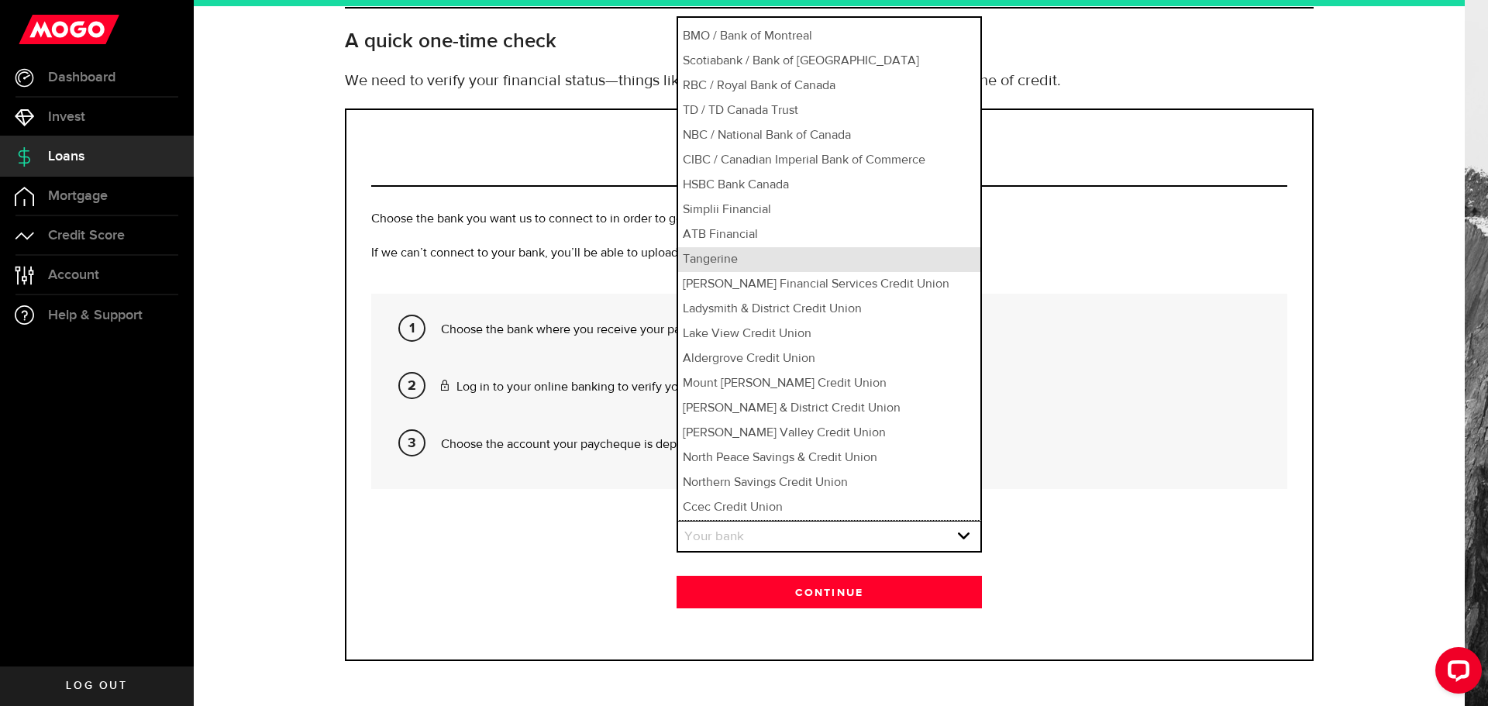
click at [791, 255] on li "Tangerine" at bounding box center [829, 259] width 302 height 25
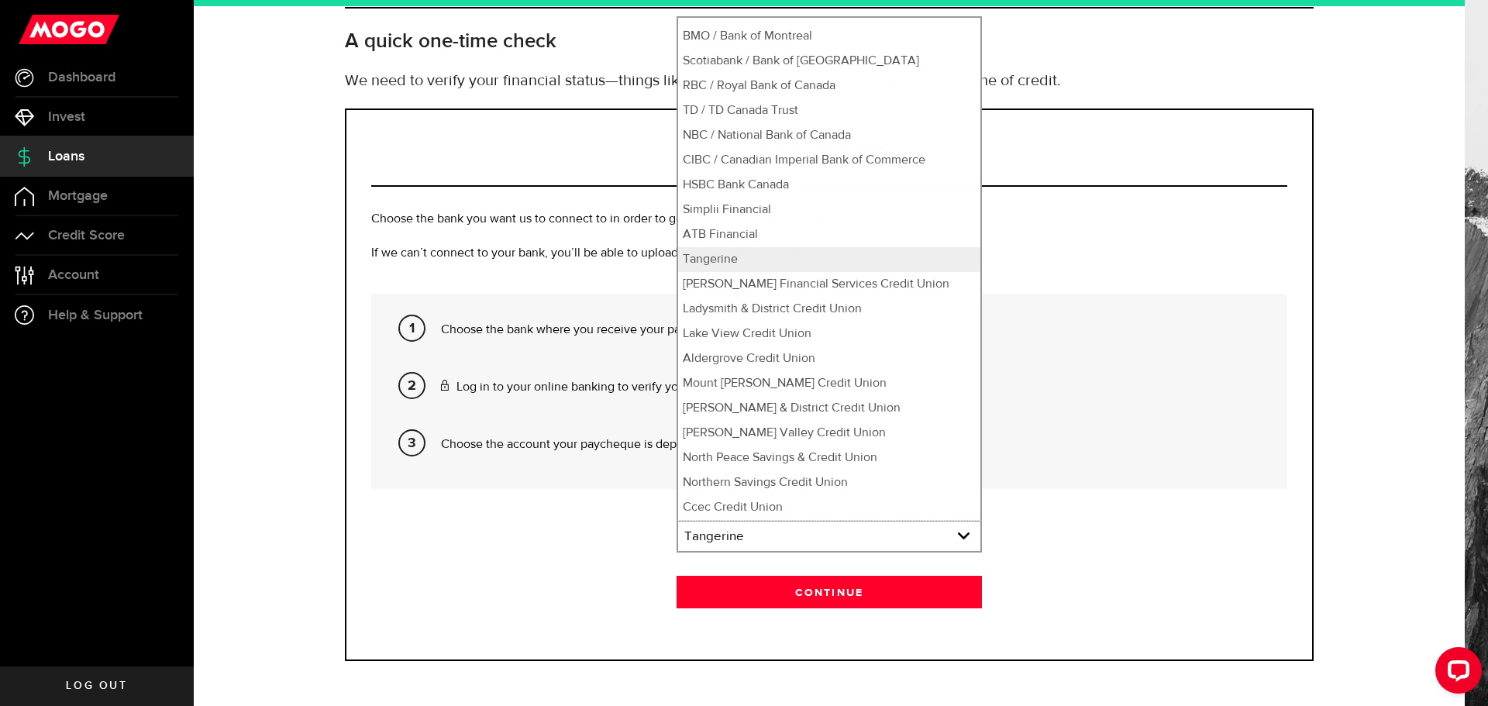
select select "84"
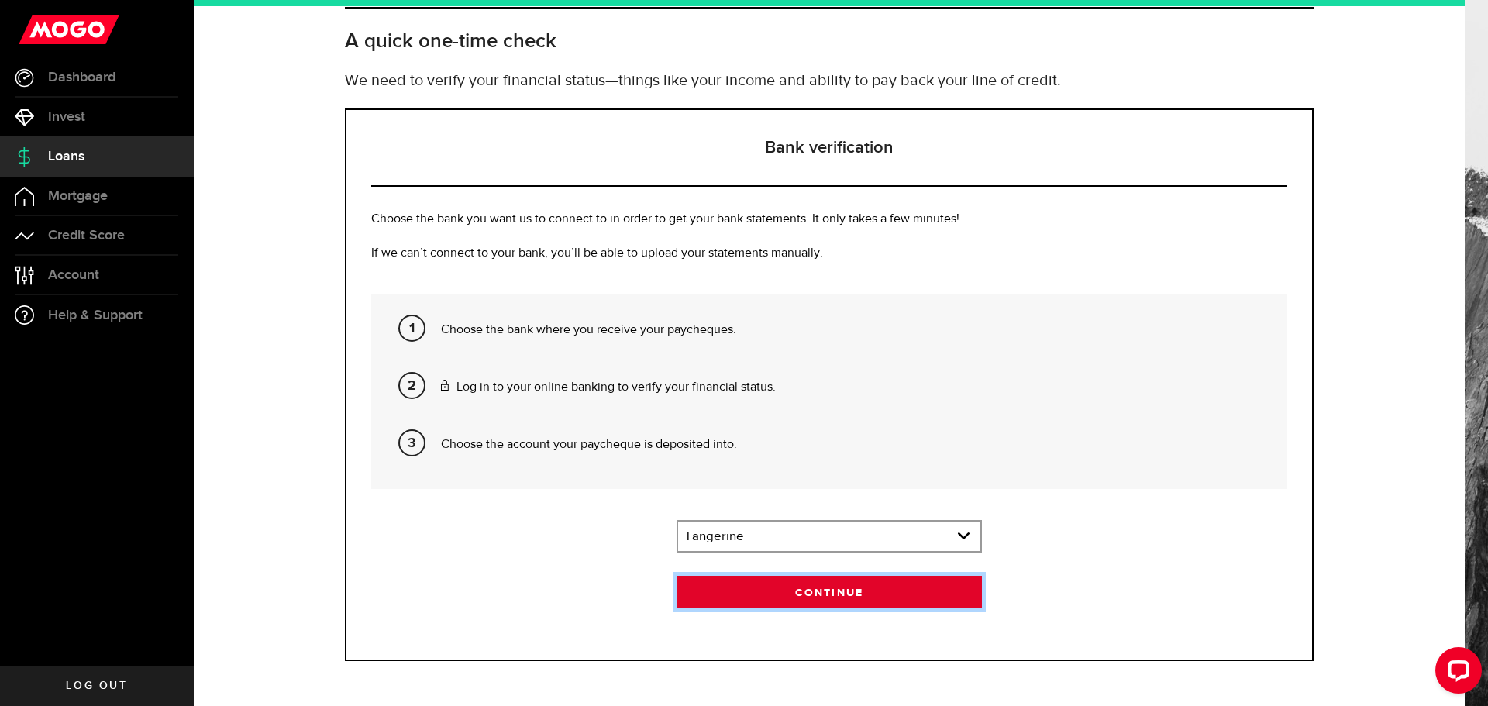
click at [873, 597] on button "Continue" at bounding box center [829, 592] width 305 height 33
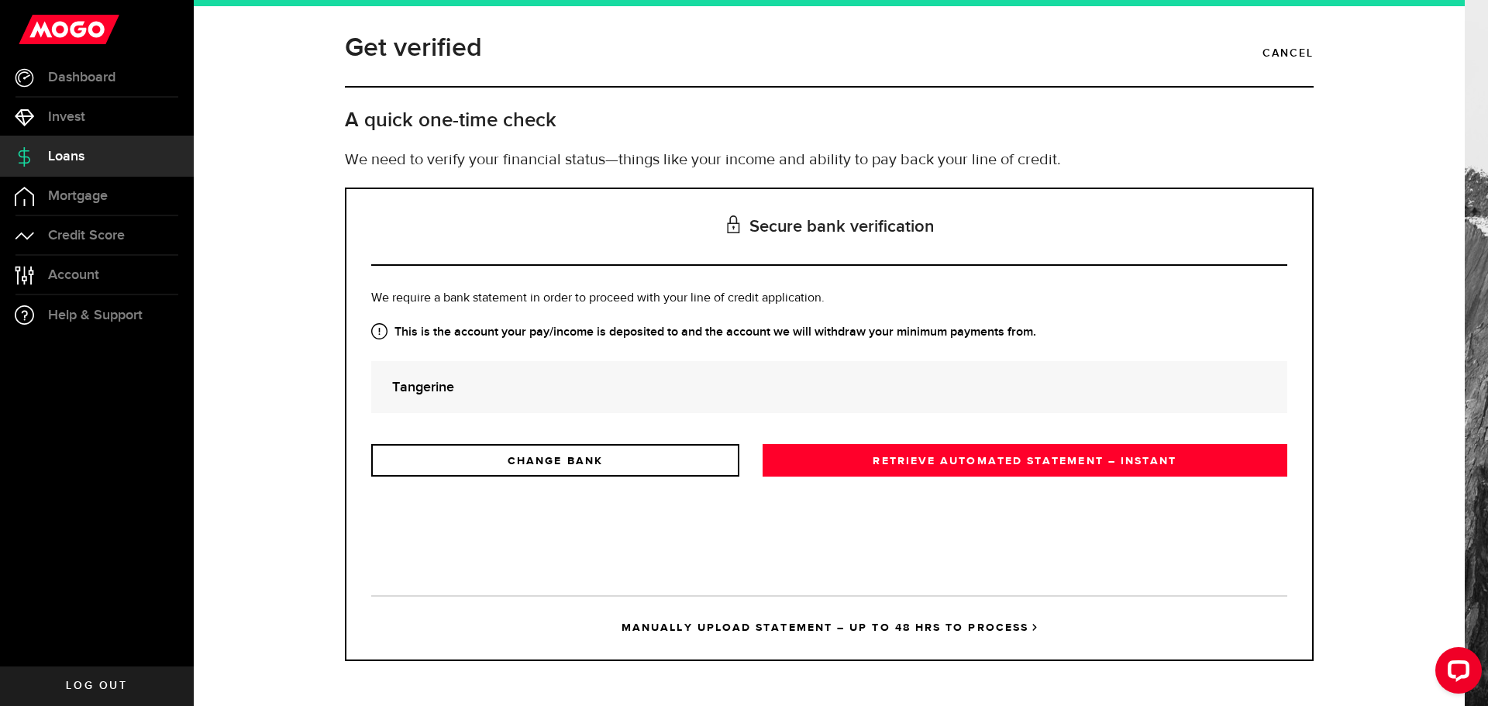
scroll to position [0, 0]
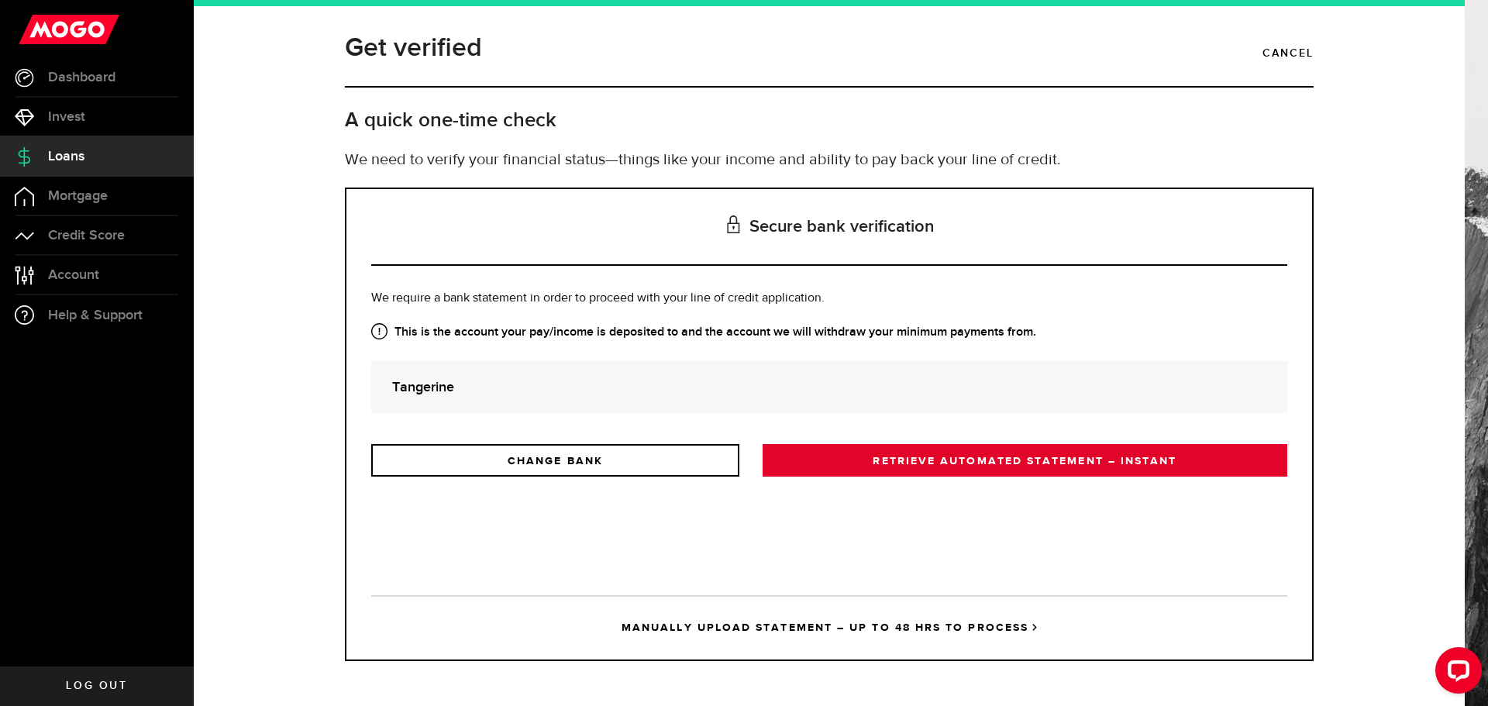
click at [1002, 470] on link "RETRIEVE AUTOMATED STATEMENT – INSTANT" at bounding box center [1025, 460] width 525 height 33
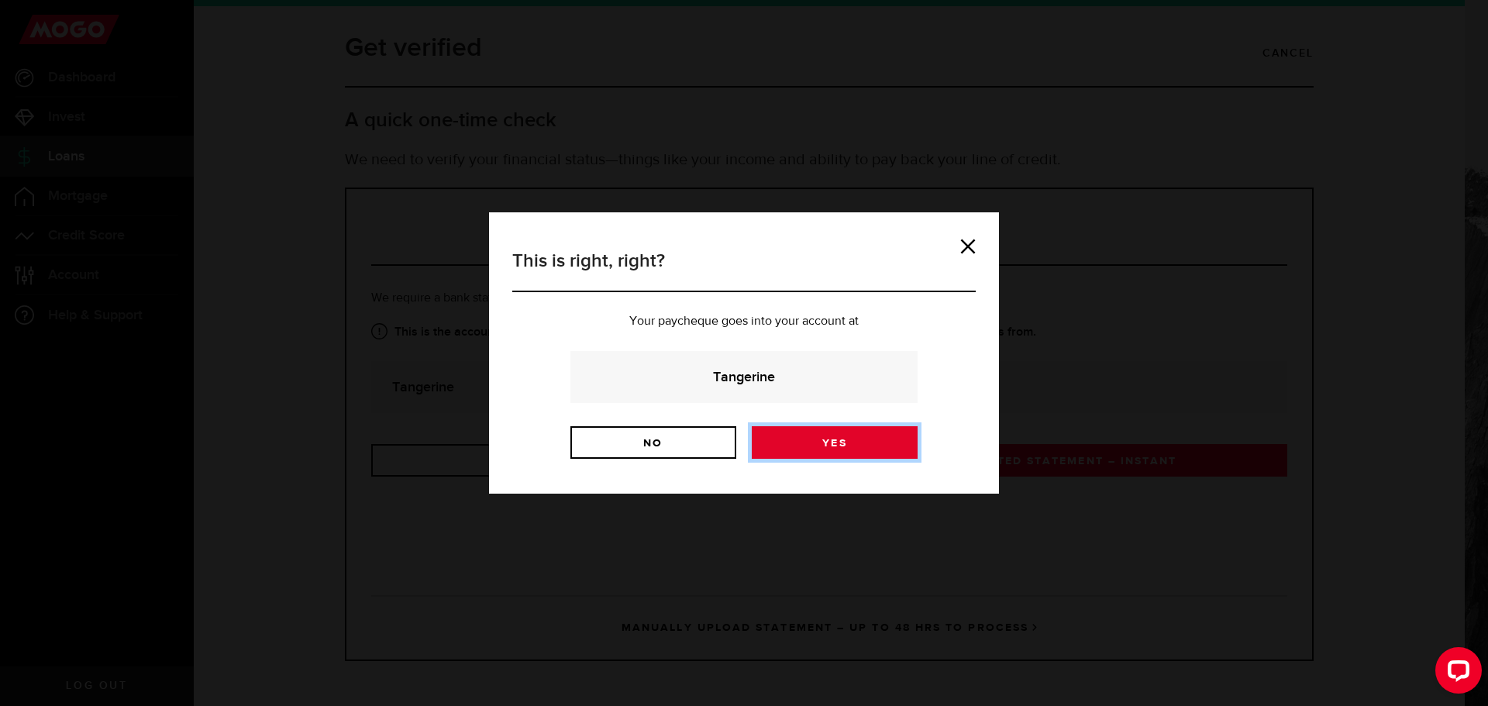
click at [820, 453] on link "Yes" at bounding box center [835, 442] width 166 height 33
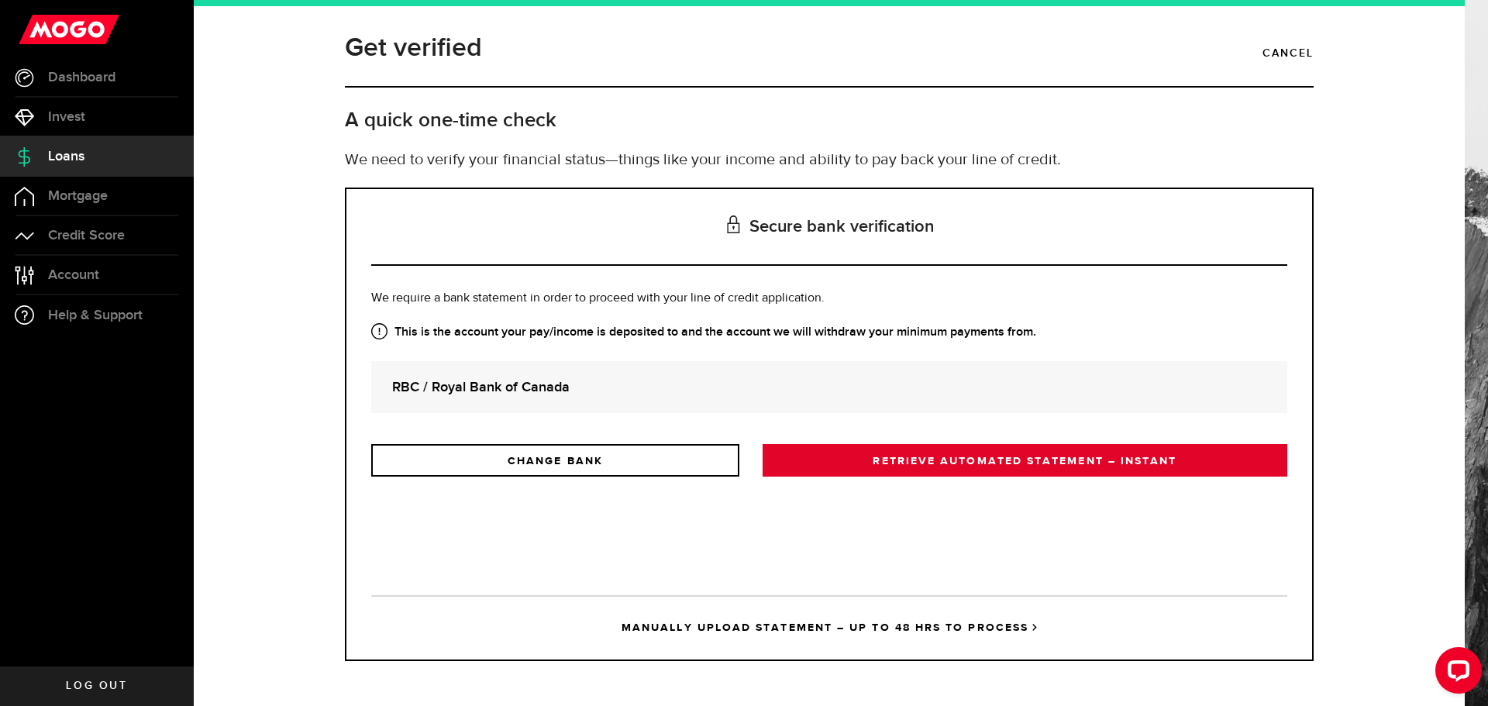
click at [950, 461] on link "RETRIEVE AUTOMATED STATEMENT – INSTANT" at bounding box center [1025, 460] width 525 height 33
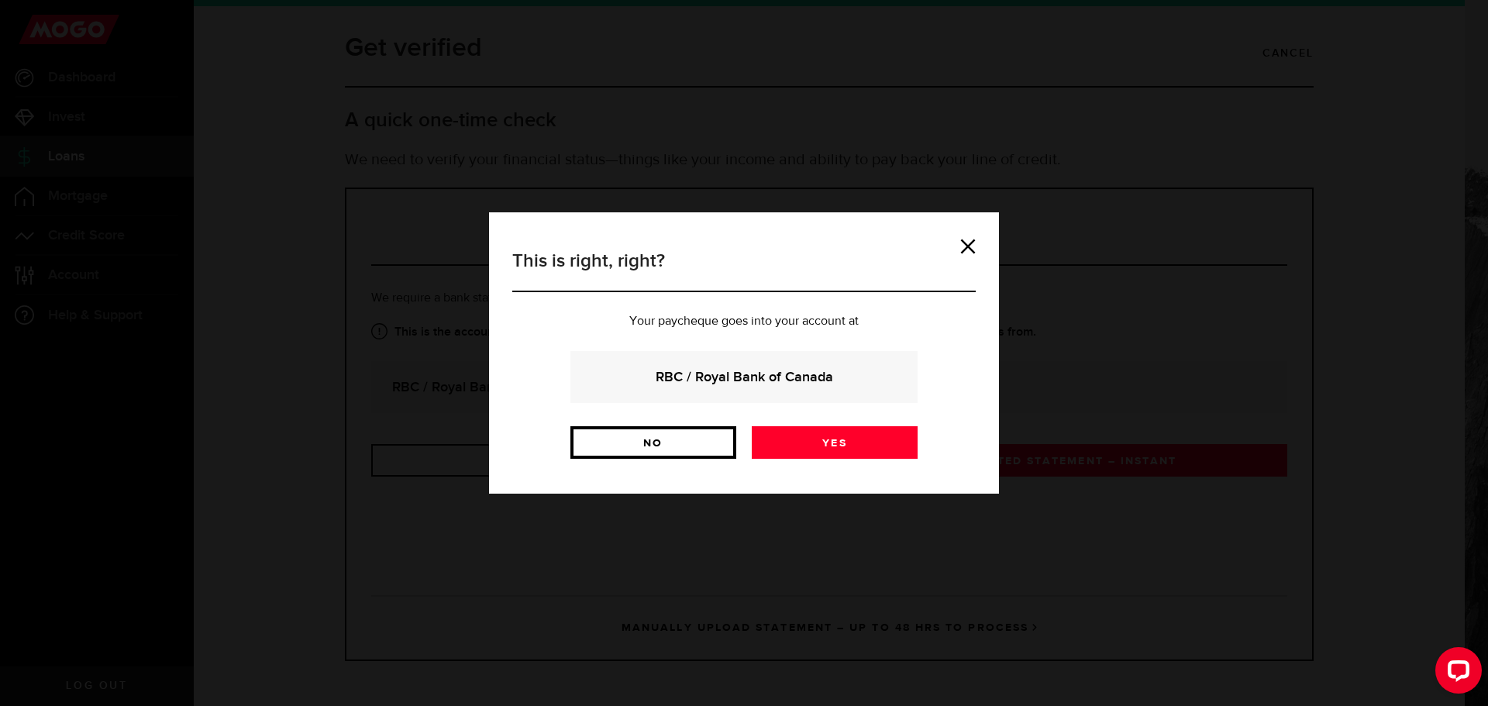
click at [680, 449] on link "No" at bounding box center [653, 442] width 166 height 33
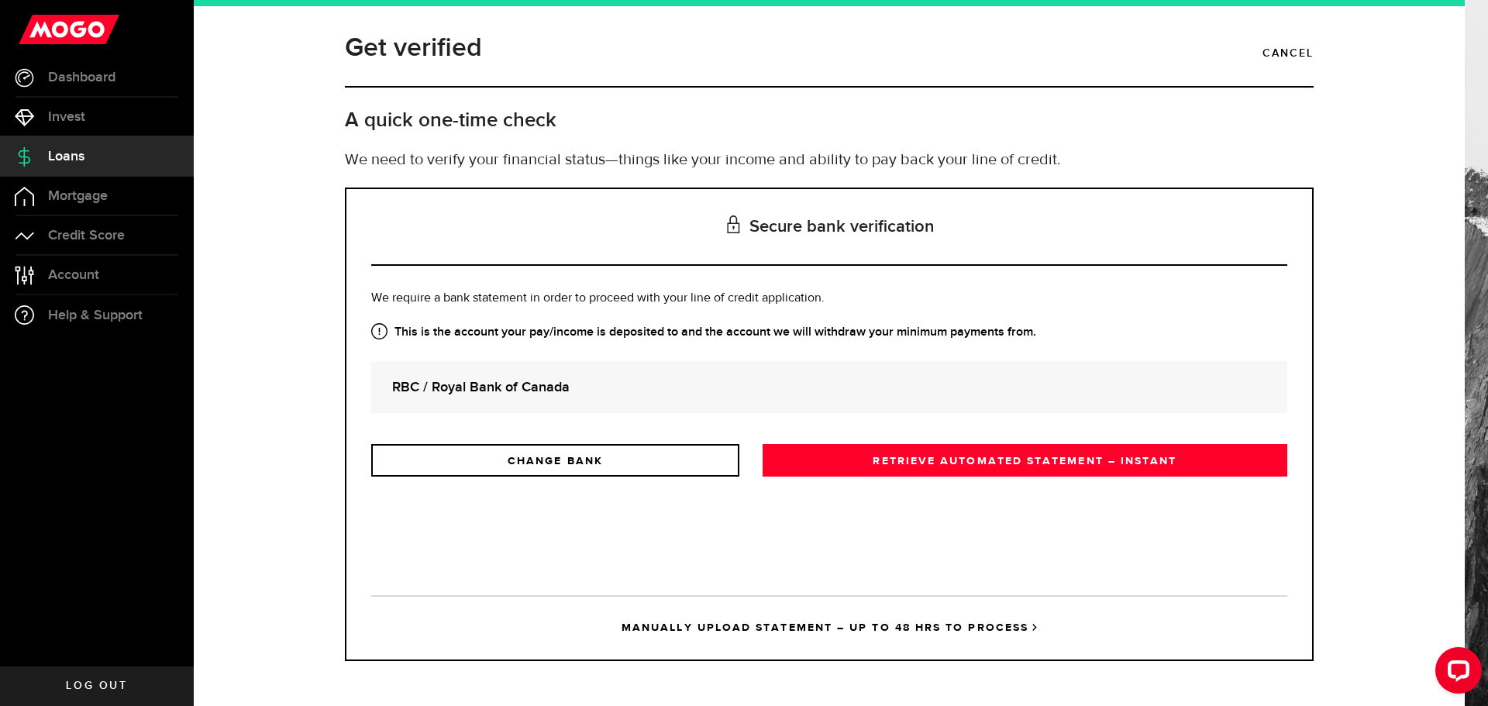
click at [539, 386] on strong "RBC / Royal Bank of Canada" at bounding box center [829, 387] width 874 height 21
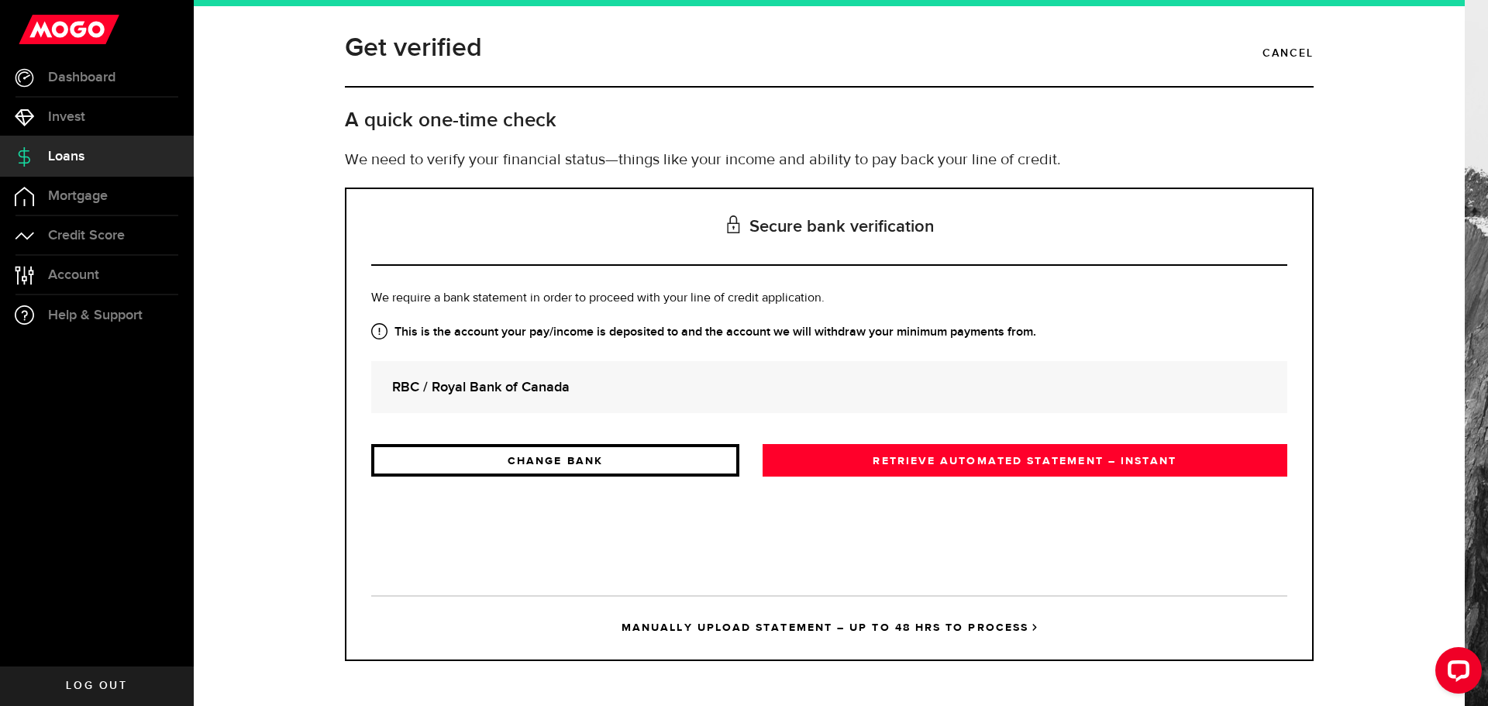
click at [525, 471] on link "CHANGE BANK" at bounding box center [555, 460] width 368 height 33
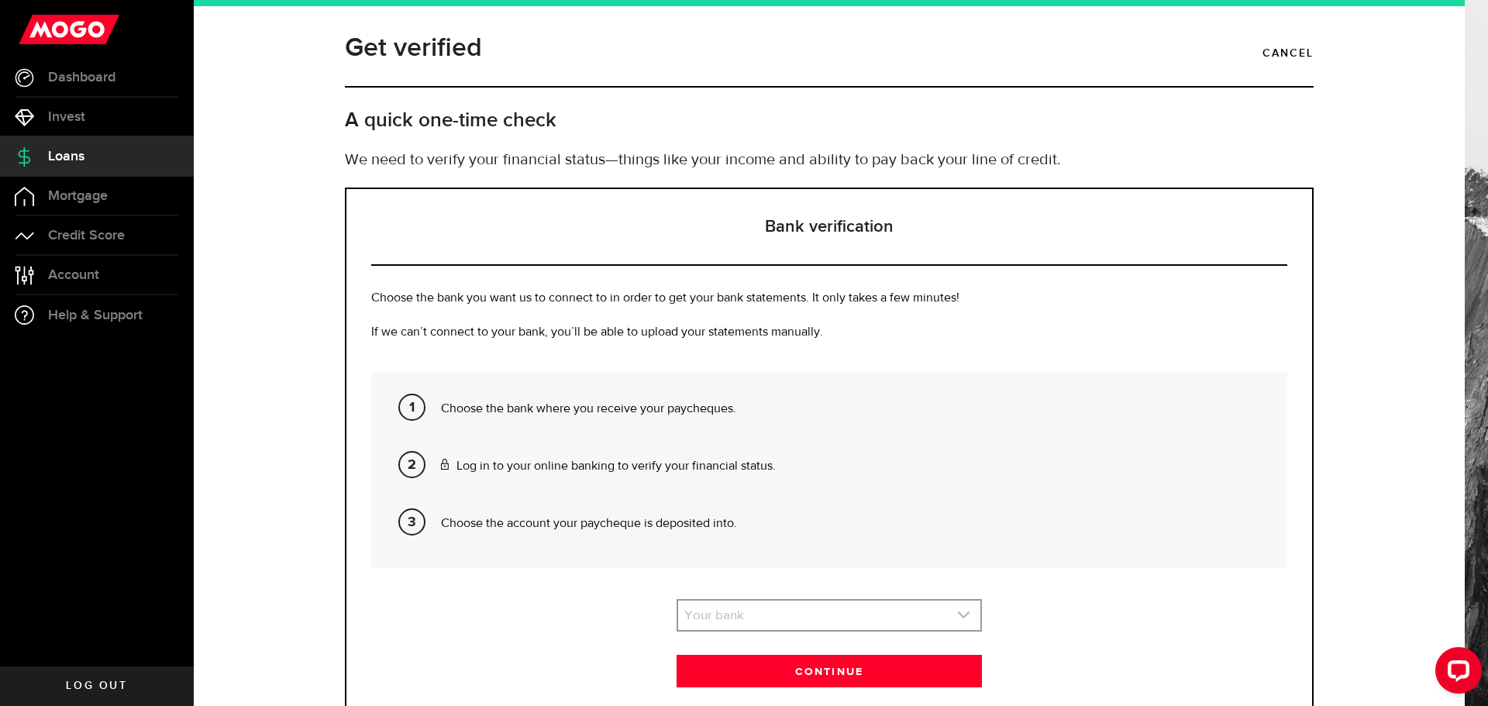
click at [823, 602] on link "expand select" at bounding box center [829, 615] width 302 height 29
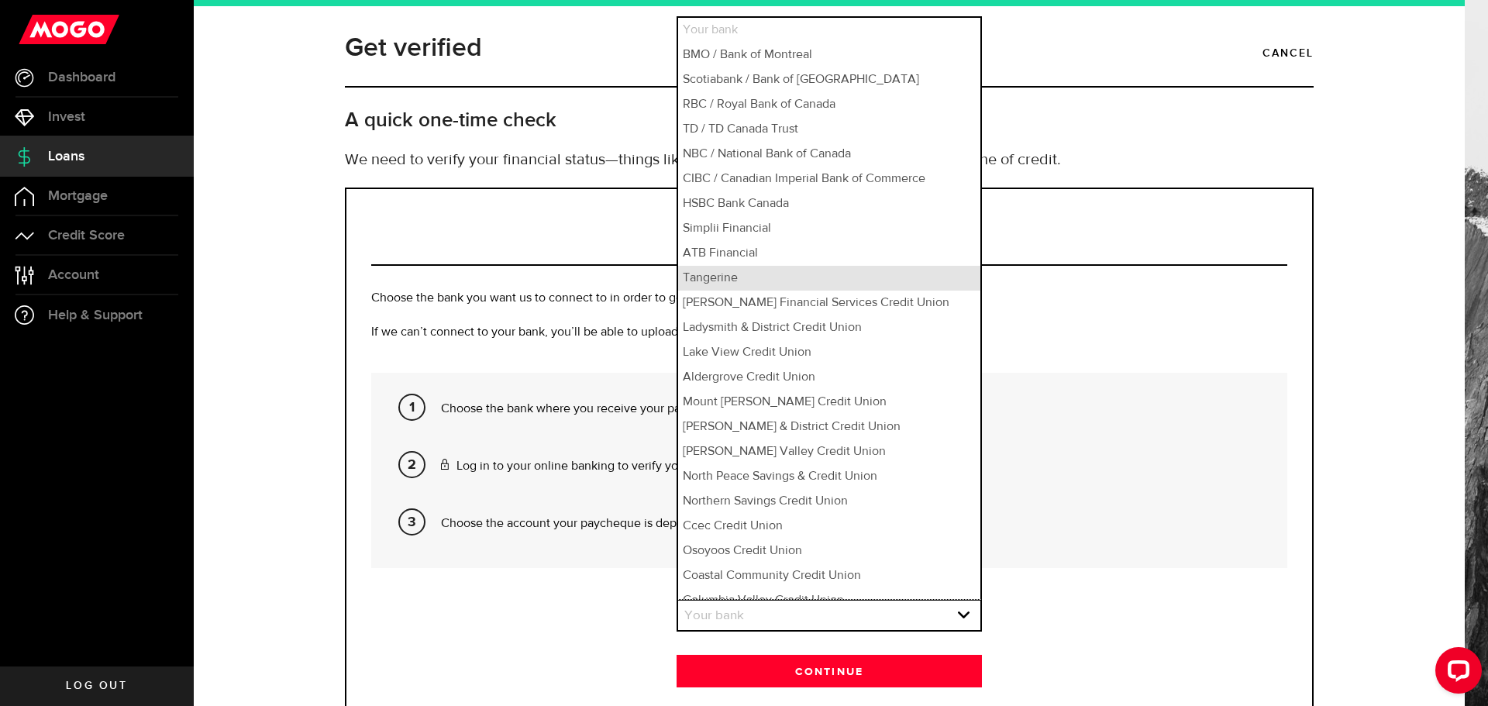
click at [778, 281] on li "Tangerine" at bounding box center [829, 278] width 302 height 25
select select "84"
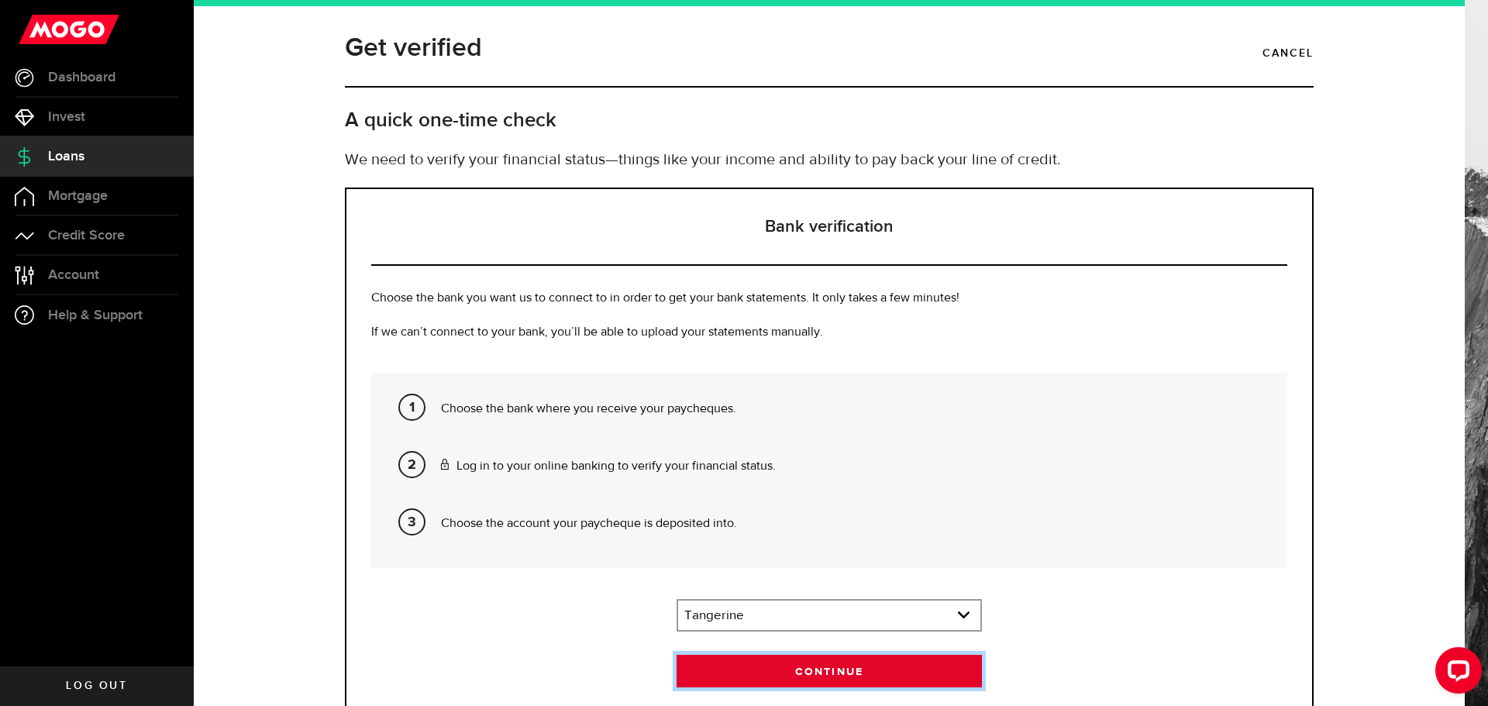
click at [852, 677] on button "Continue" at bounding box center [829, 671] width 305 height 33
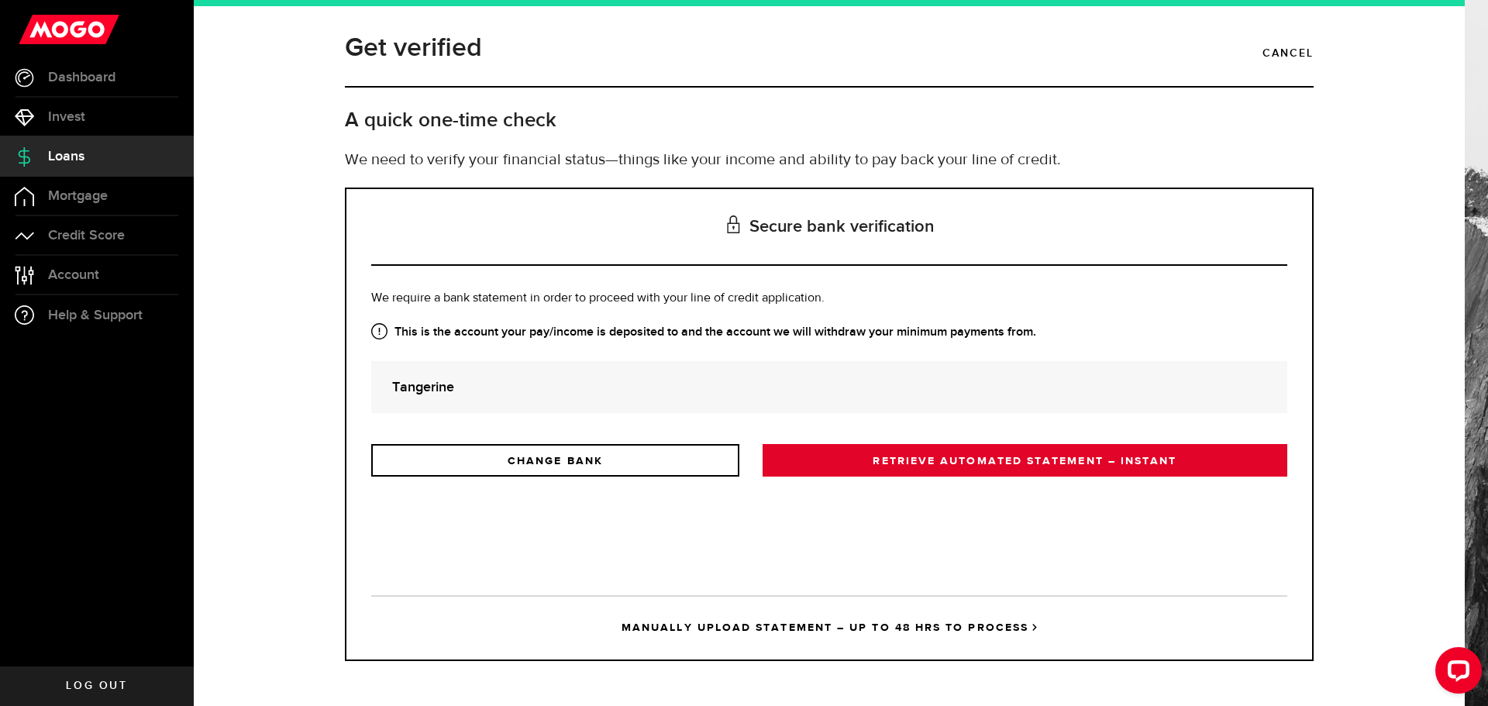
click at [1044, 457] on link "RETRIEVE AUTOMATED STATEMENT – INSTANT" at bounding box center [1025, 460] width 525 height 33
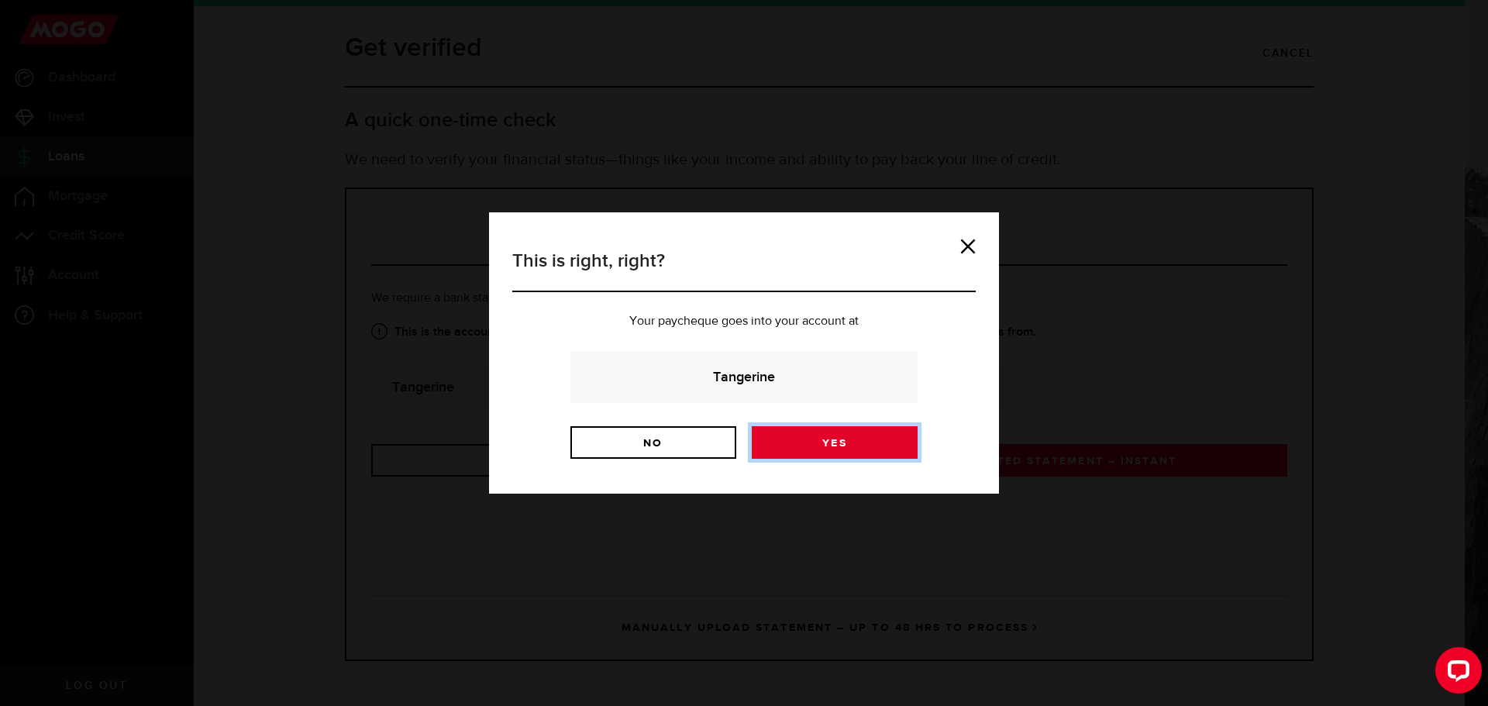
click at [798, 446] on link "Yes" at bounding box center [835, 442] width 166 height 33
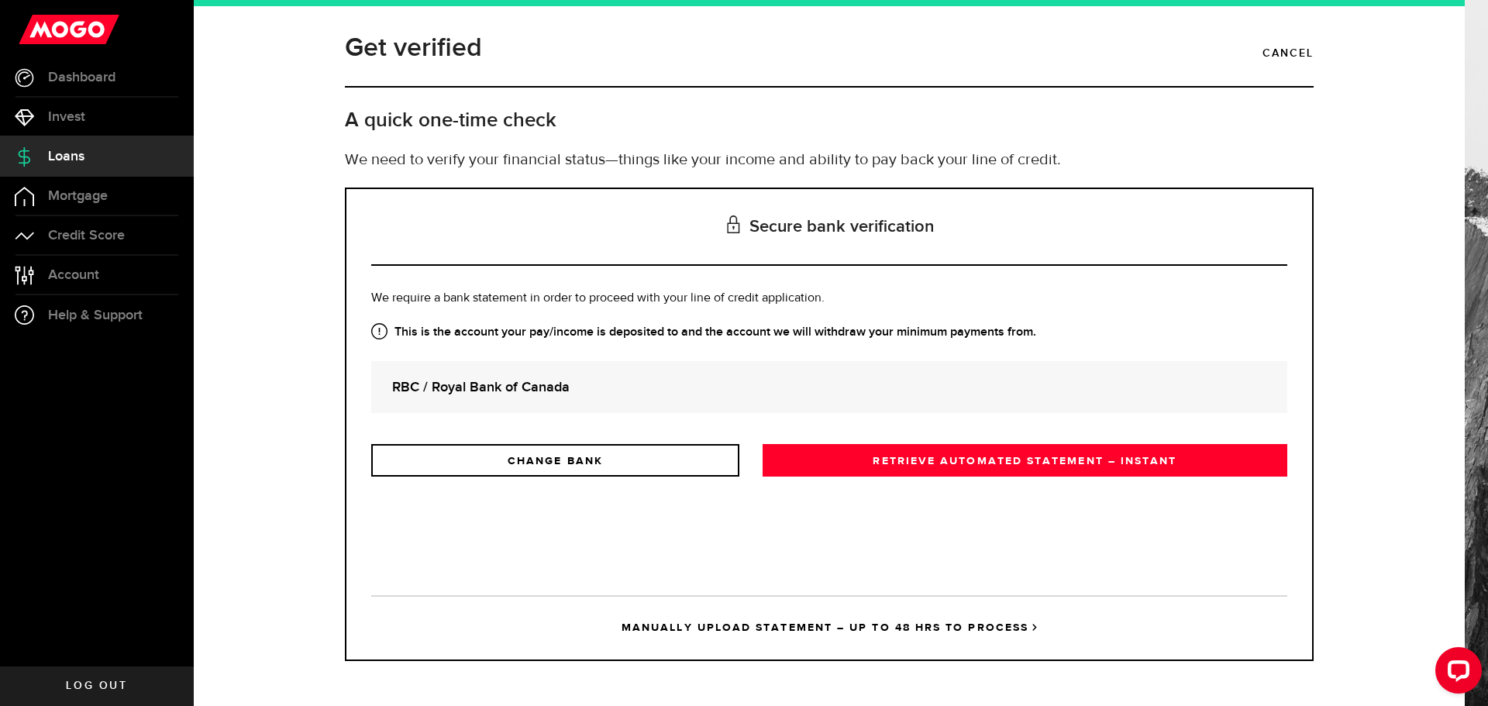
click at [765, 157] on p "We need to verify your financial status—things like your income and ability to …" at bounding box center [829, 160] width 969 height 23
click at [798, 629] on link "MANUALLY UPLOAD STATEMENT – UP TO 48 HRS TO PROCESS" at bounding box center [829, 627] width 916 height 64
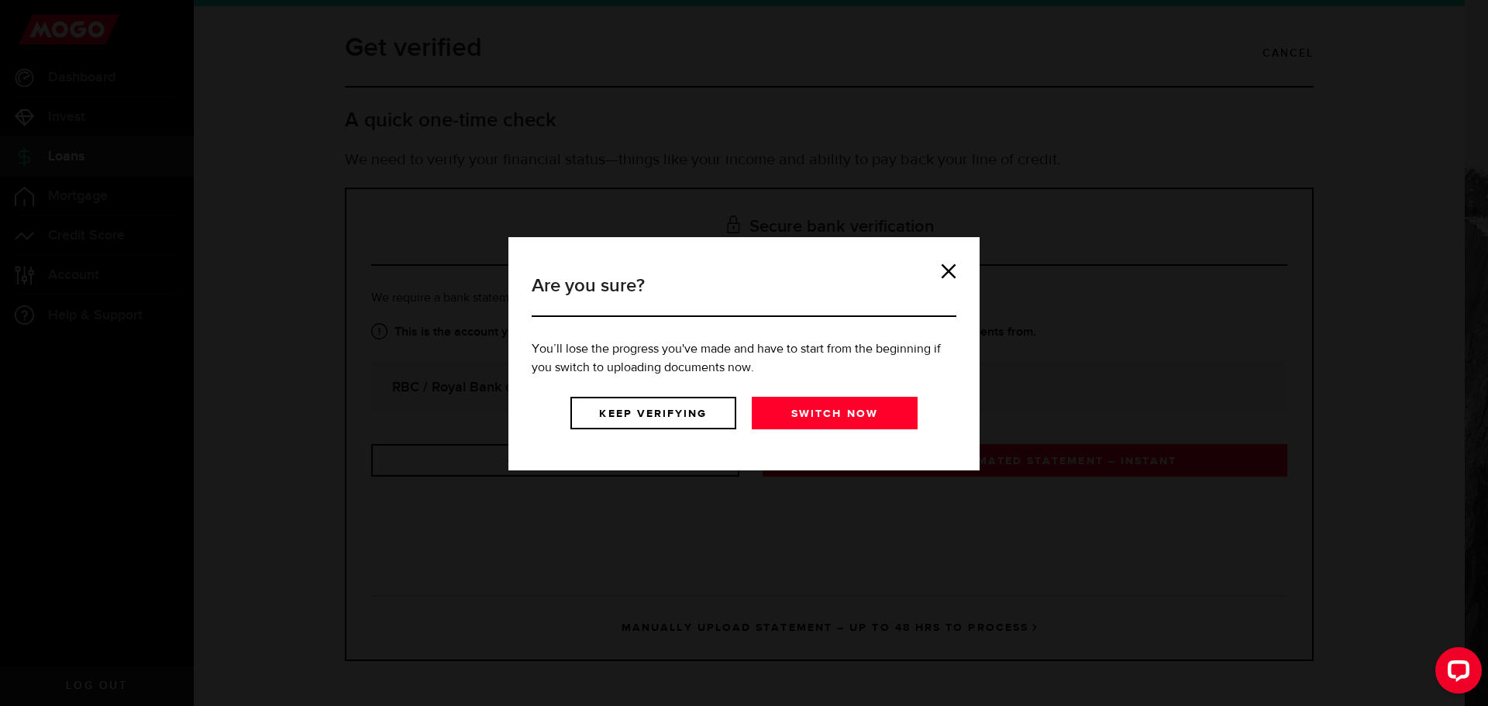
click at [955, 256] on div "Are you sure? You’ll lose the progress you've made and have to start from the b…" at bounding box center [743, 353] width 471 height 233
click at [949, 267] on link at bounding box center [949, 272] width 16 height 16
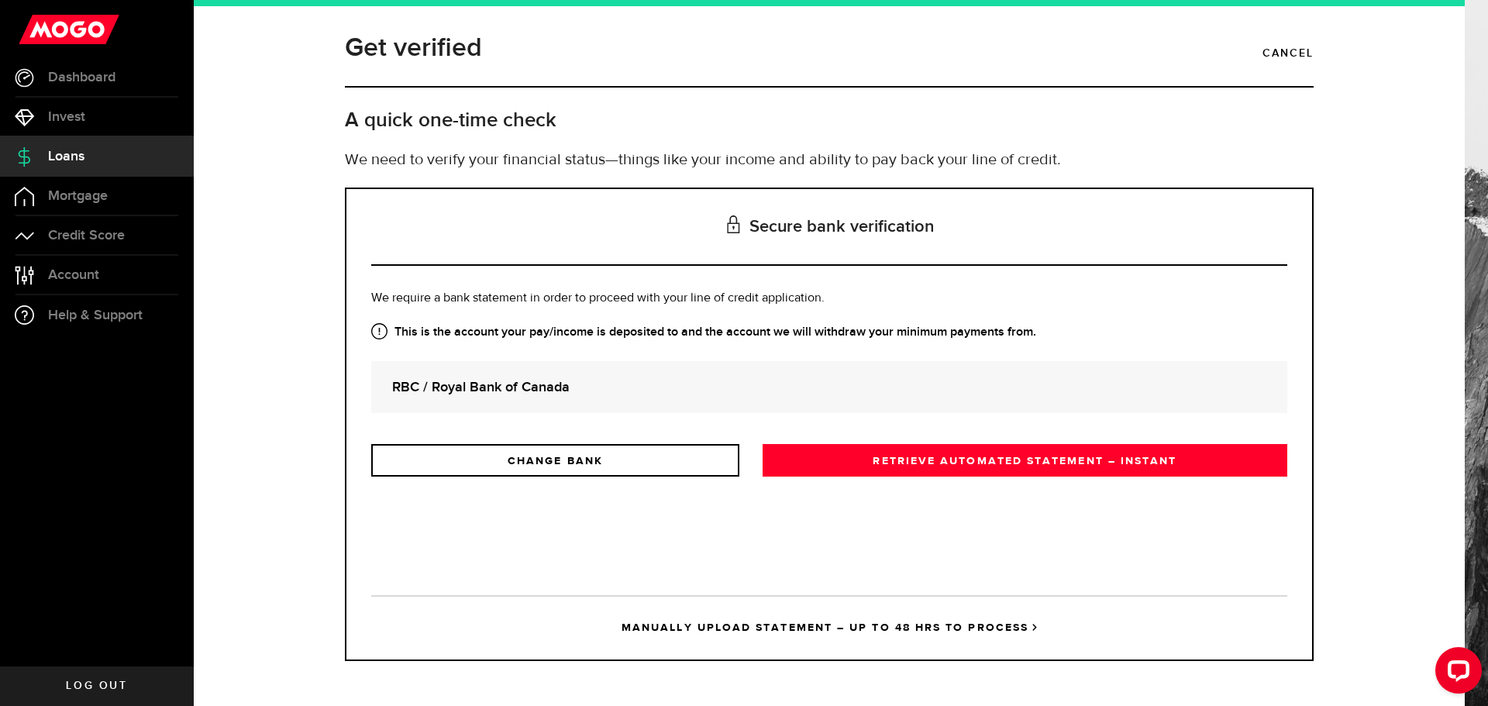
click at [615, 388] on strong "RBC / Royal Bank of Canada" at bounding box center [829, 387] width 874 height 21
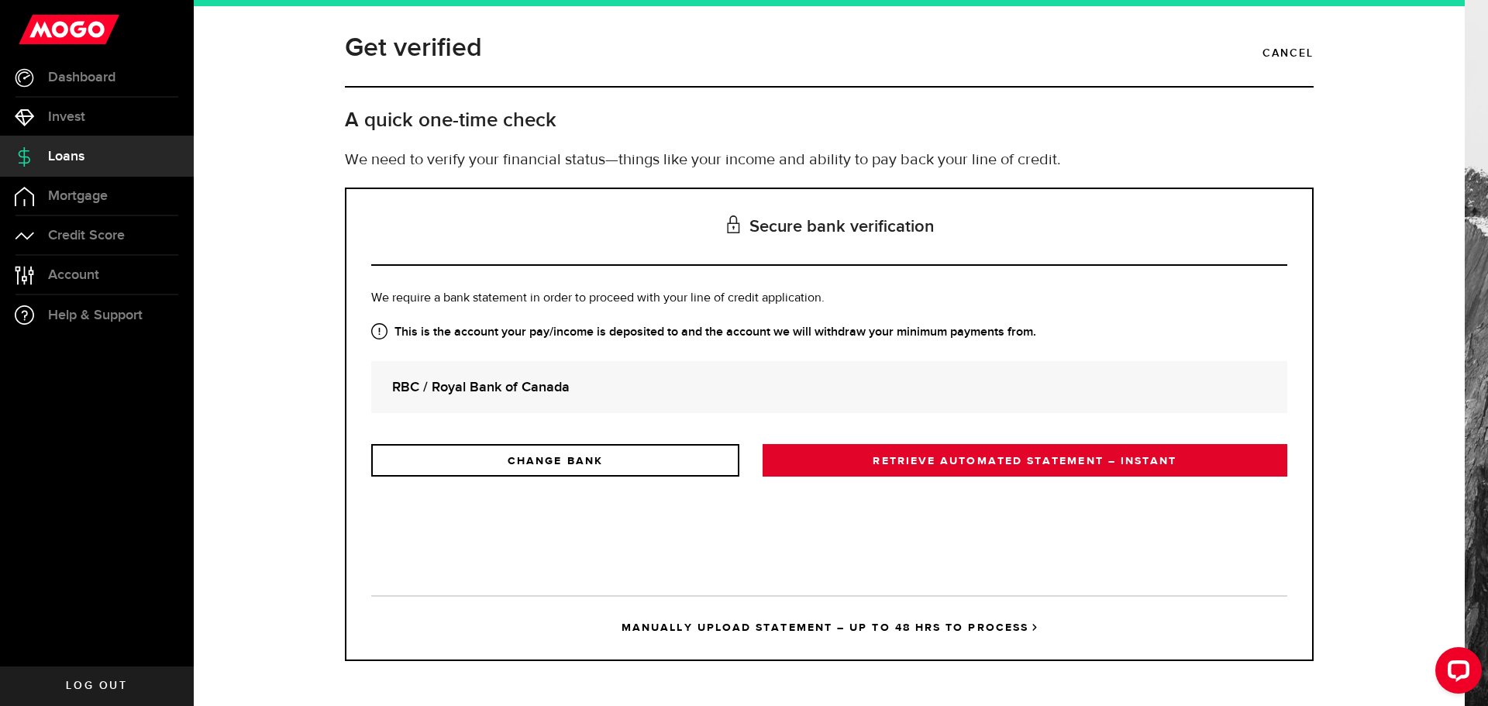
click at [1032, 464] on link "RETRIEVE AUTOMATED STATEMENT – INSTANT" at bounding box center [1025, 460] width 525 height 33
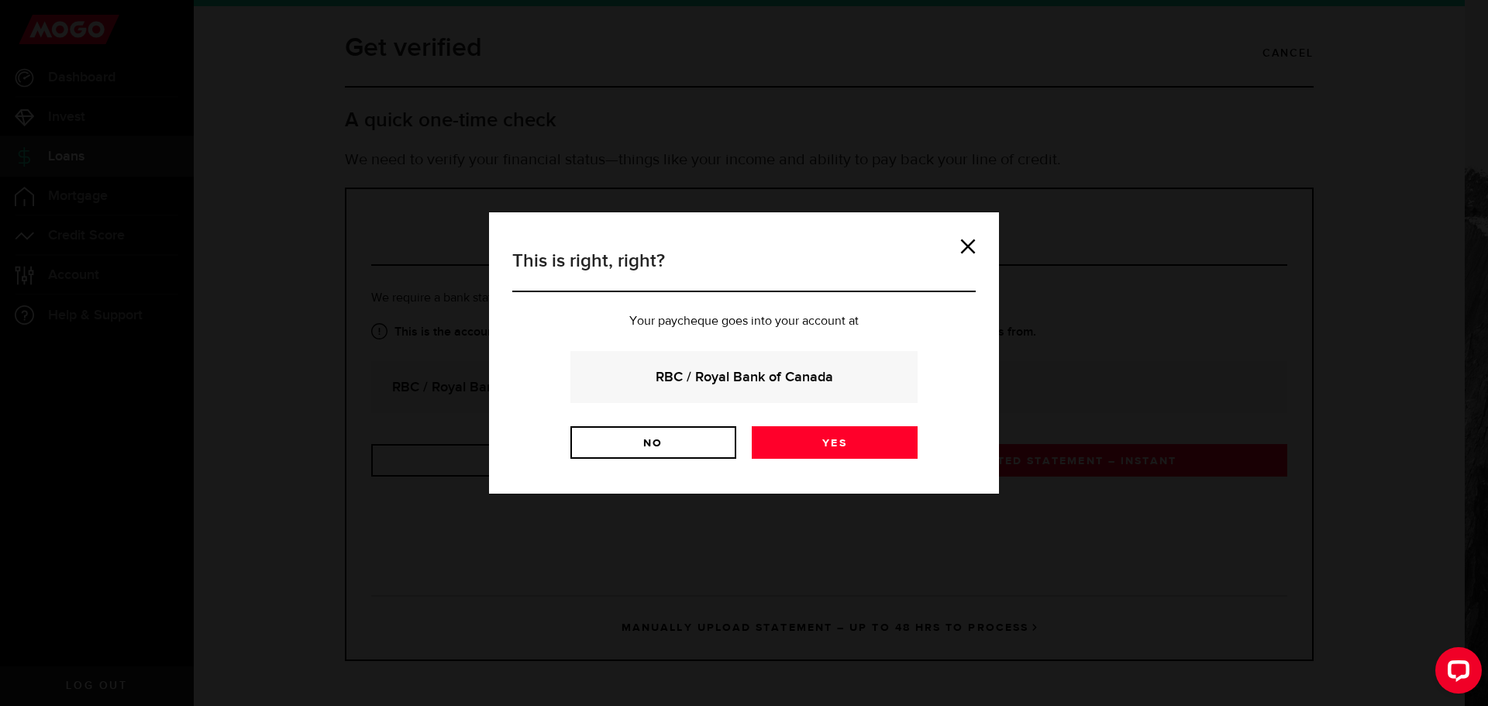
drag, startPoint x: 965, startPoint y: 236, endPoint x: 1181, endPoint y: 502, distance: 342.7
click at [965, 237] on div "This is right, right? Your paycheque goes into your account at RBC / Royal Bank…" at bounding box center [744, 353] width 479 height 235
click at [1460, 662] on div "Open LiveChat chat widget" at bounding box center [1459, 670] width 26 height 26
click at [885, 436] on link "Yes" at bounding box center [835, 442] width 166 height 33
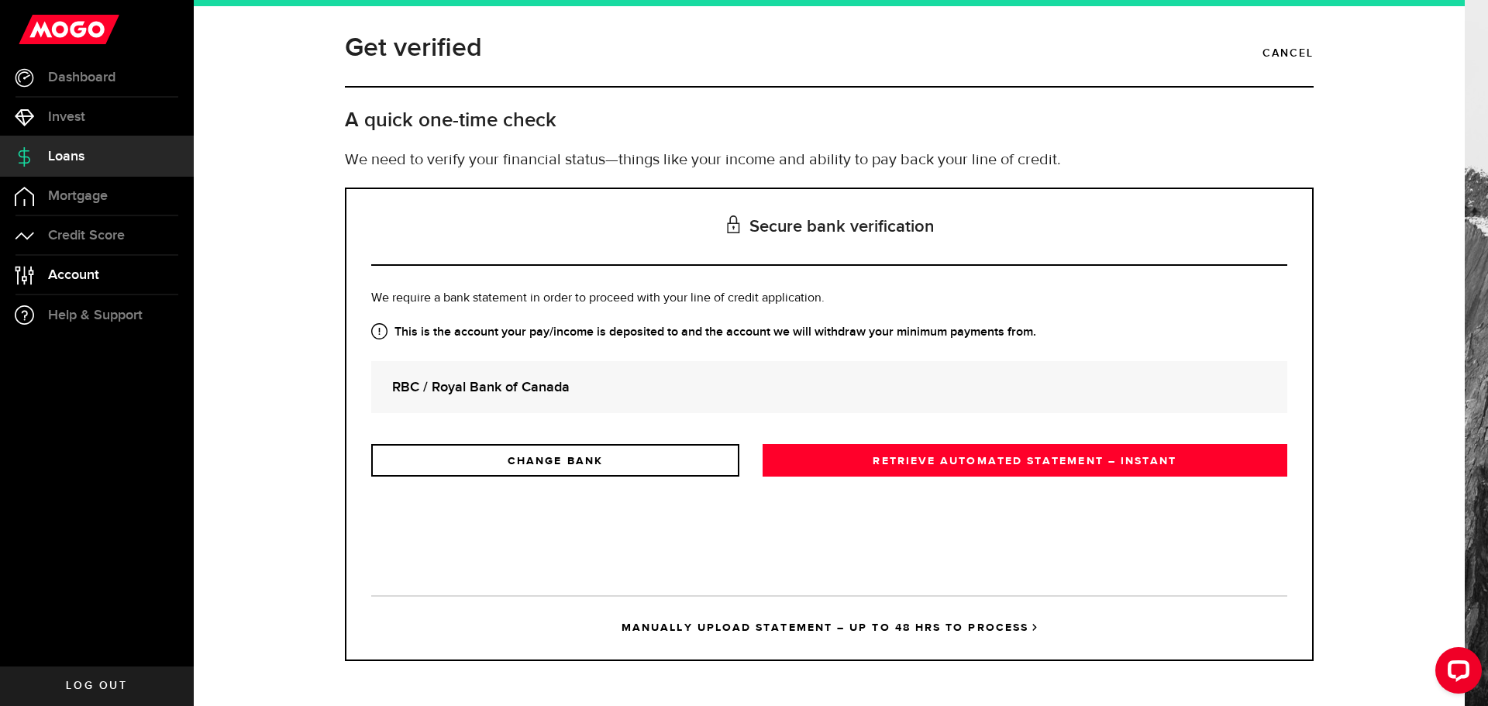
click at [67, 275] on span "Account" at bounding box center [73, 275] width 51 height 14
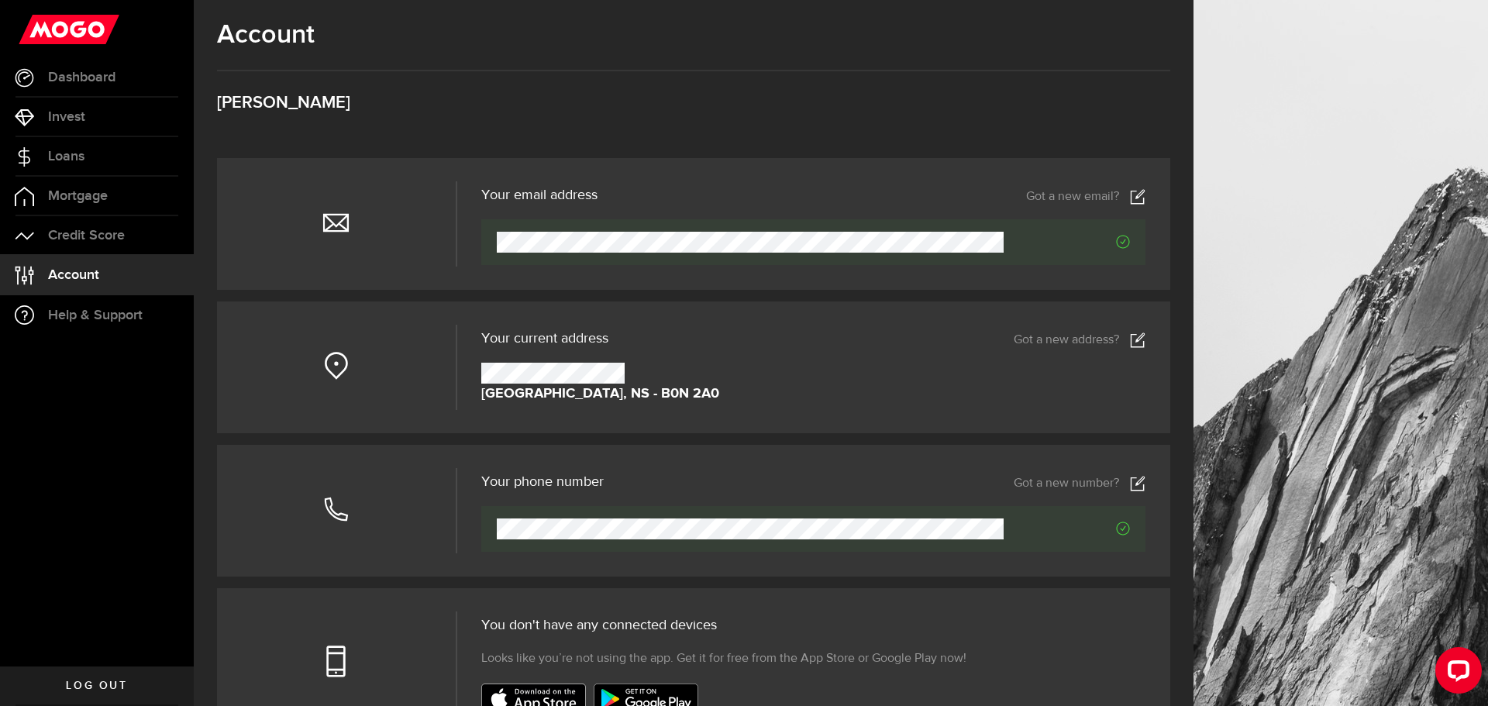
click at [343, 650] on icon at bounding box center [335, 661] width 33 height 33
click at [81, 154] on span "Loans" at bounding box center [66, 157] width 36 height 14
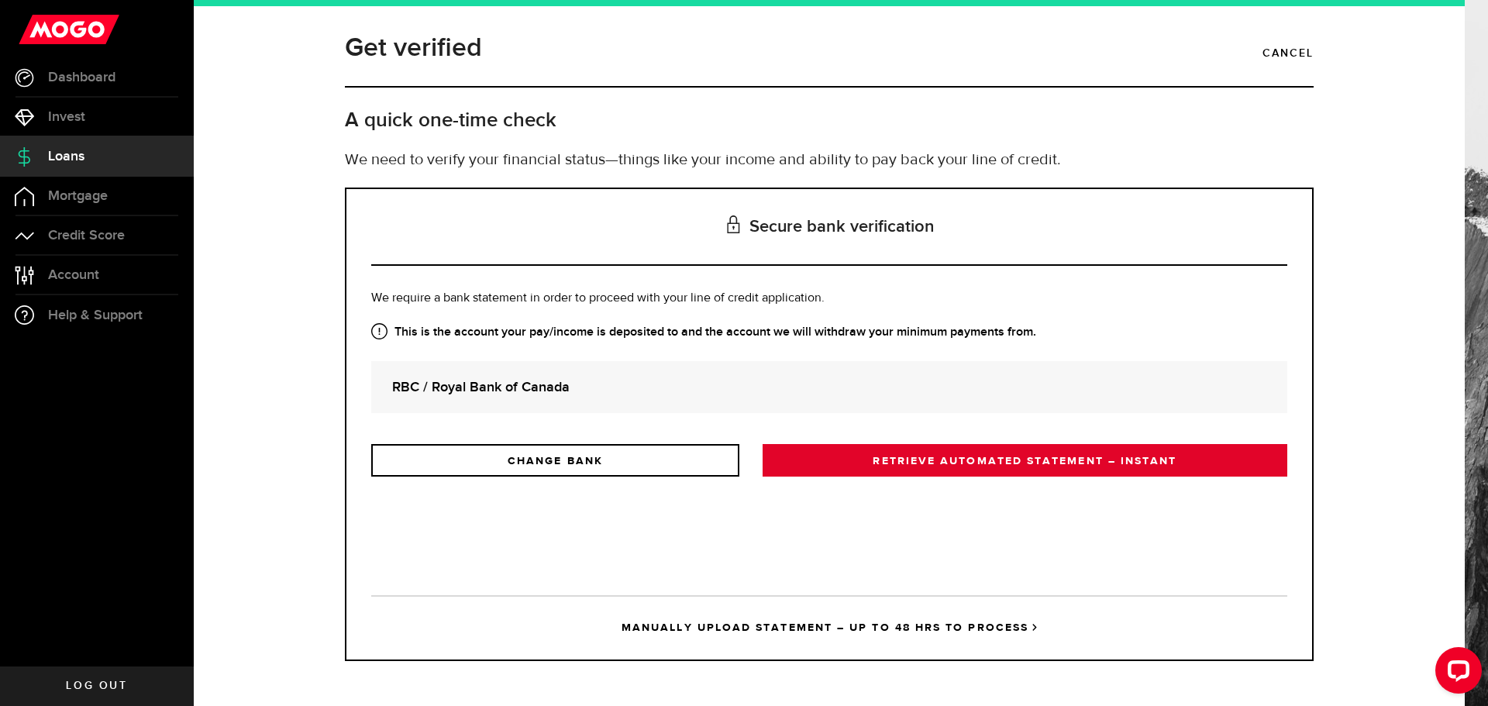
click at [983, 464] on link "RETRIEVE AUTOMATED STATEMENT – INSTANT" at bounding box center [1025, 460] width 525 height 33
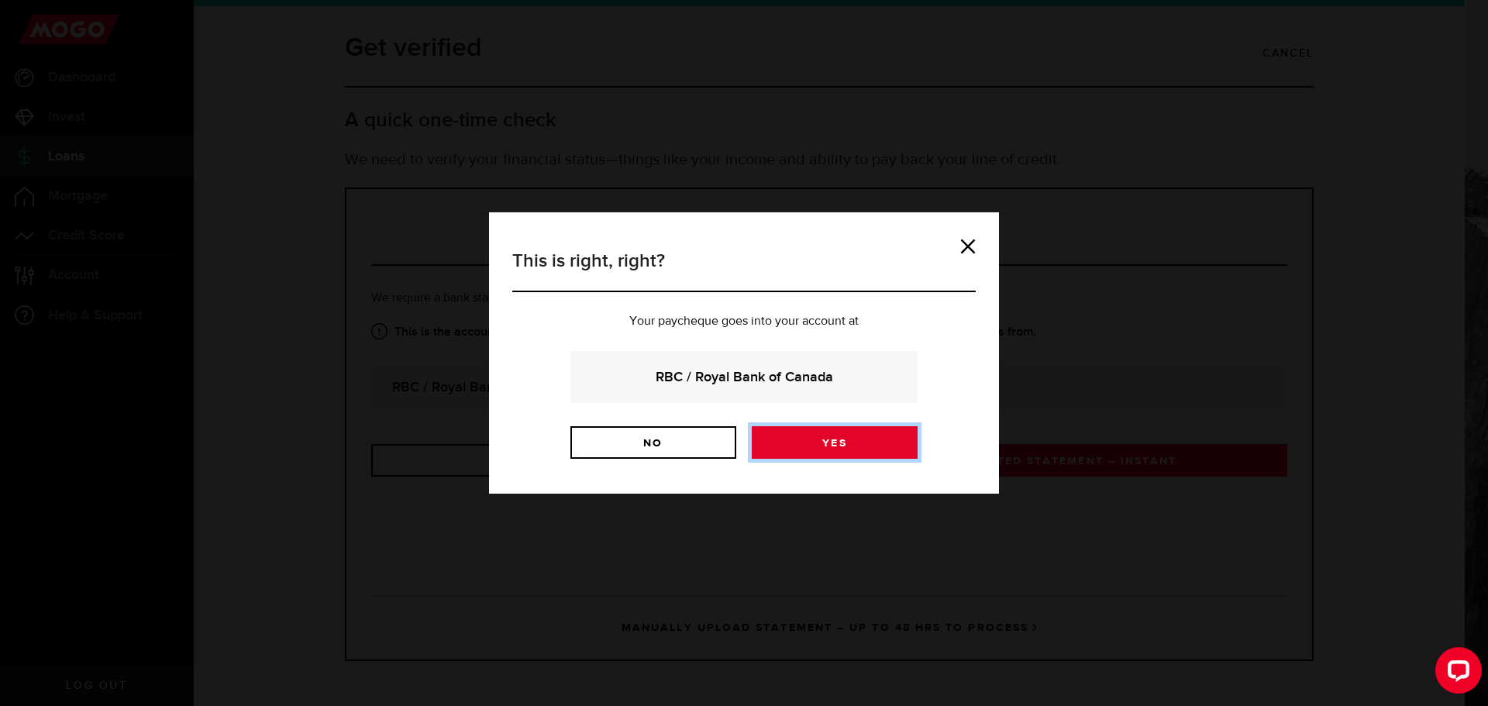
click at [816, 442] on link "Yes" at bounding box center [835, 442] width 166 height 33
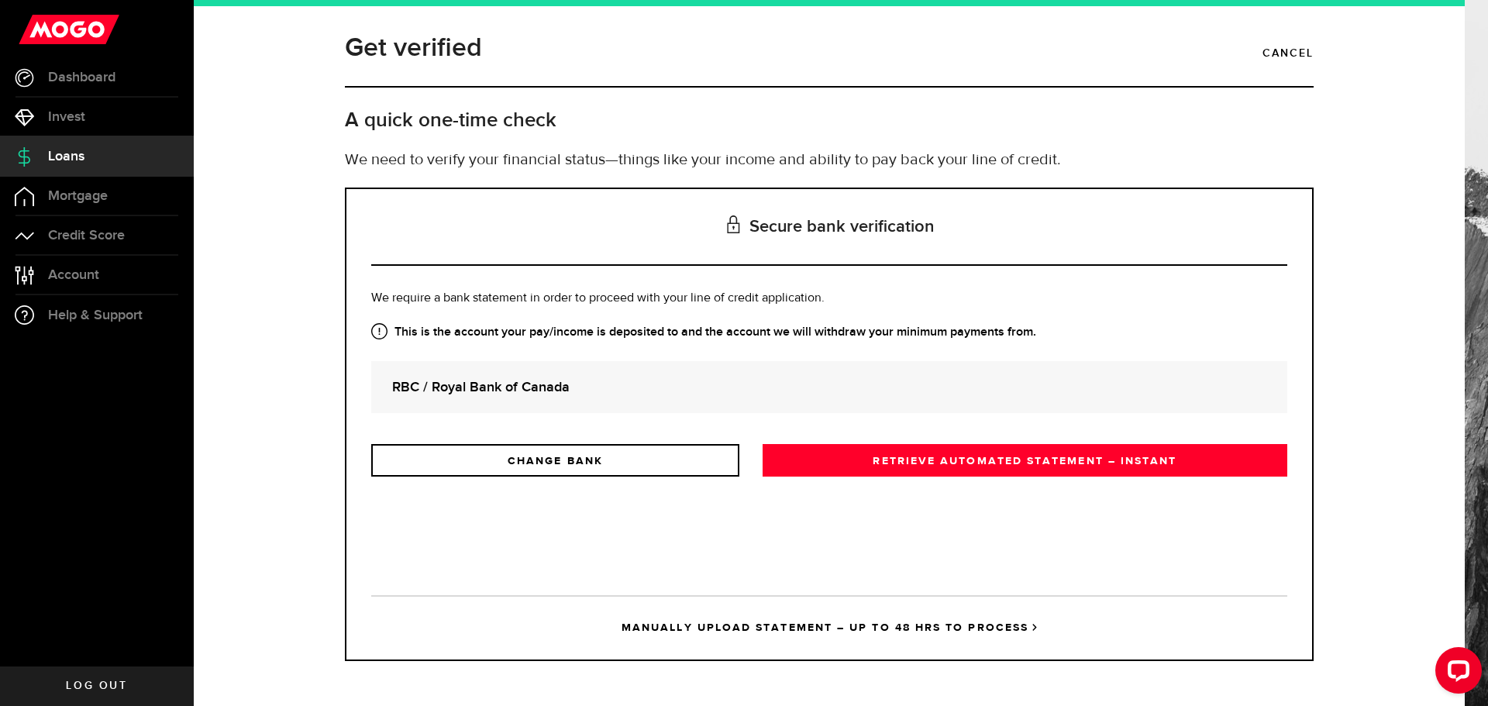
click at [767, 626] on link "MANUALLY UPLOAD STATEMENT – UP TO 48 HRS TO PROCESS" at bounding box center [829, 627] width 916 height 64
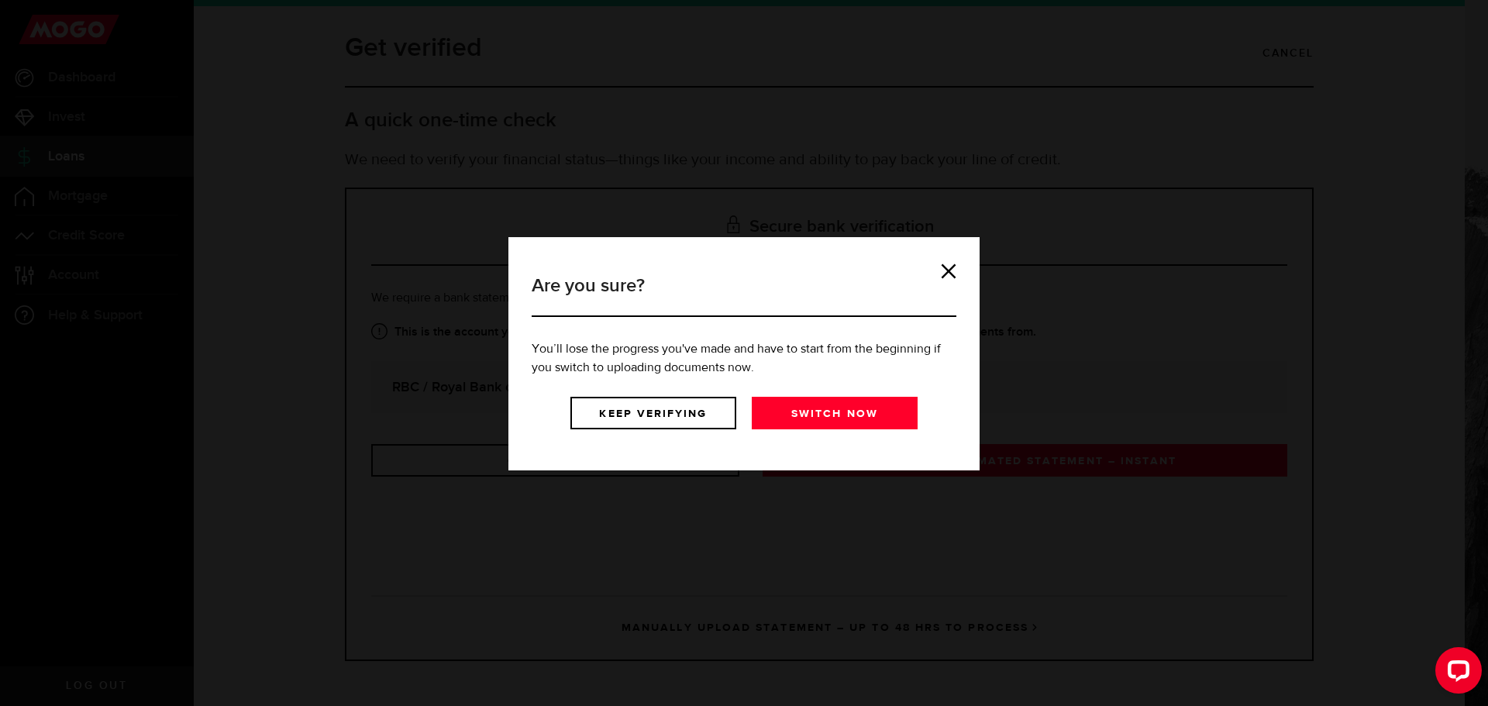
click at [767, 626] on div "Are you sure? You’ll lose the progress you've made and have to start from the b…" at bounding box center [744, 353] width 1488 height 706
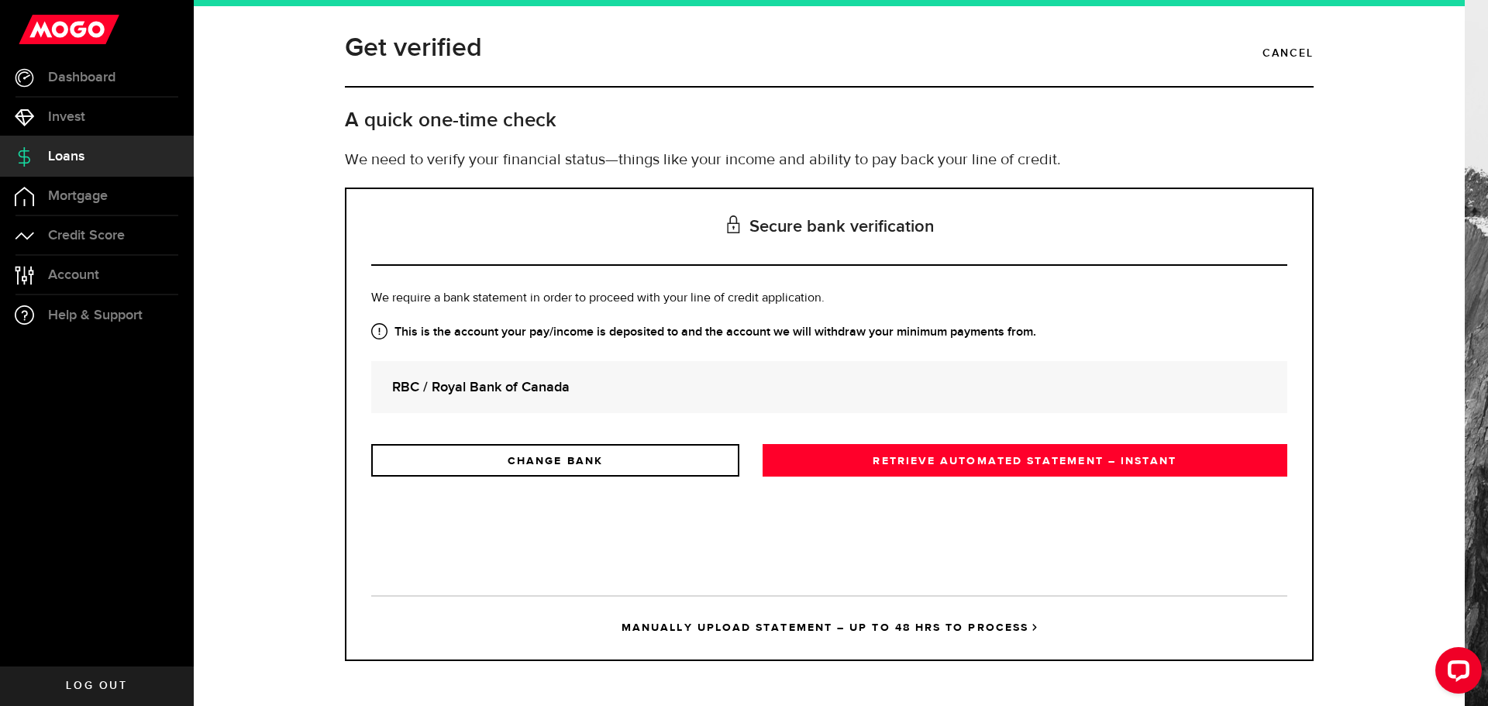
click at [444, 382] on strong "RBC / Royal Bank of Canada" at bounding box center [829, 387] width 874 height 21
click at [1131, 391] on strong "RBC / Royal Bank of Canada" at bounding box center [829, 387] width 874 height 21
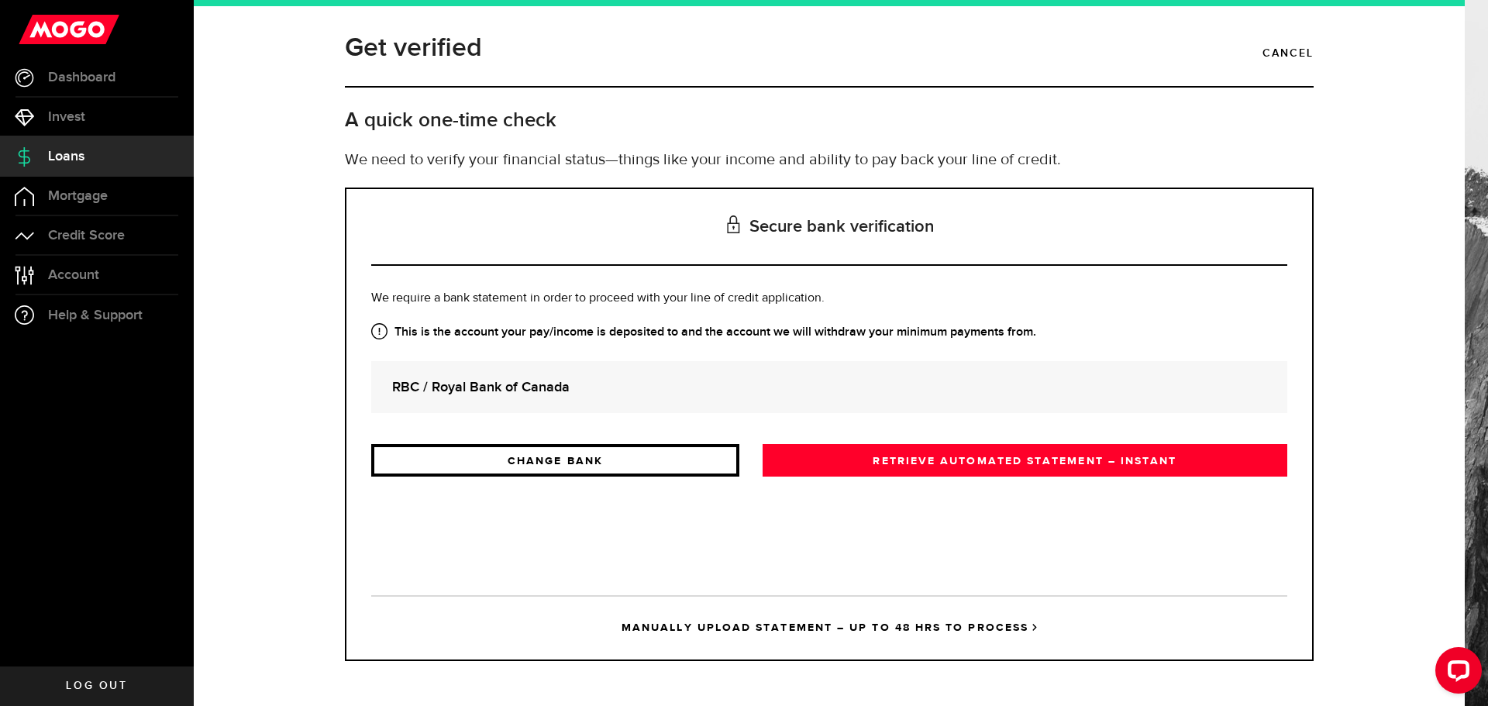
click at [603, 456] on link "CHANGE BANK" at bounding box center [555, 460] width 368 height 33
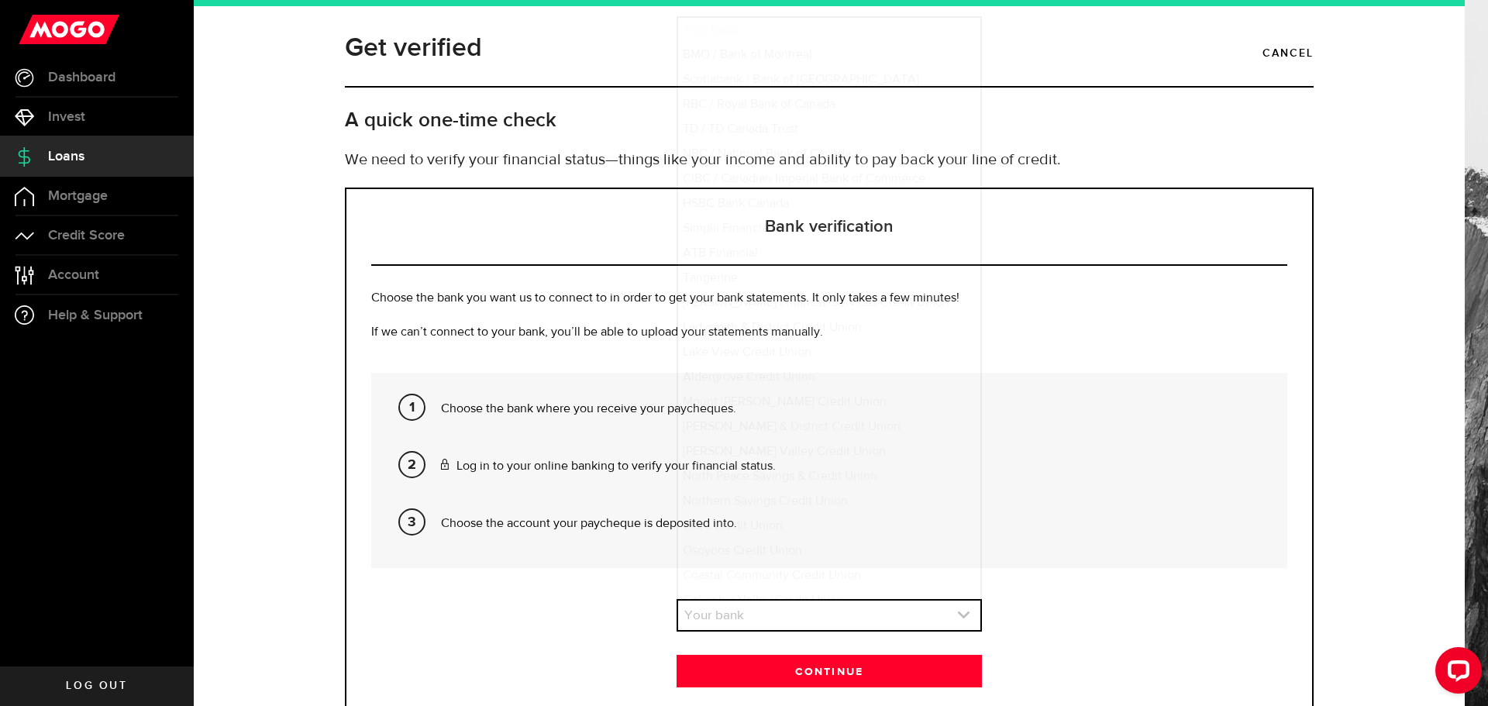
click at [884, 621] on link "expand select" at bounding box center [829, 615] width 302 height 29
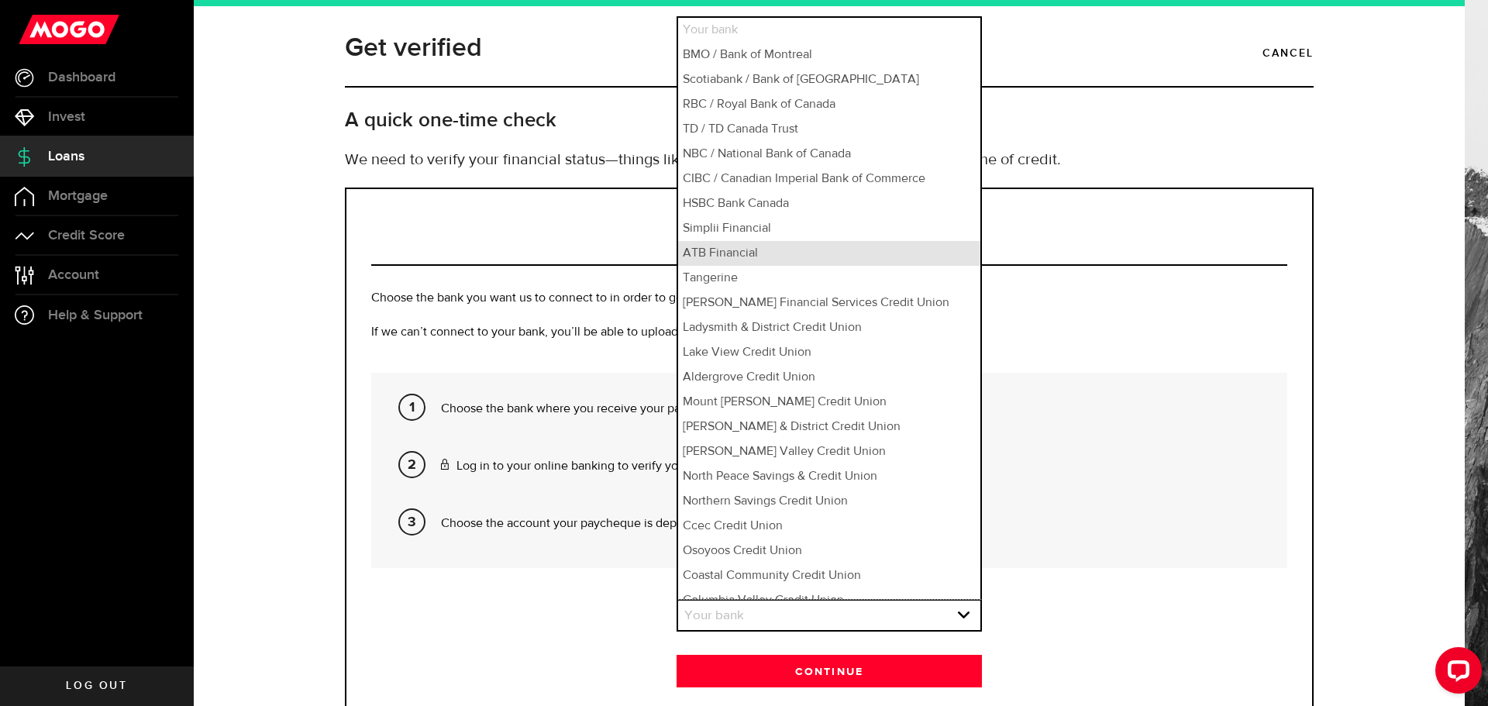
click at [755, 265] on li "ATB Financial" at bounding box center [829, 253] width 302 height 25
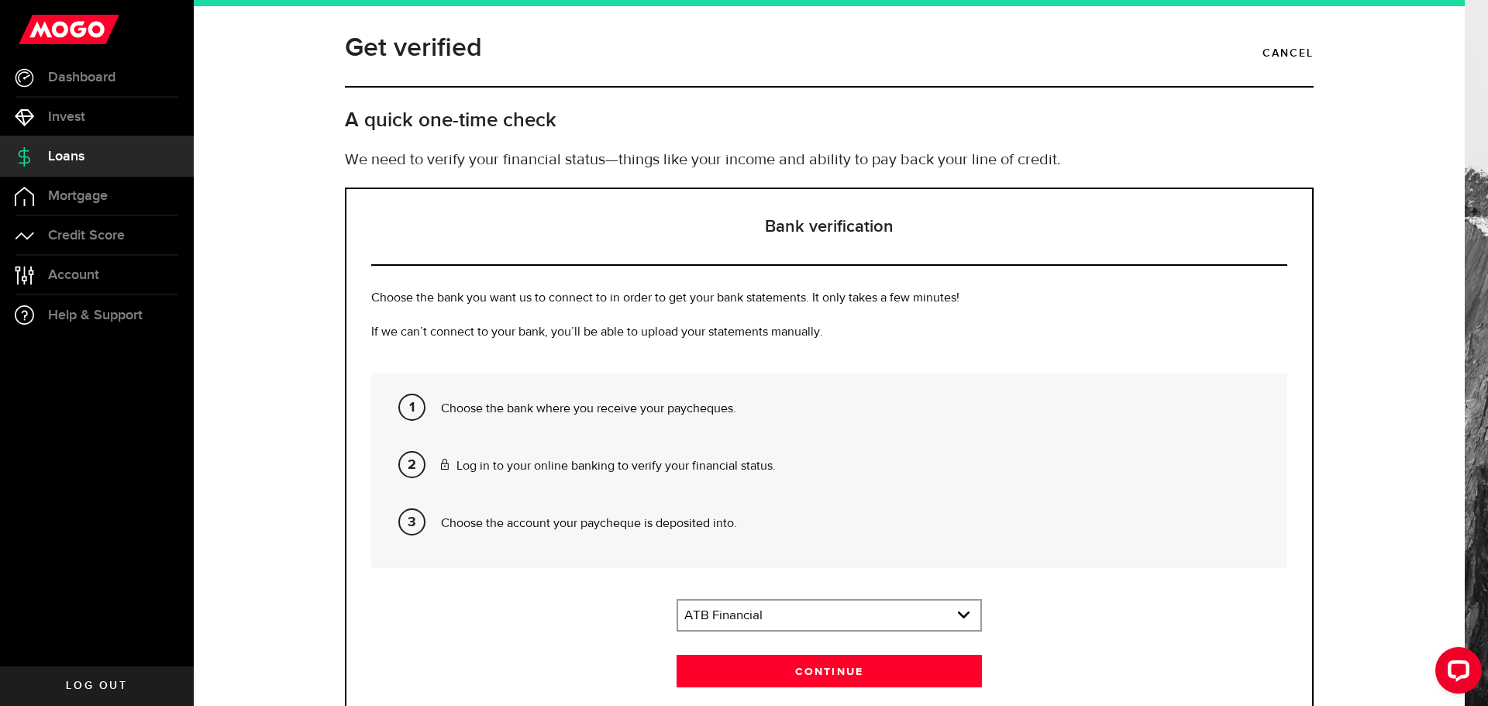
click at [800, 600] on div "ATB Financial Your bank BMO / Bank of Montreal Scotiabank / Bank of Nova Scotia…" at bounding box center [829, 615] width 305 height 33
click at [799, 613] on link "expand select" at bounding box center [829, 615] width 302 height 29
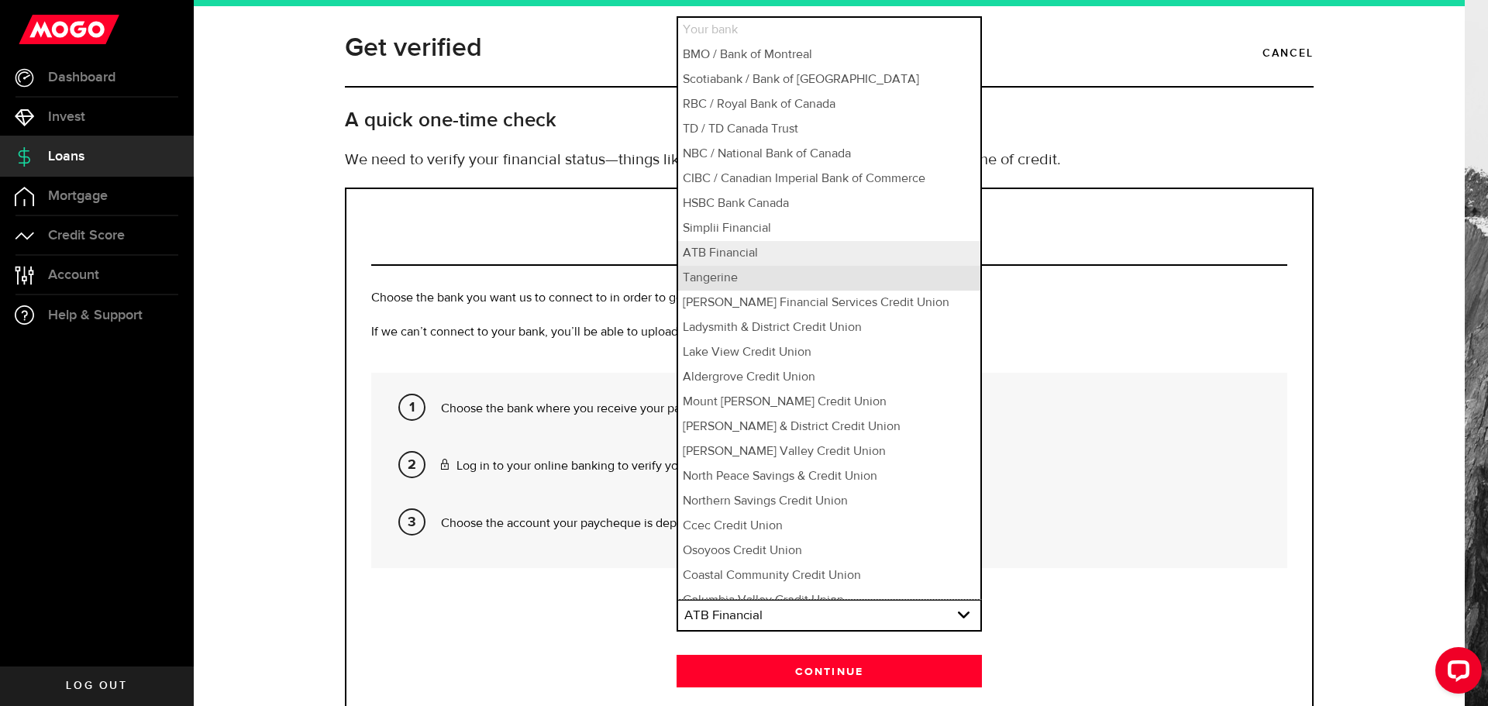
click at [732, 283] on li "Tangerine" at bounding box center [829, 278] width 302 height 25
select select "84"
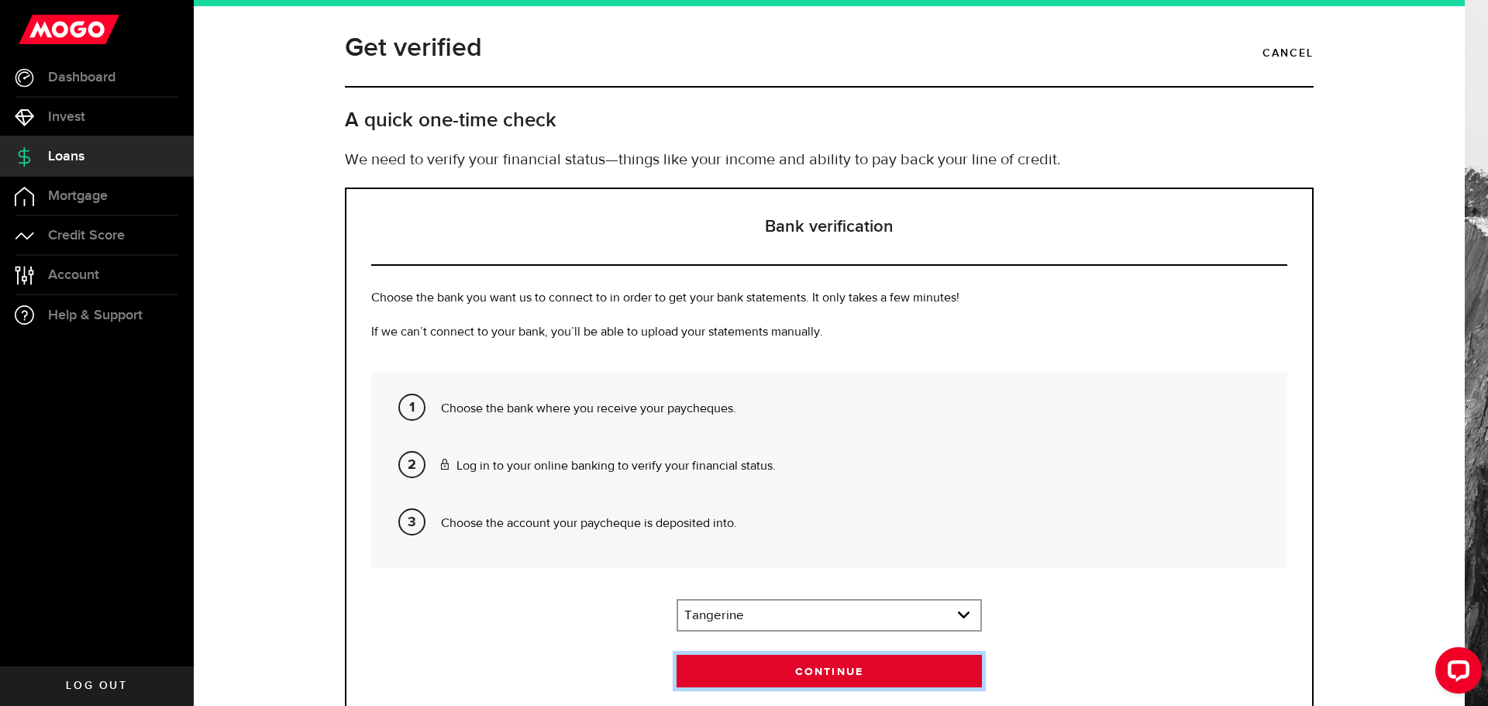
click at [852, 680] on button "Continue" at bounding box center [829, 671] width 305 height 33
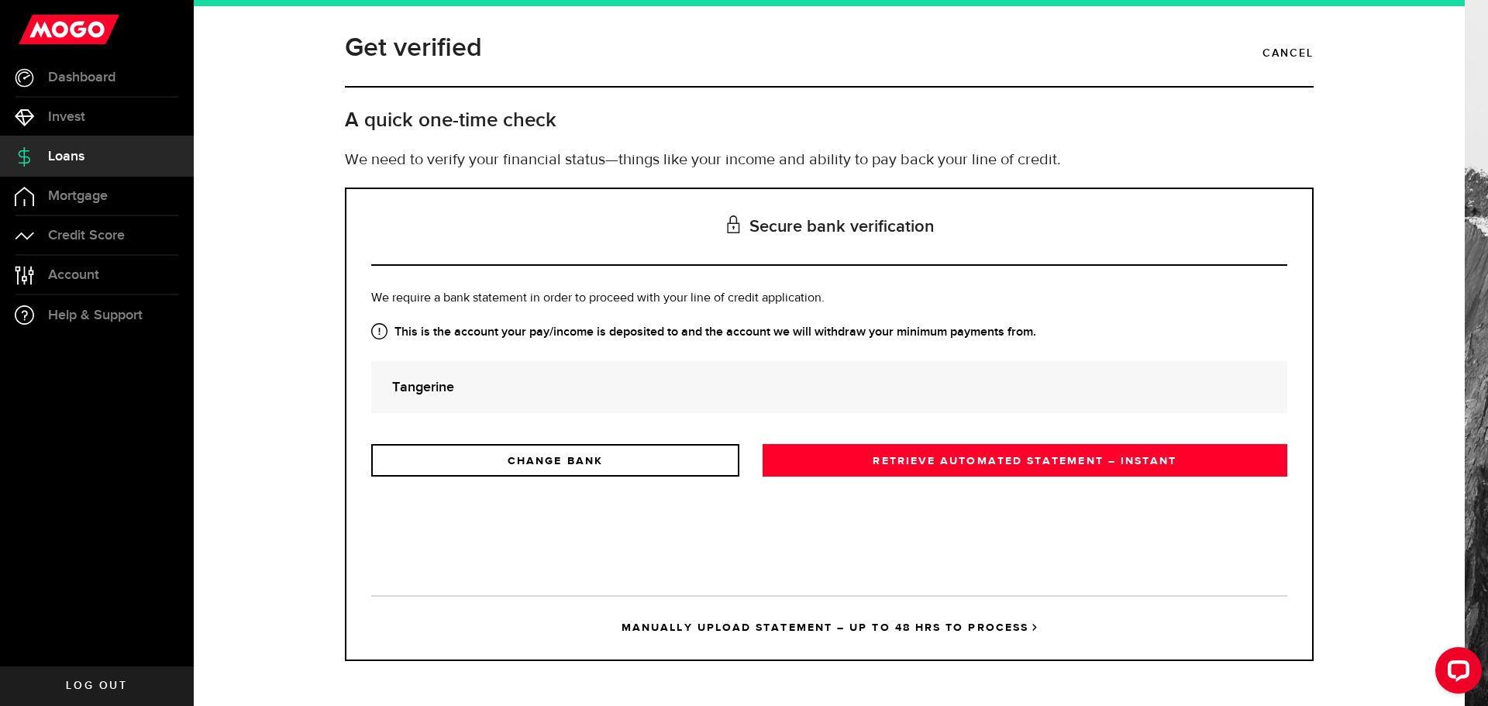
click at [893, 627] on link "MANUALLY UPLOAD STATEMENT – UP TO 48 HRS TO PROCESS" at bounding box center [829, 627] width 916 height 64
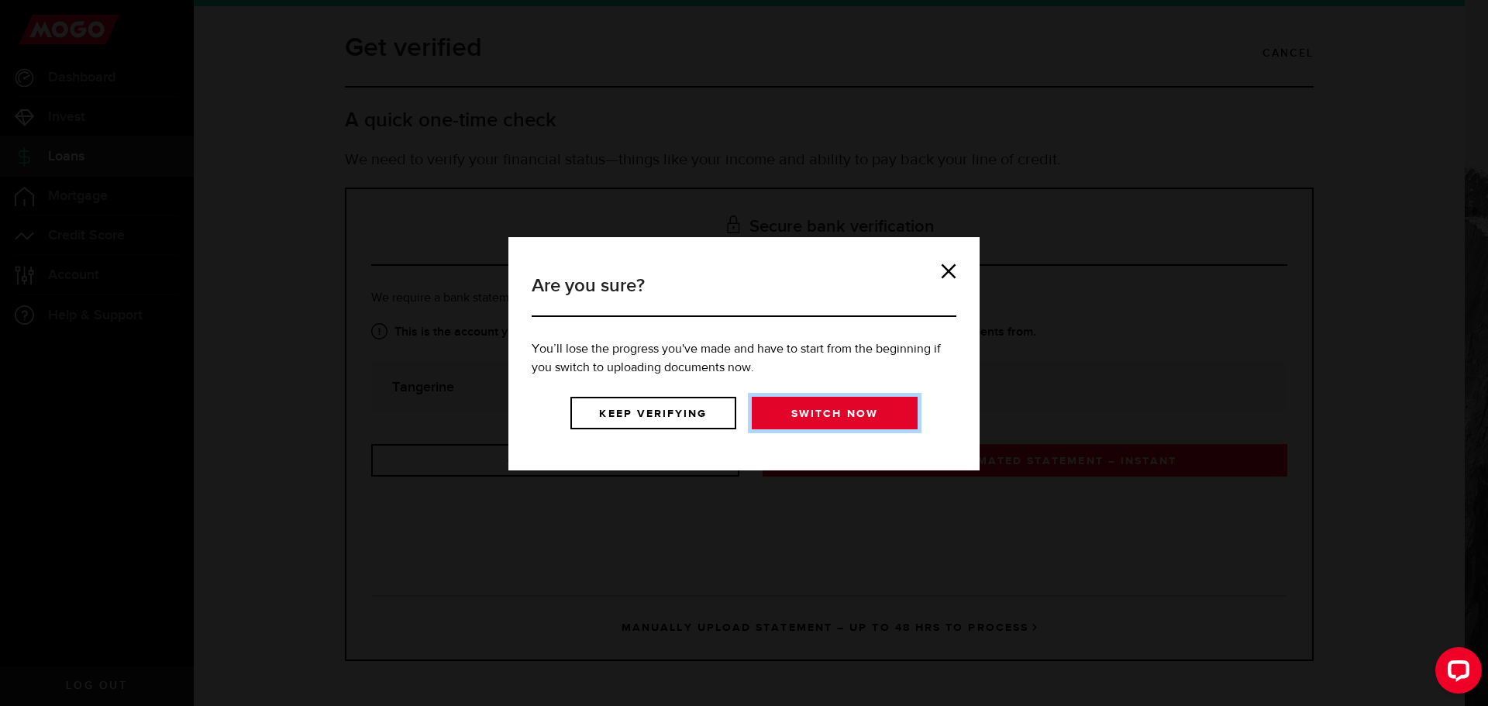
click at [790, 415] on link "Switch now" at bounding box center [835, 413] width 166 height 33
